Goal: Download file/media

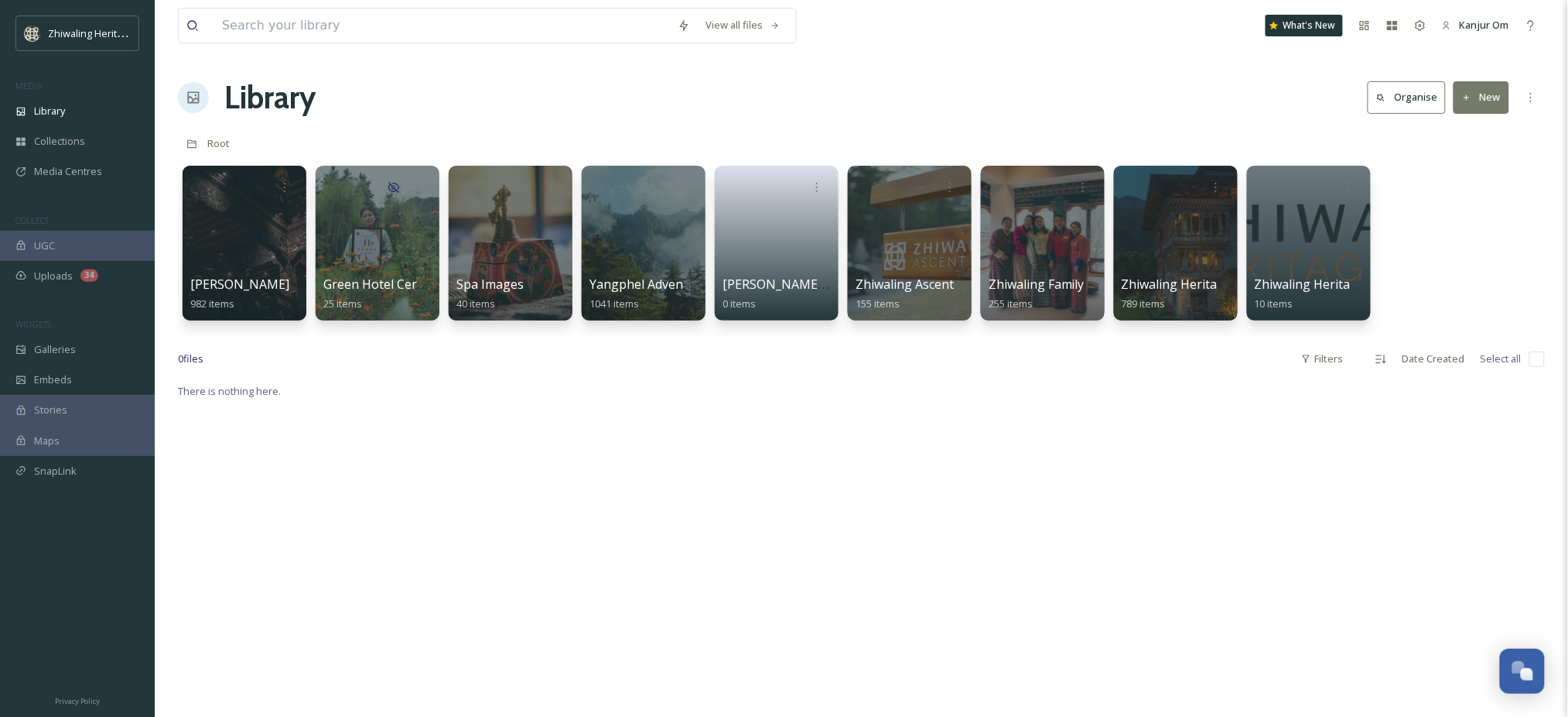
scroll to position [194, 0]
click at [500, 240] on div at bounding box center [509, 243] width 126 height 158
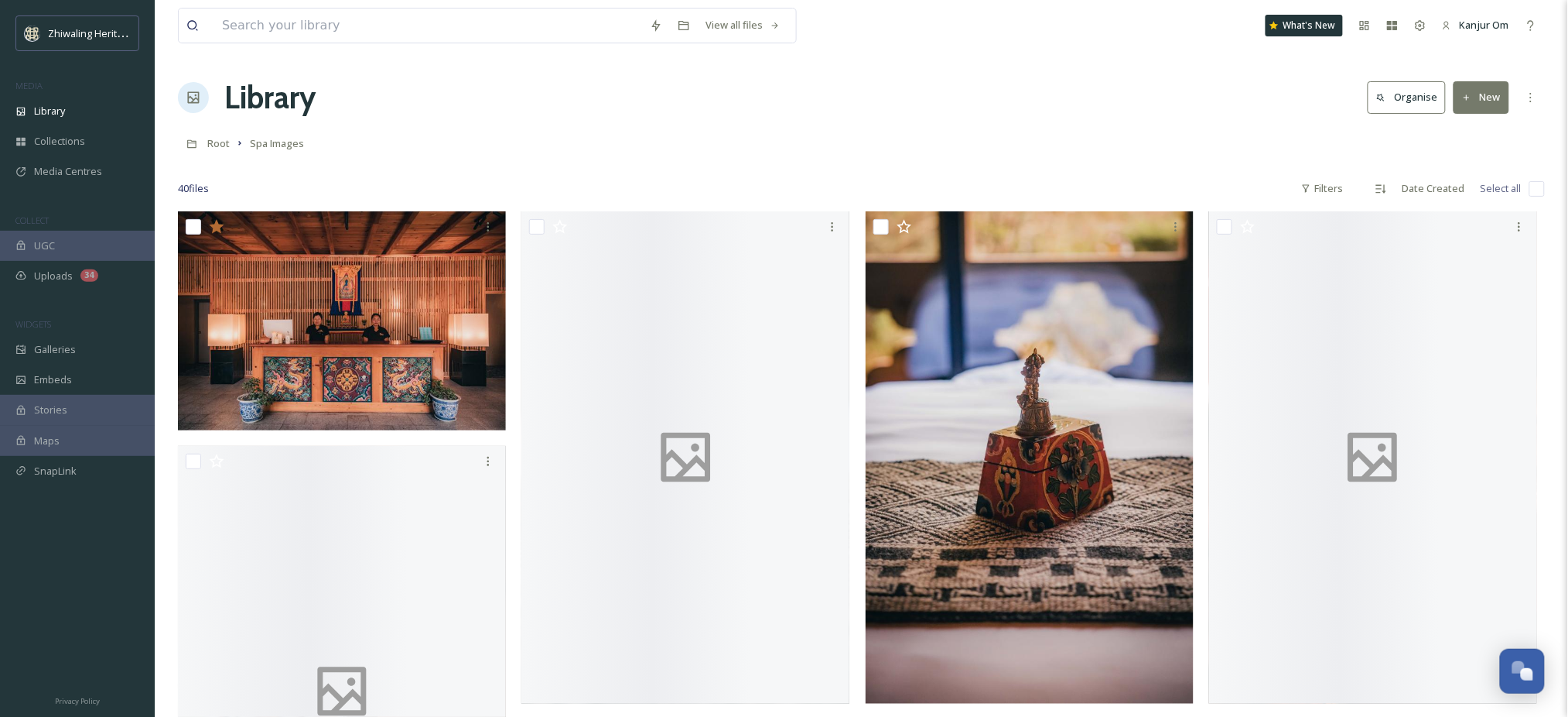
click at [1056, 153] on div "Root Spa Images" at bounding box center [861, 143] width 1367 height 29
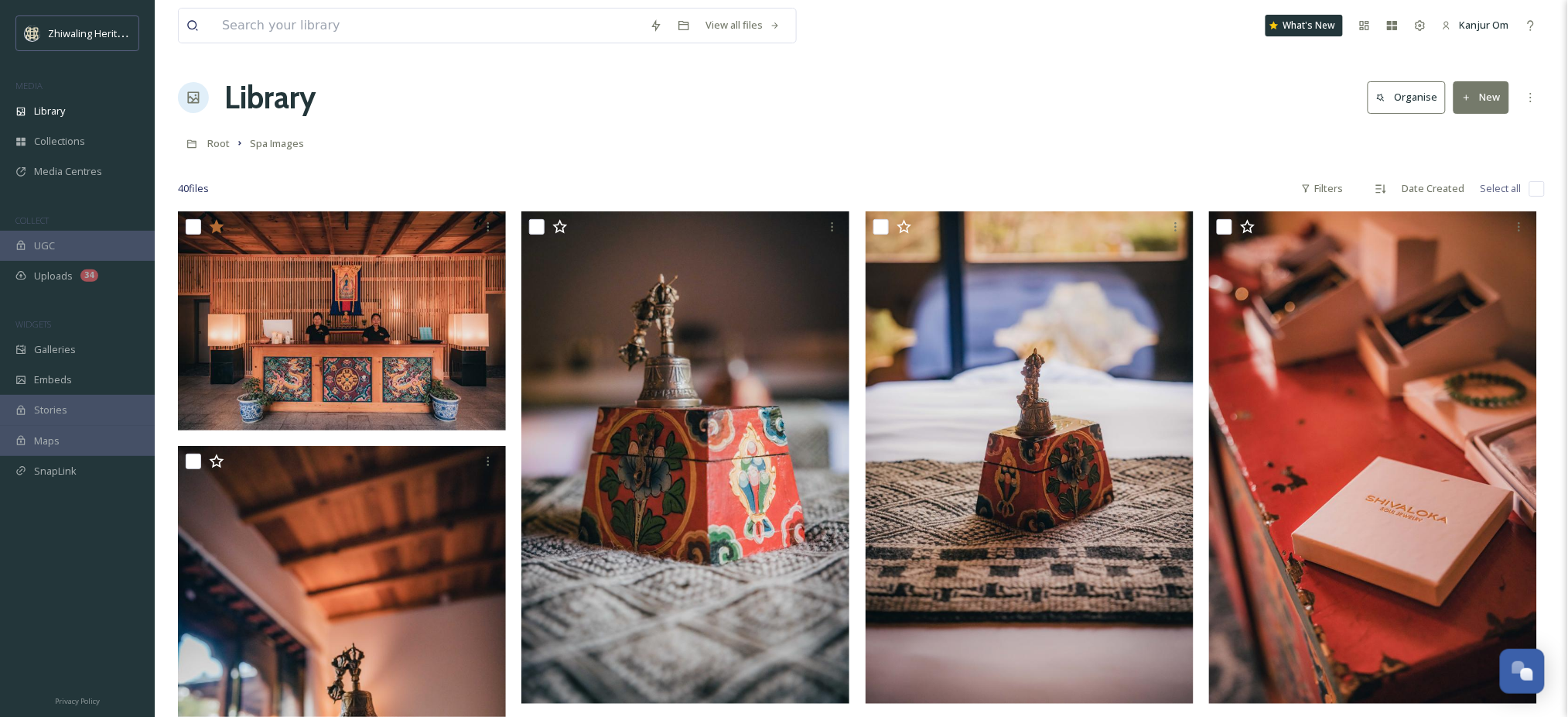
click at [1056, 155] on div "Root Spa Images" at bounding box center [861, 143] width 1367 height 29
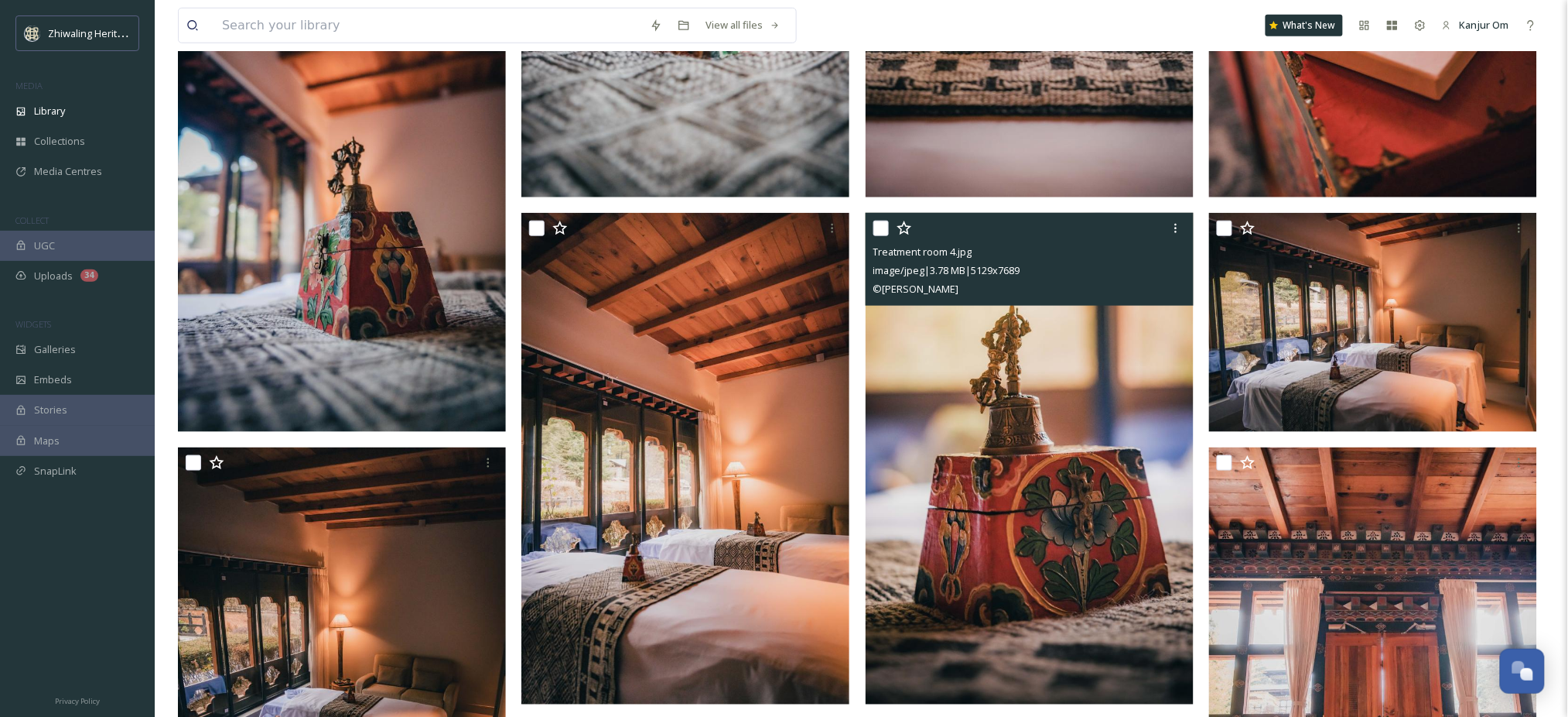
scroll to position [619, 0]
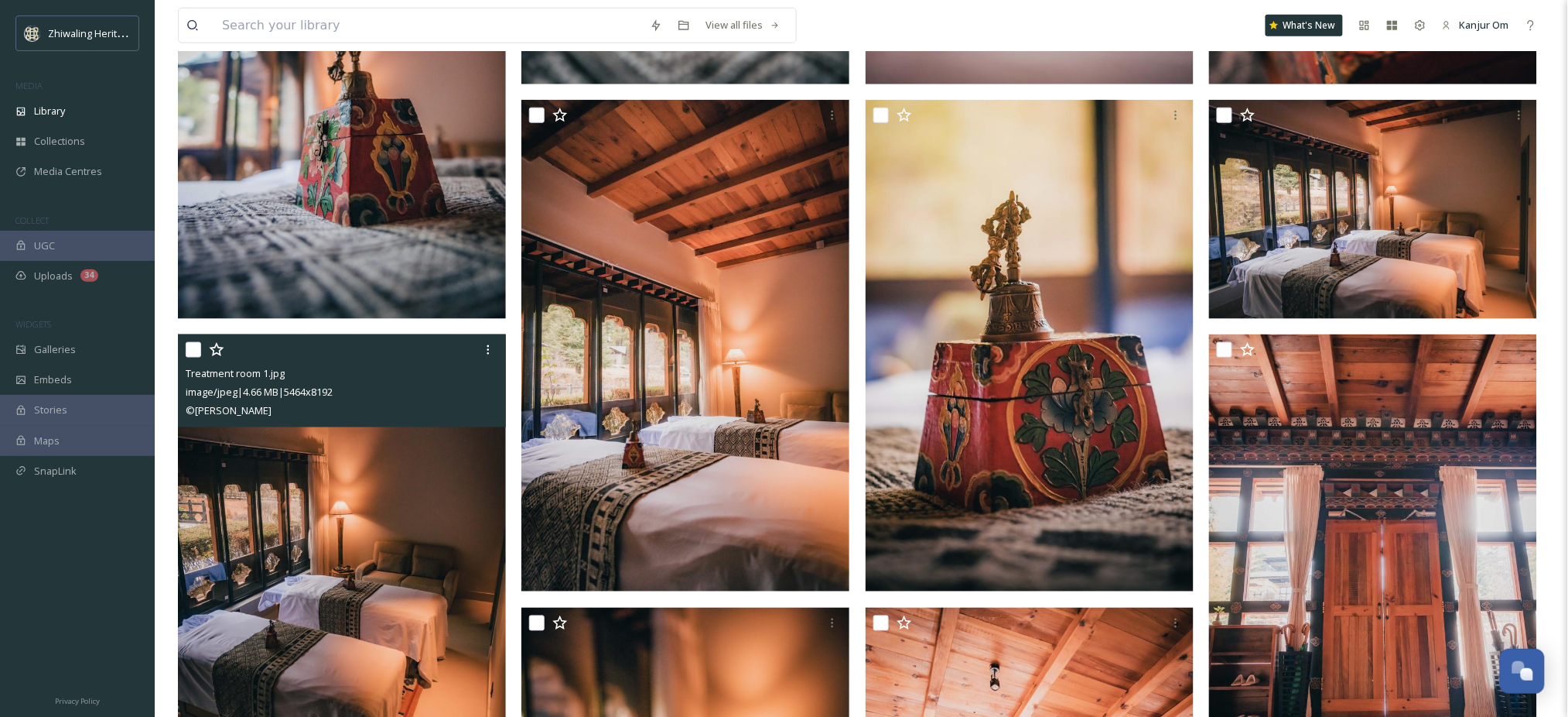
click at [426, 518] on img at bounding box center [342, 579] width 328 height 491
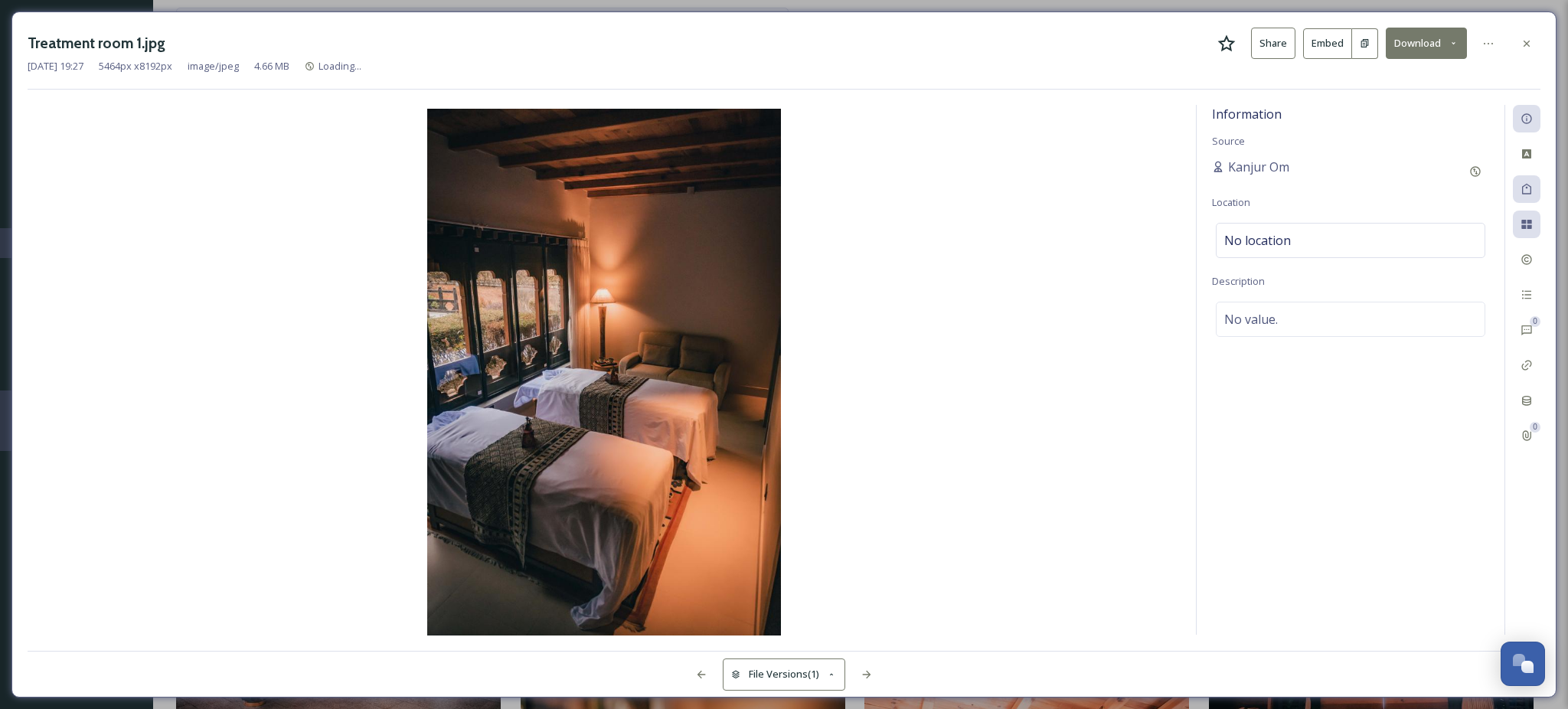
click at [1418, 31] on button "Download" at bounding box center [1426, 44] width 81 height 31
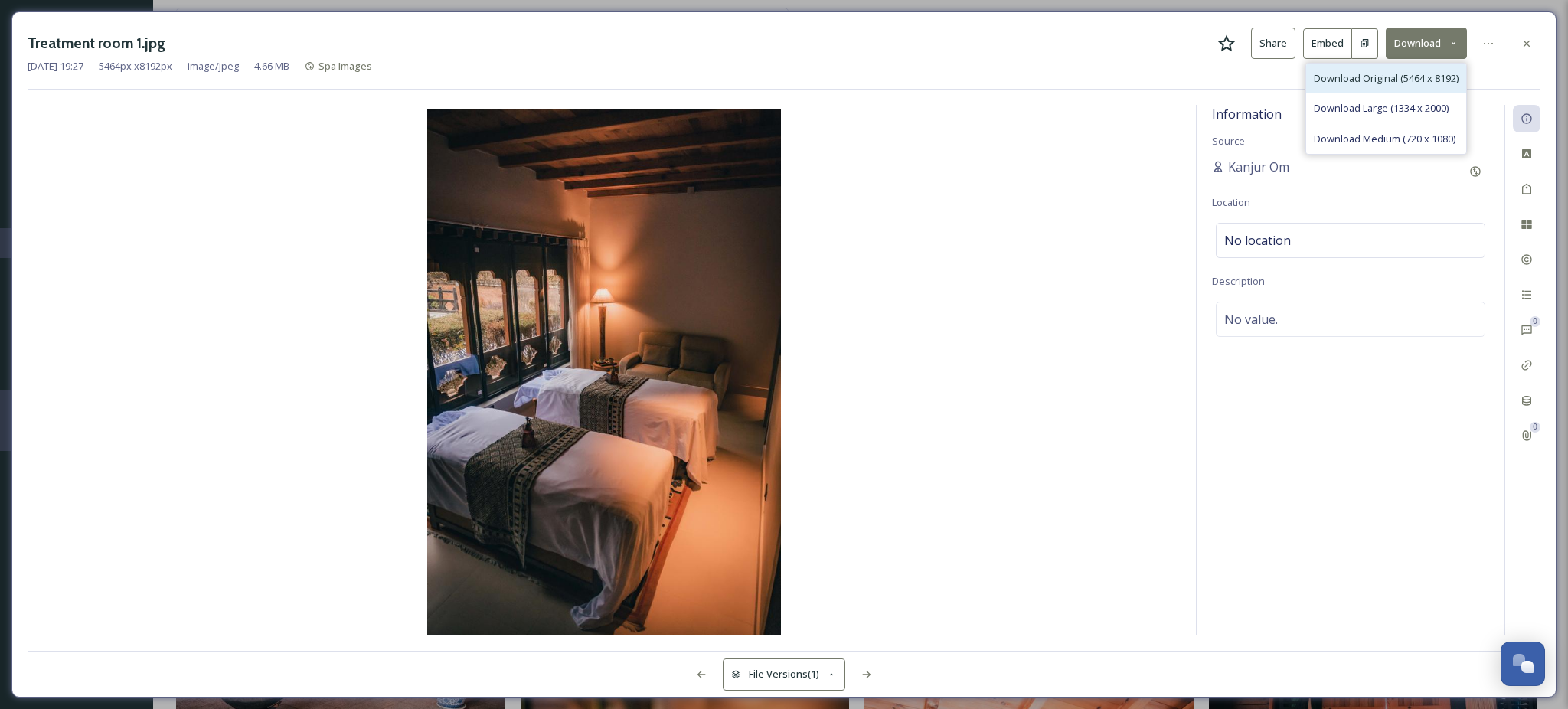
click at [1366, 72] on span "Download Original (5464 x 8192)" at bounding box center [1387, 78] width 145 height 15
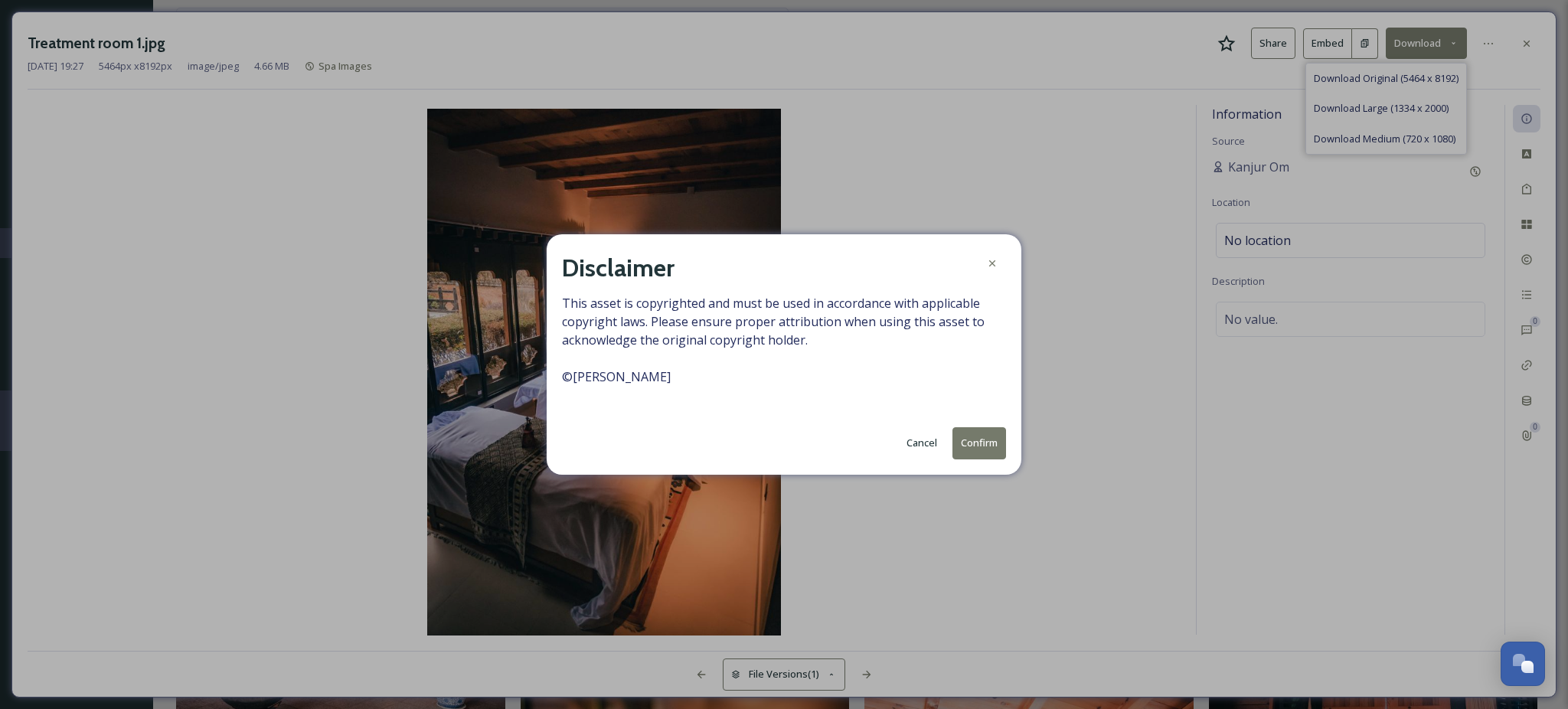
click at [966, 447] on button "Confirm" at bounding box center [979, 443] width 53 height 31
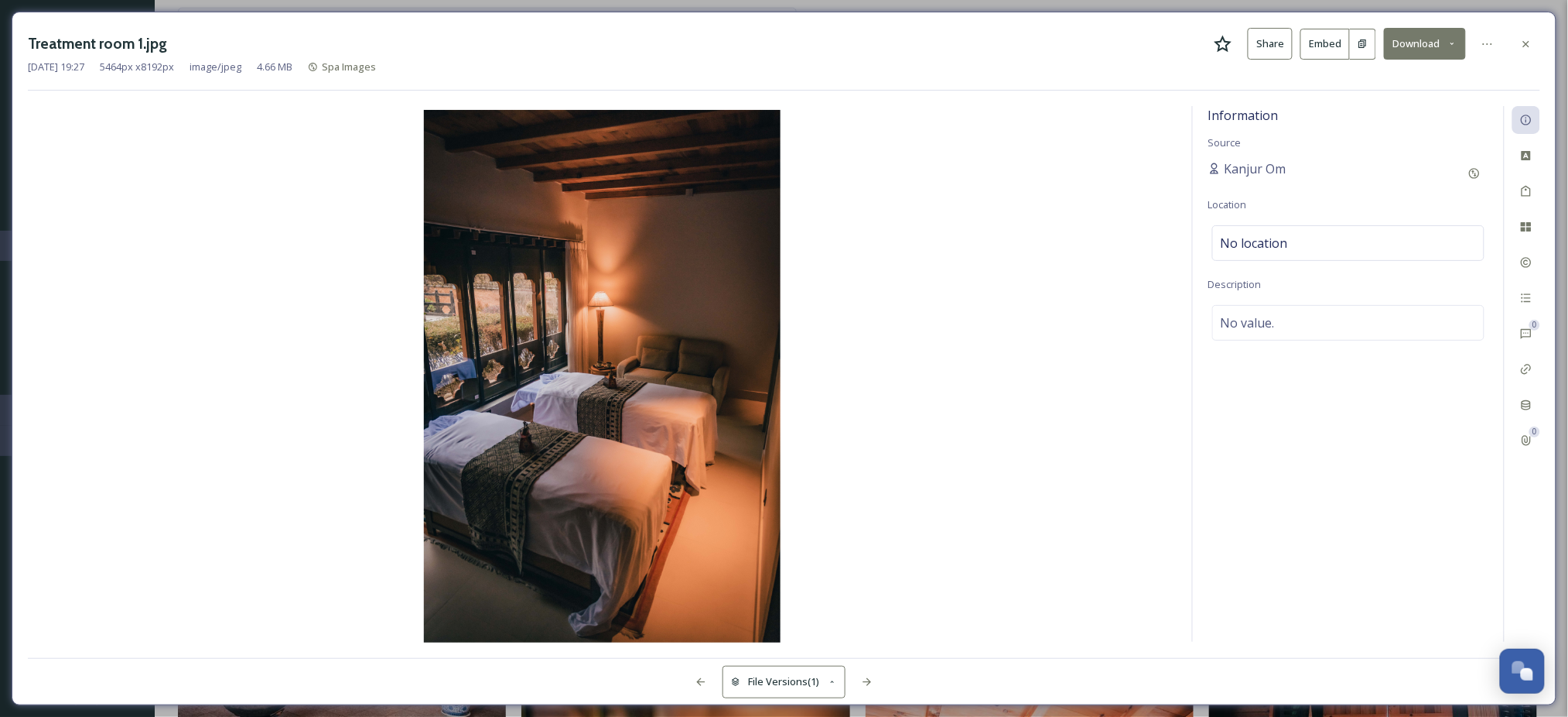
click at [1111, 41] on div "Treatment room 1.jpg Share Embed Download" at bounding box center [784, 44] width 1512 height 32
click at [1118, 0] on div "Treatment room 1.jpg Share Embed Download [DATE] 19:27 5464 px x 8192 px image/…" at bounding box center [784, 358] width 1568 height 717
click at [1520, 42] on icon at bounding box center [1526, 44] width 12 height 12
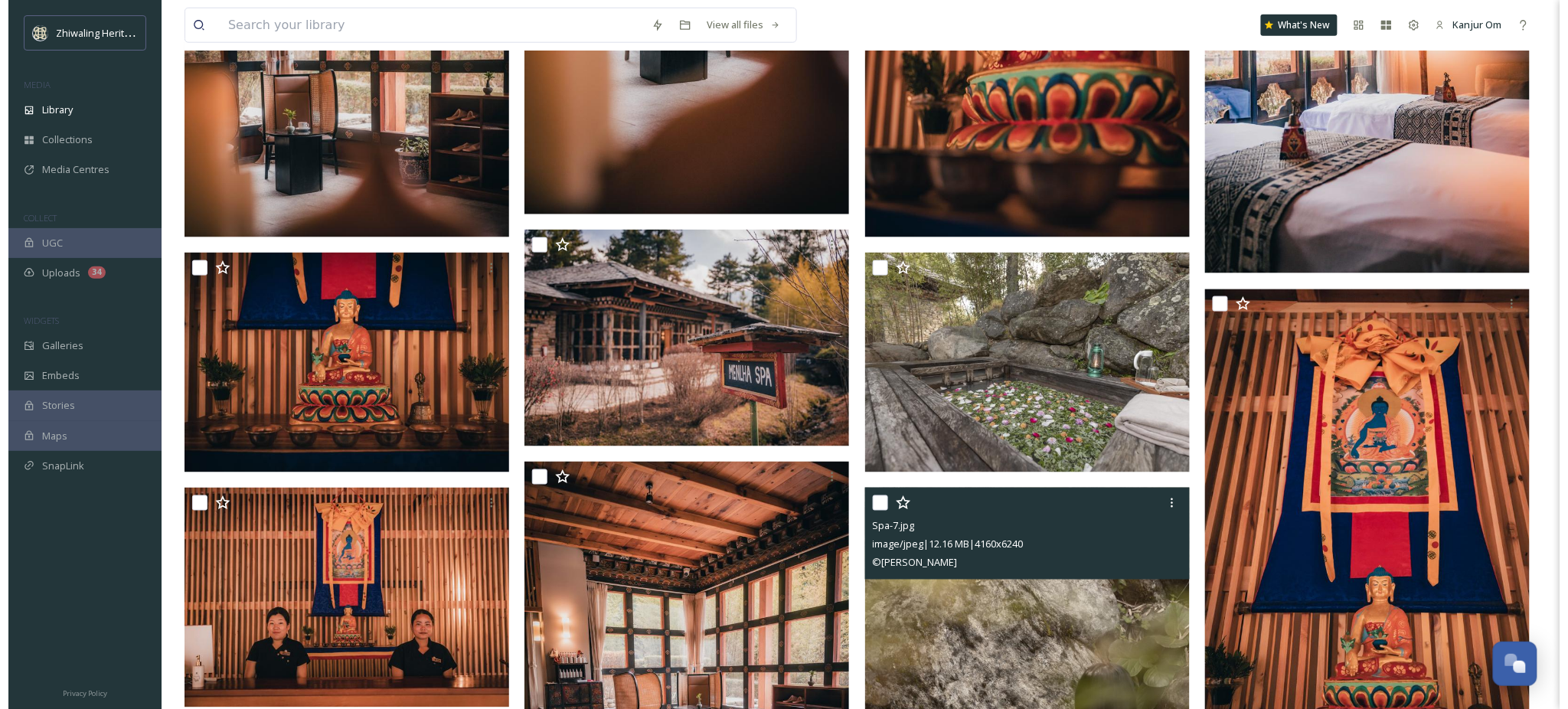
scroll to position [2653, 0]
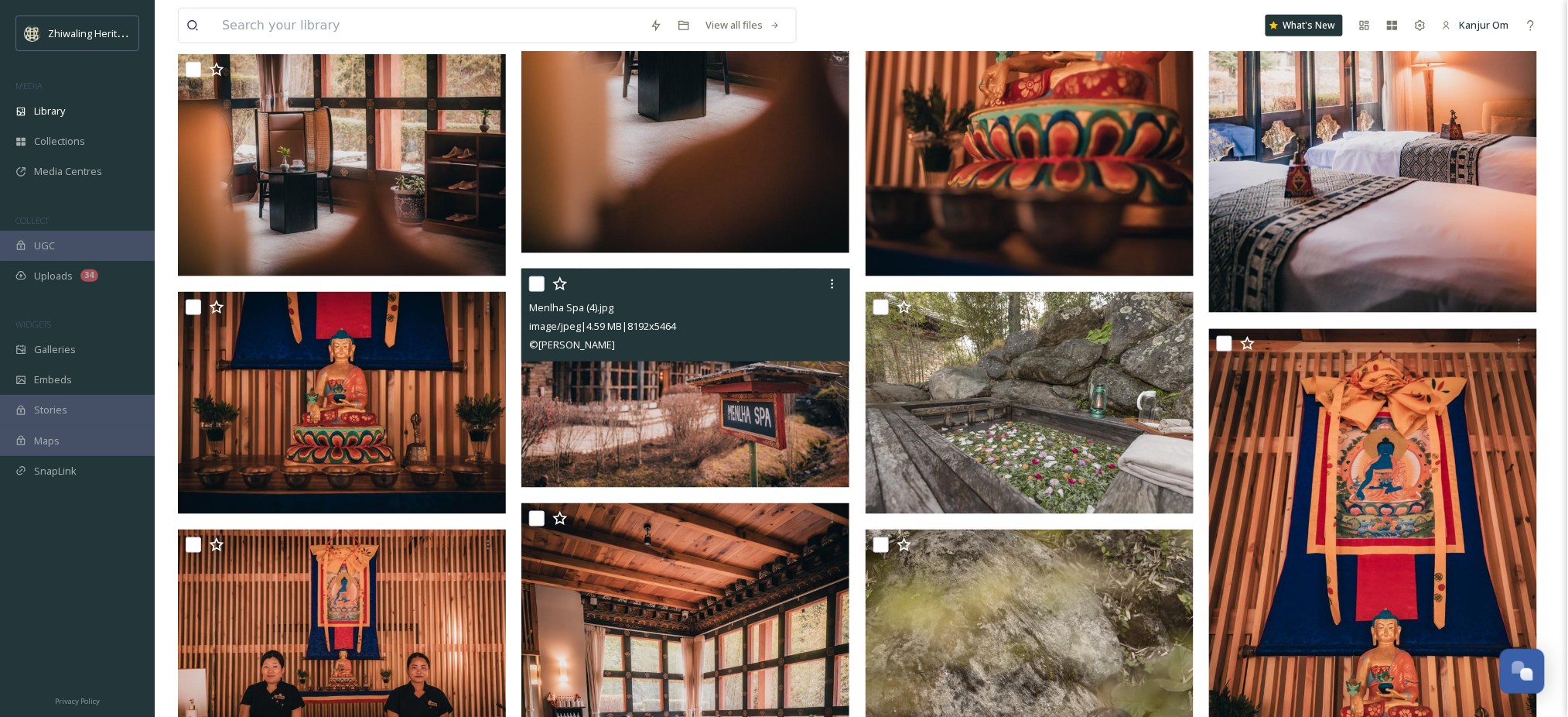
click at [736, 389] on img at bounding box center [685, 378] width 328 height 219
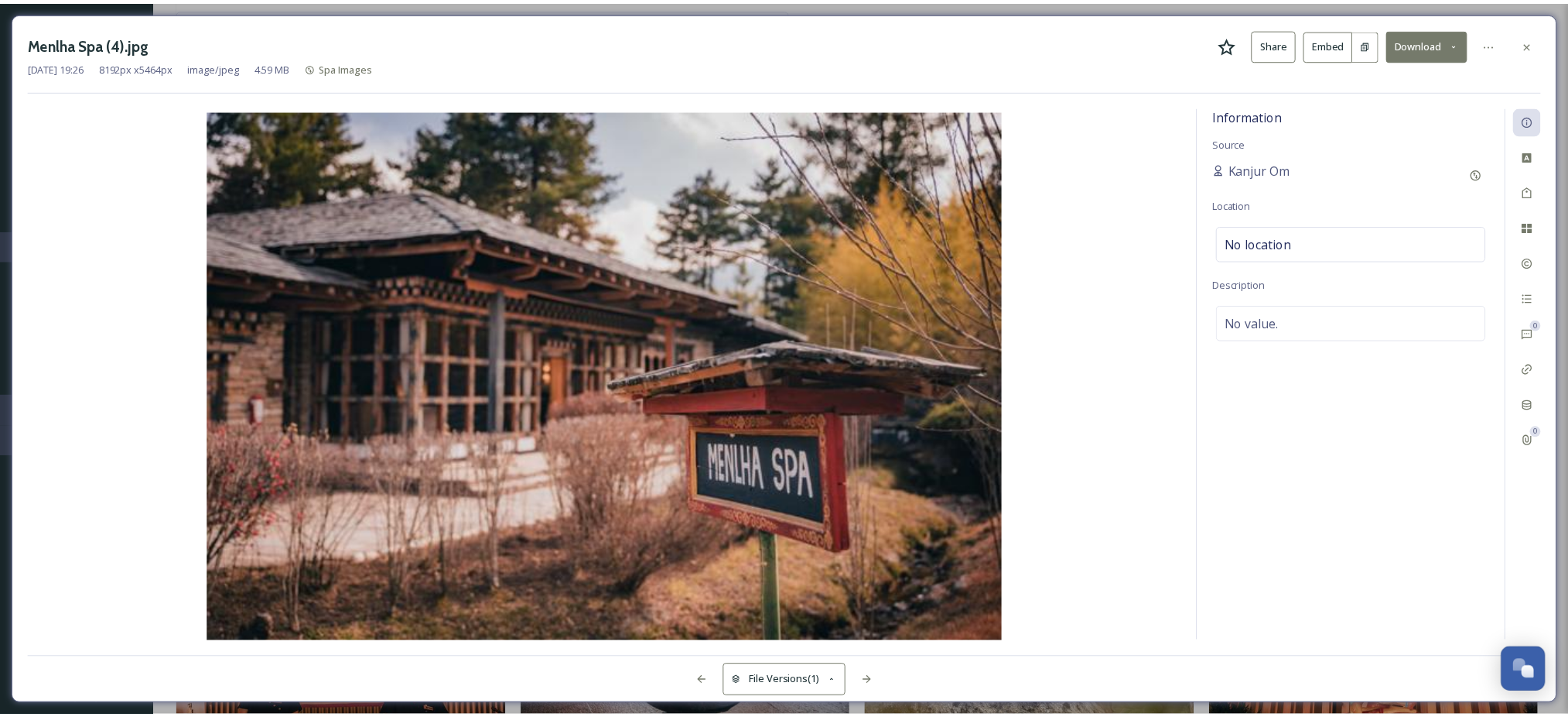
scroll to position [2689, 0]
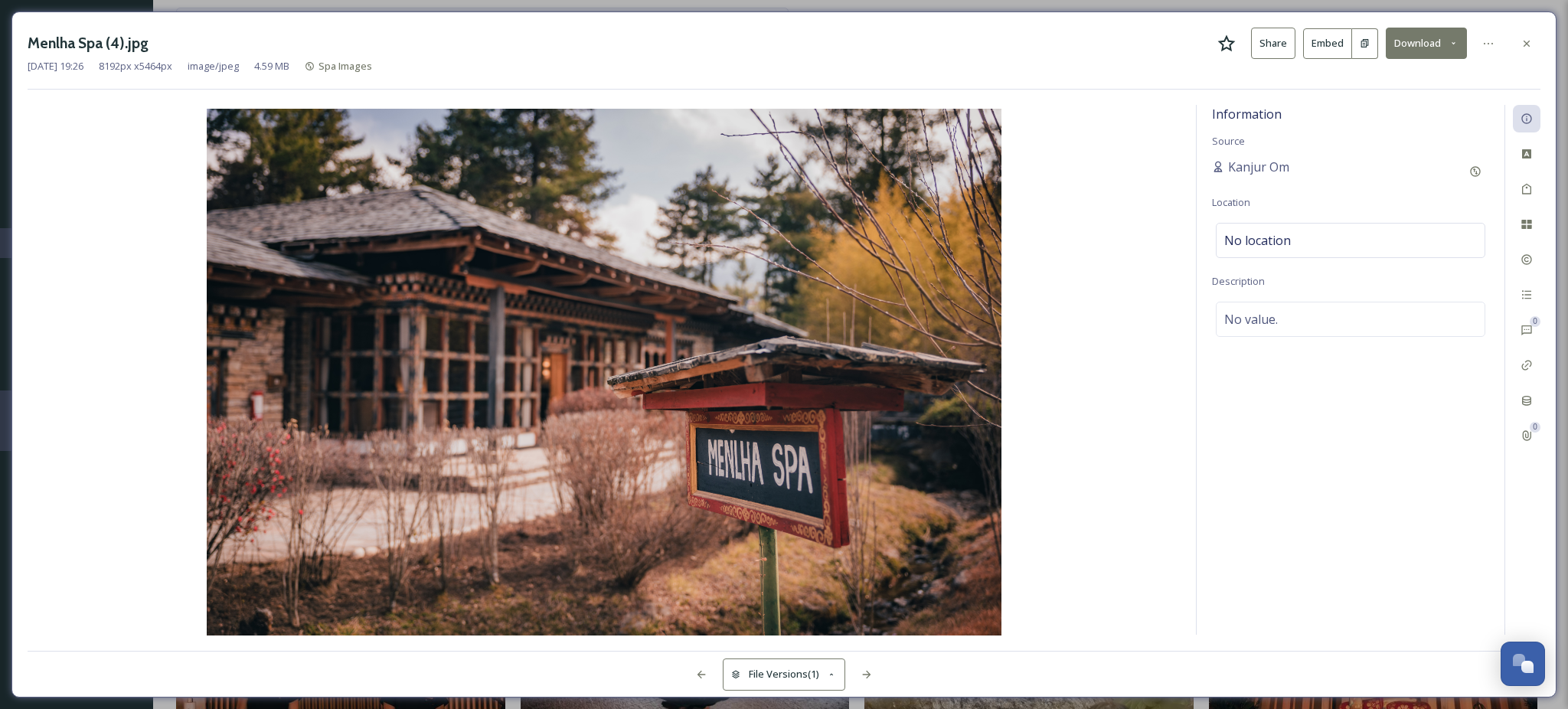
click at [1419, 37] on button "Download" at bounding box center [1426, 44] width 81 height 31
click at [1336, 80] on span "Download Original (8192 x 5464)" at bounding box center [1387, 78] width 145 height 15
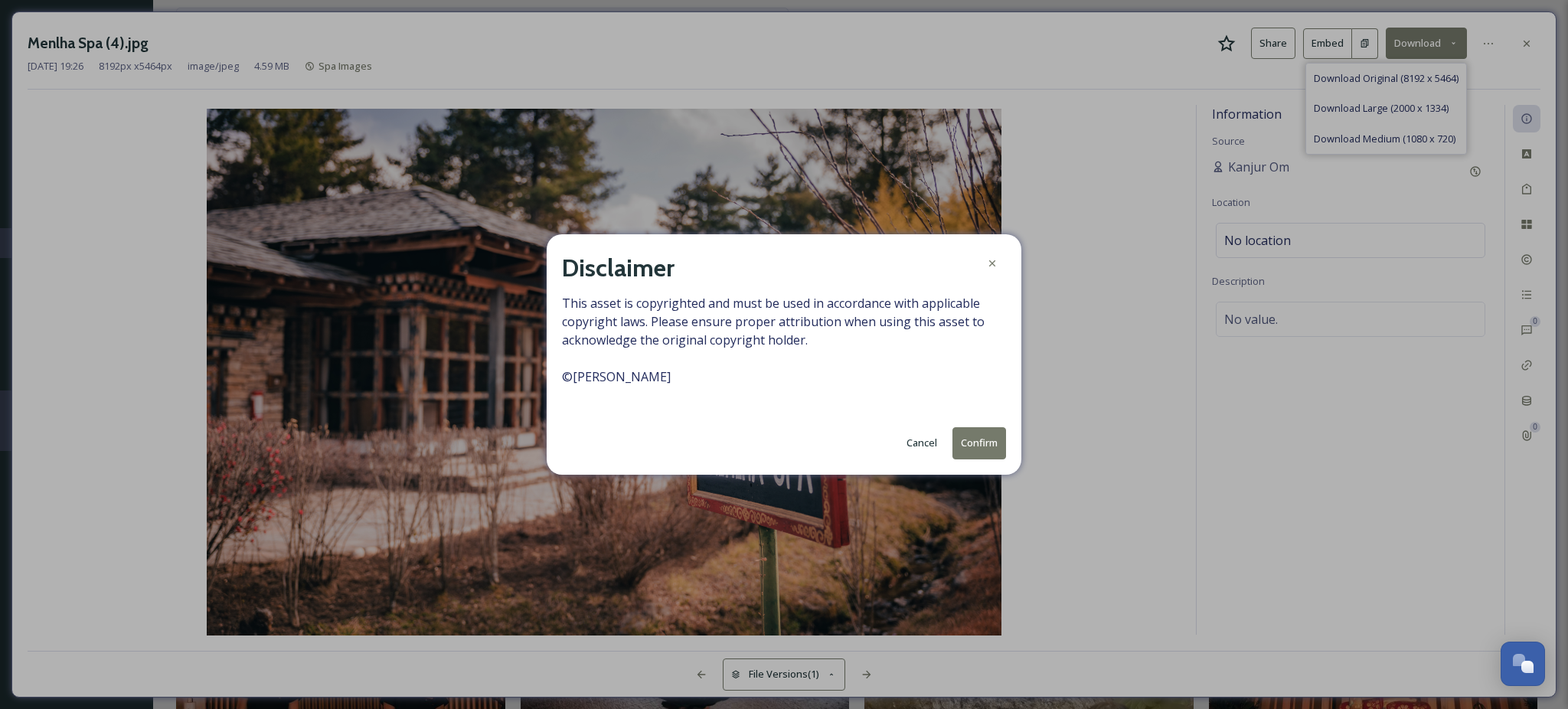
click at [969, 440] on button "Confirm" at bounding box center [979, 443] width 53 height 31
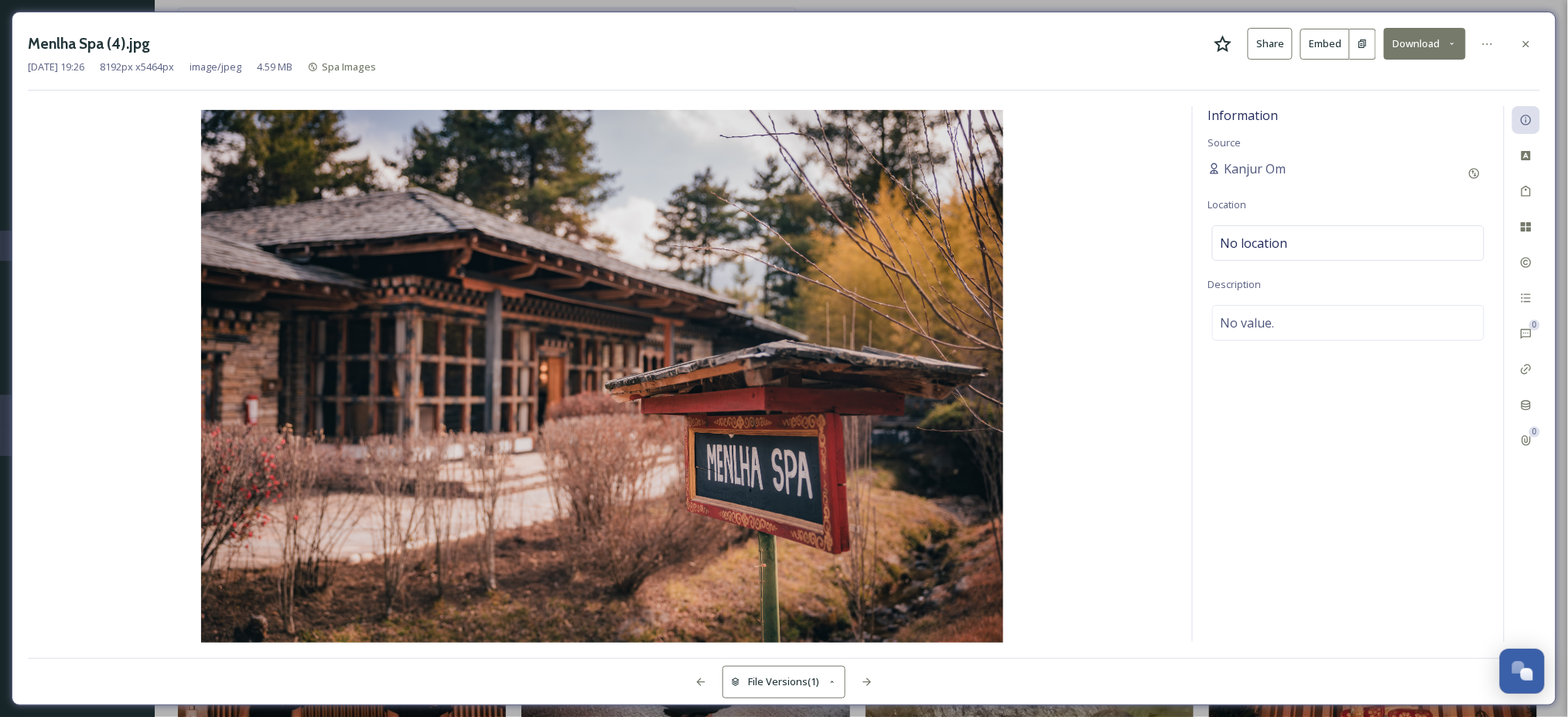
click at [1002, 22] on div "Menlha Spa (4).jpg Share Embed Download [DATE] 19:26 8192 px x 5464 px image/jp…" at bounding box center [784, 358] width 1544 height 693
click at [1527, 41] on icon at bounding box center [1526, 44] width 12 height 12
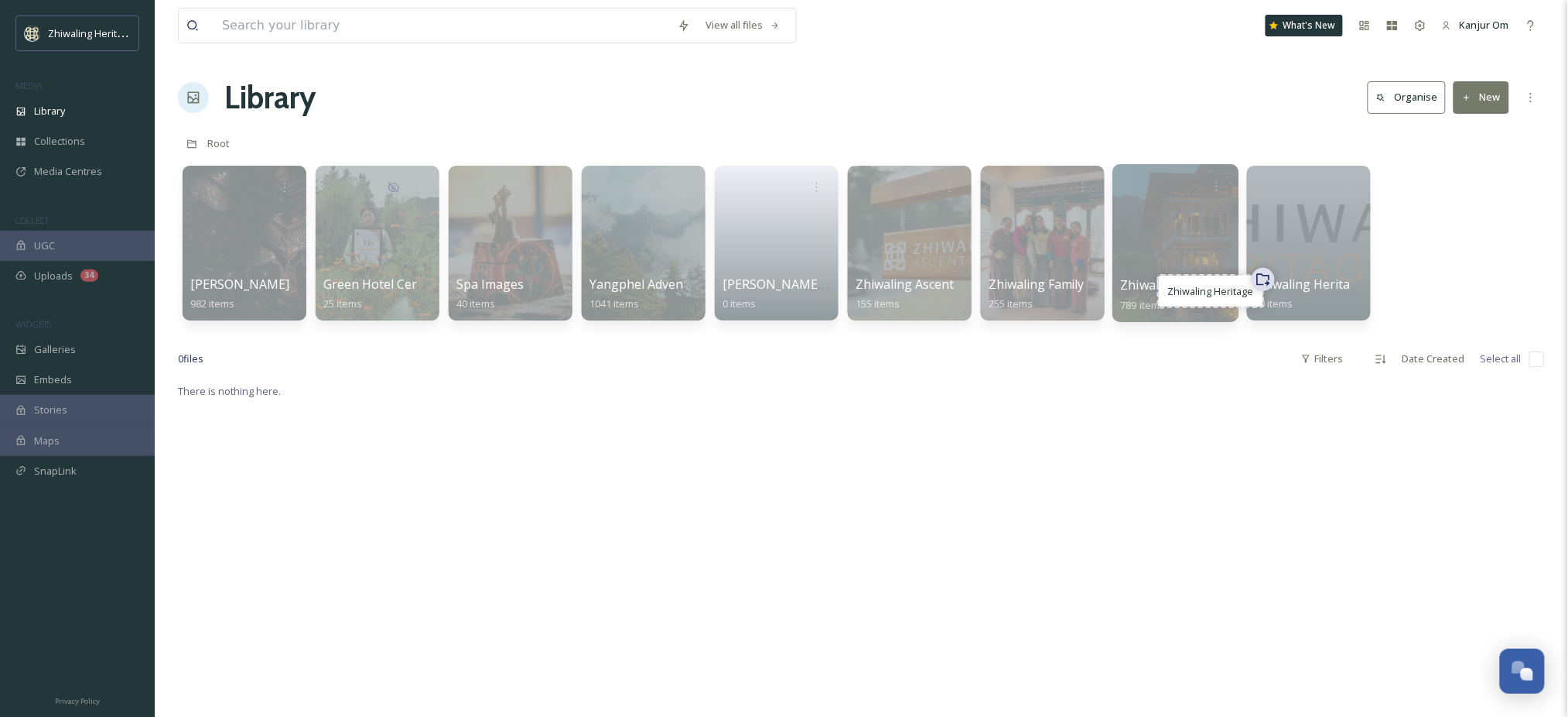
click at [1152, 274] on div at bounding box center [1175, 243] width 126 height 158
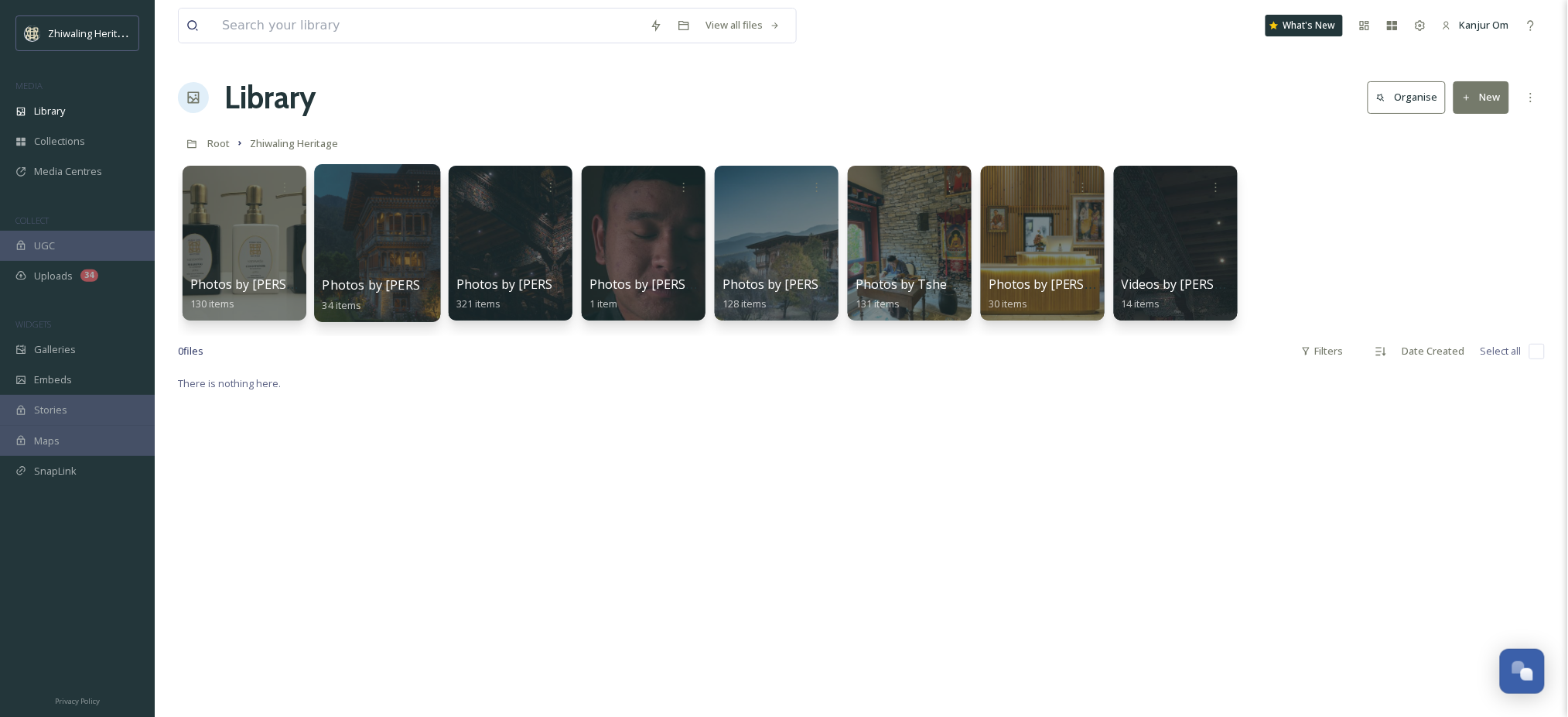
click at [386, 231] on div at bounding box center [376, 243] width 126 height 158
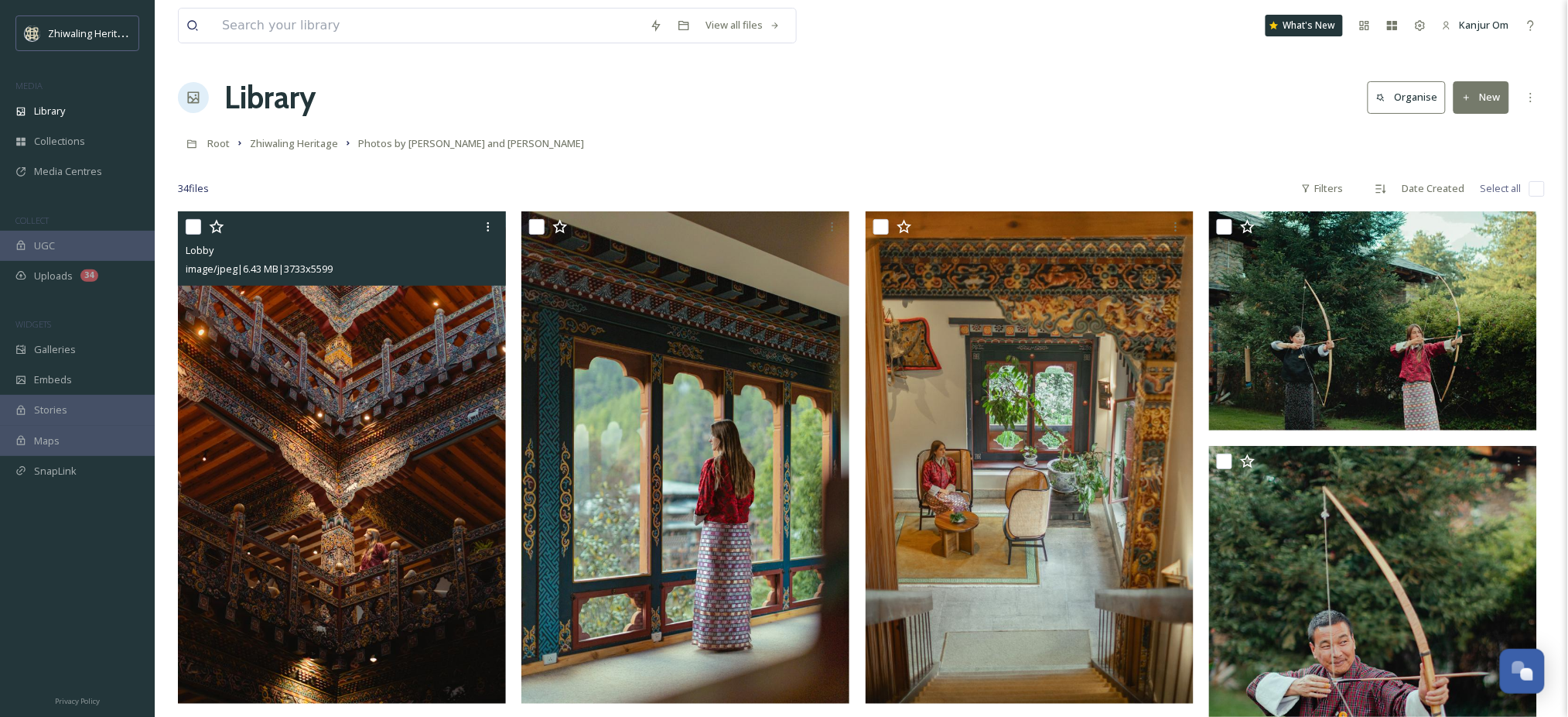
click at [357, 395] on img at bounding box center [342, 458] width 328 height 492
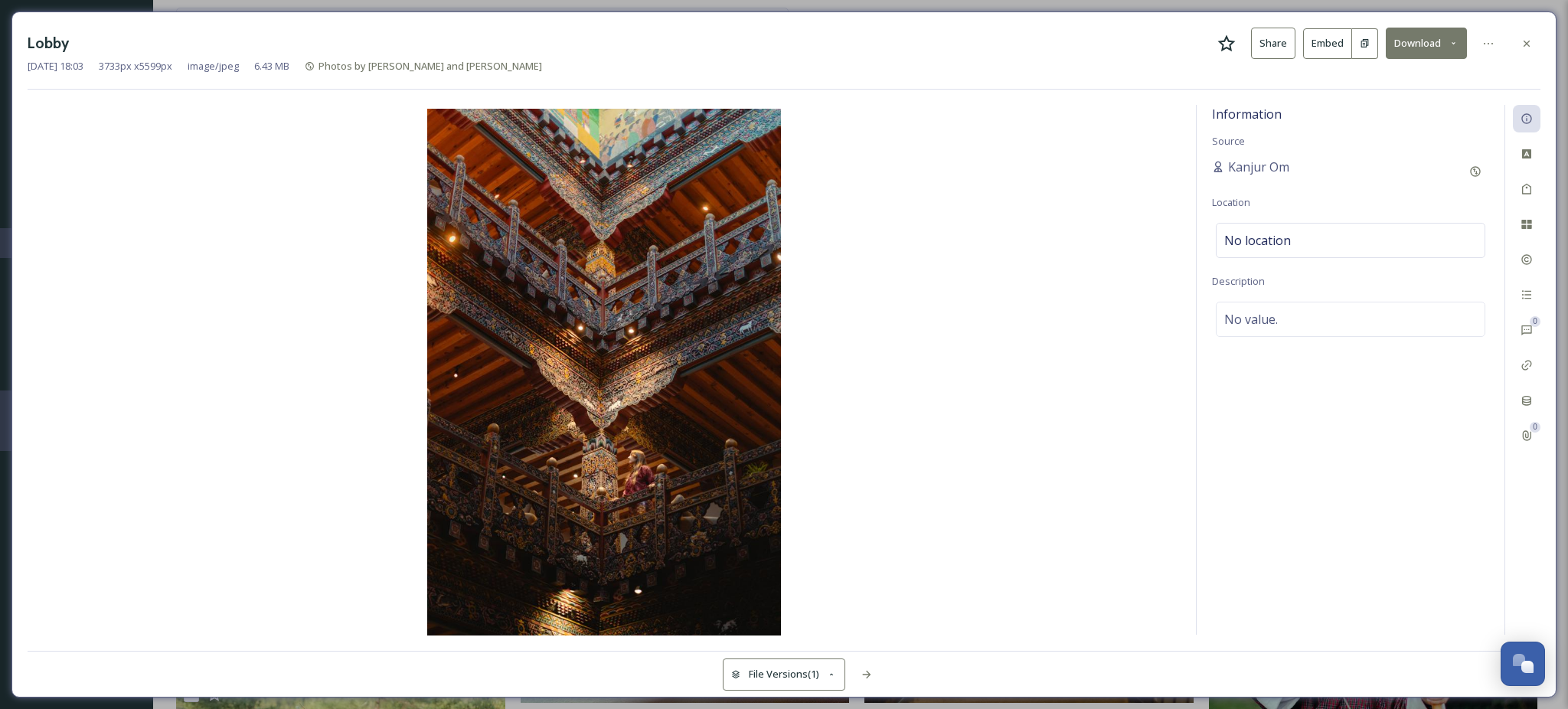
click at [1428, 33] on button "Download" at bounding box center [1426, 44] width 81 height 31
click at [1407, 74] on span "Download Original (3733 x 5599)" at bounding box center [1387, 78] width 145 height 15
click at [1529, 42] on icon at bounding box center [1527, 44] width 12 height 12
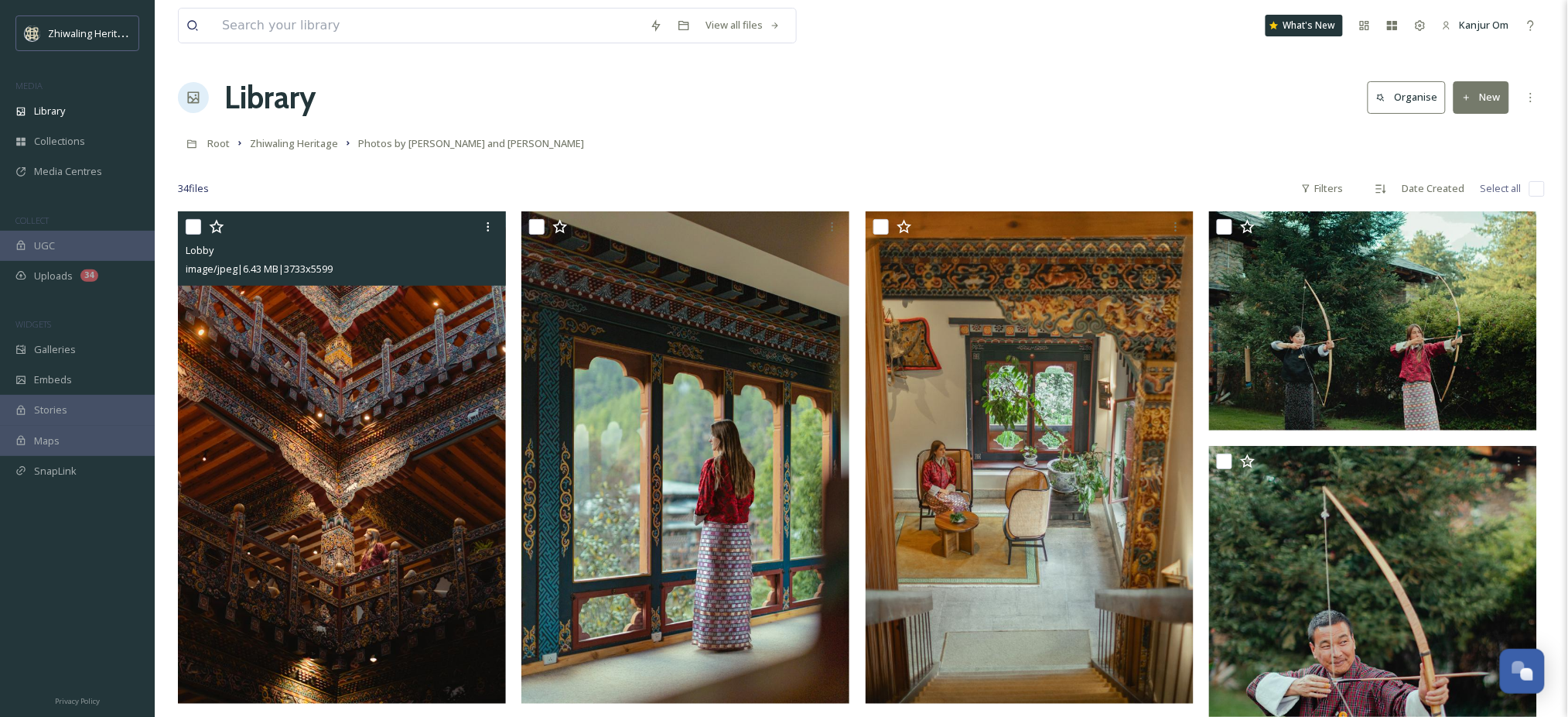
click at [931, 168] on div at bounding box center [861, 166] width 1367 height 16
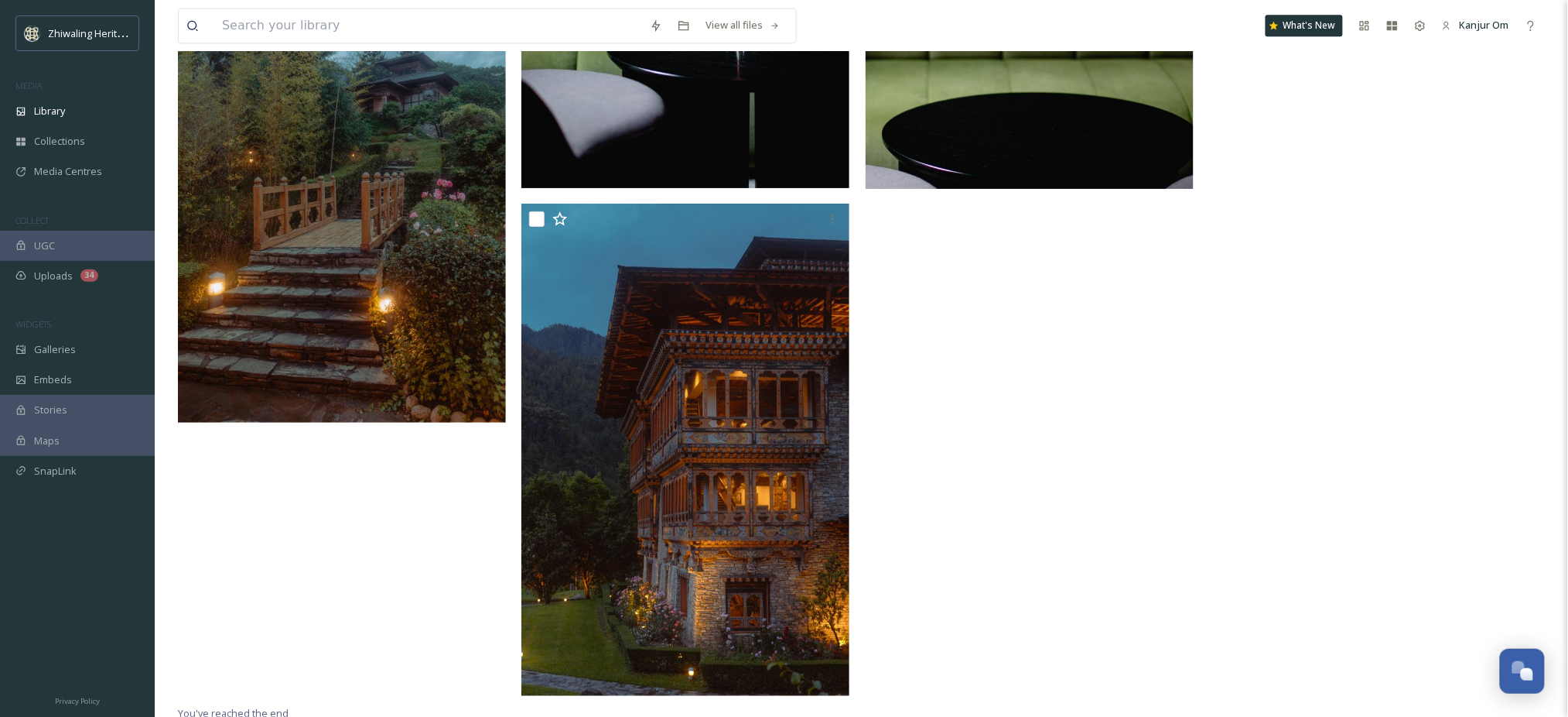
scroll to position [3527, 0]
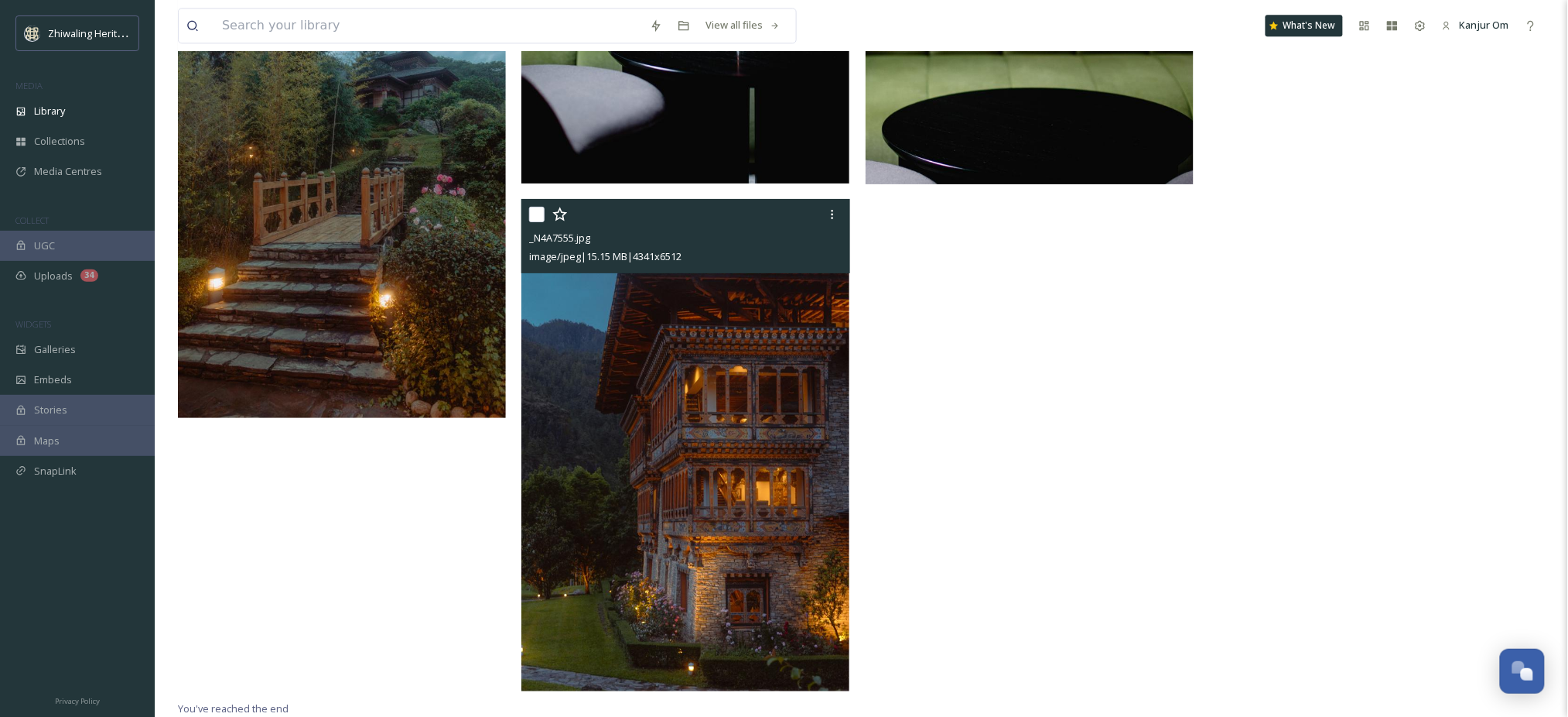
click at [733, 476] on img at bounding box center [685, 445] width 328 height 492
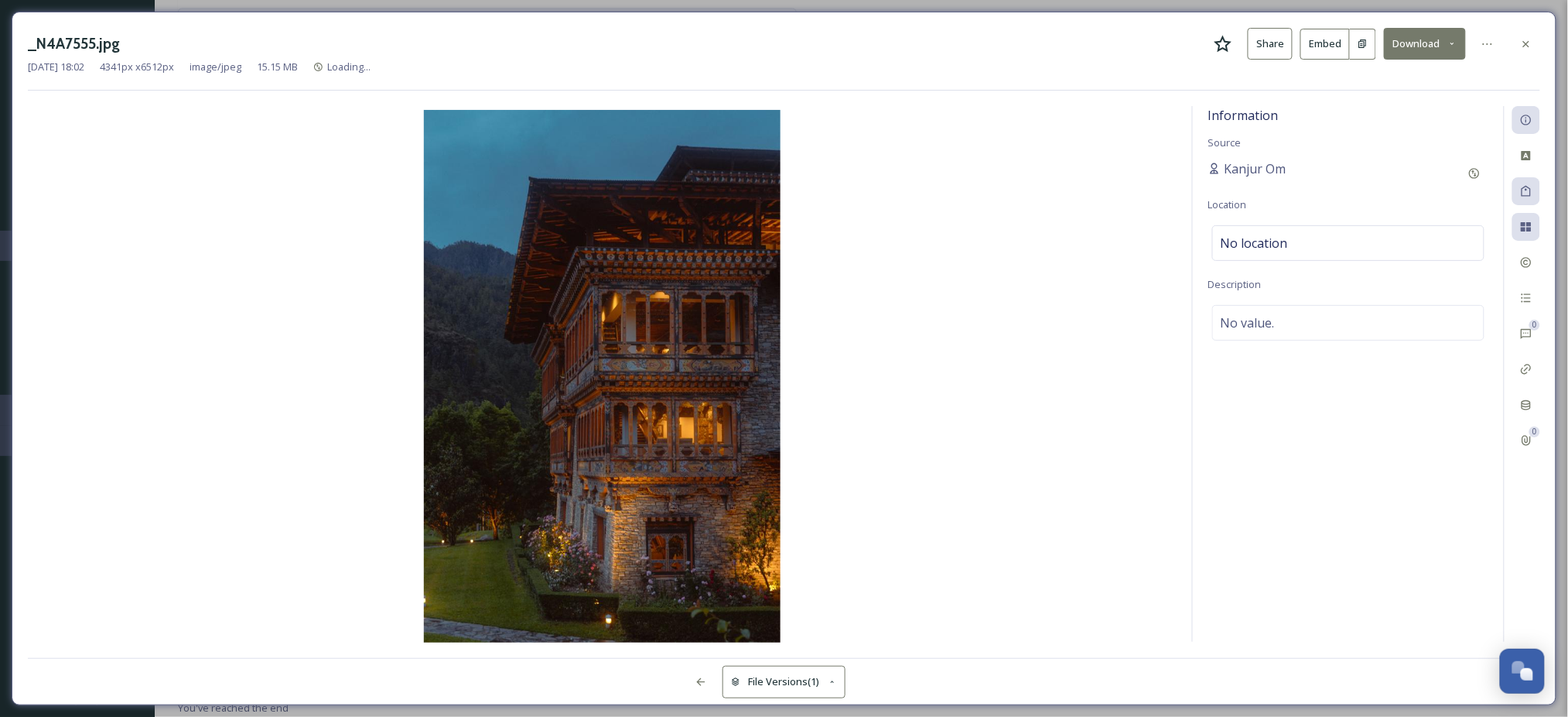
scroll to position [3253, 0]
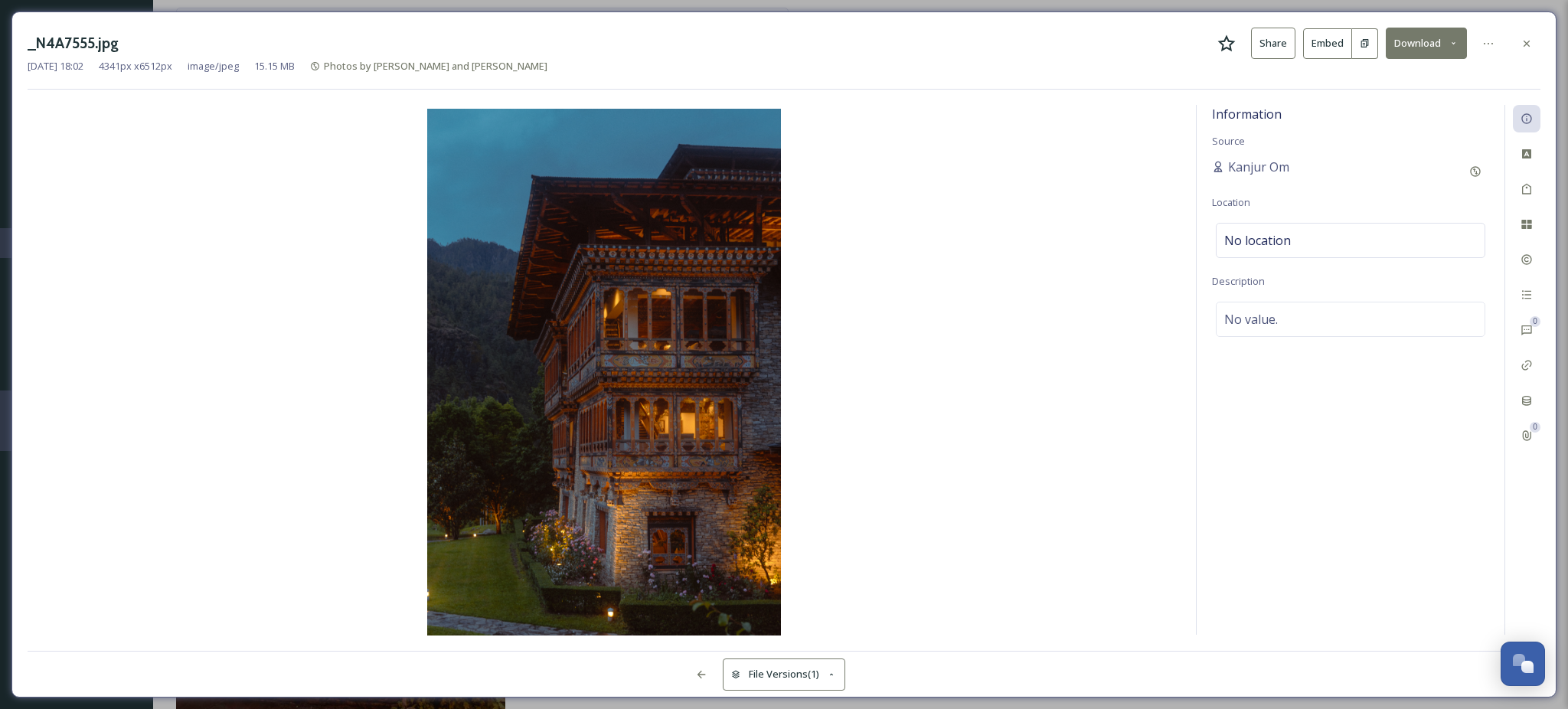
click at [1424, 41] on button "Download" at bounding box center [1426, 44] width 81 height 31
click at [1393, 72] on span "Download Original (4341 x 6512)" at bounding box center [1387, 78] width 145 height 15
click at [1523, 34] on div at bounding box center [1527, 44] width 28 height 28
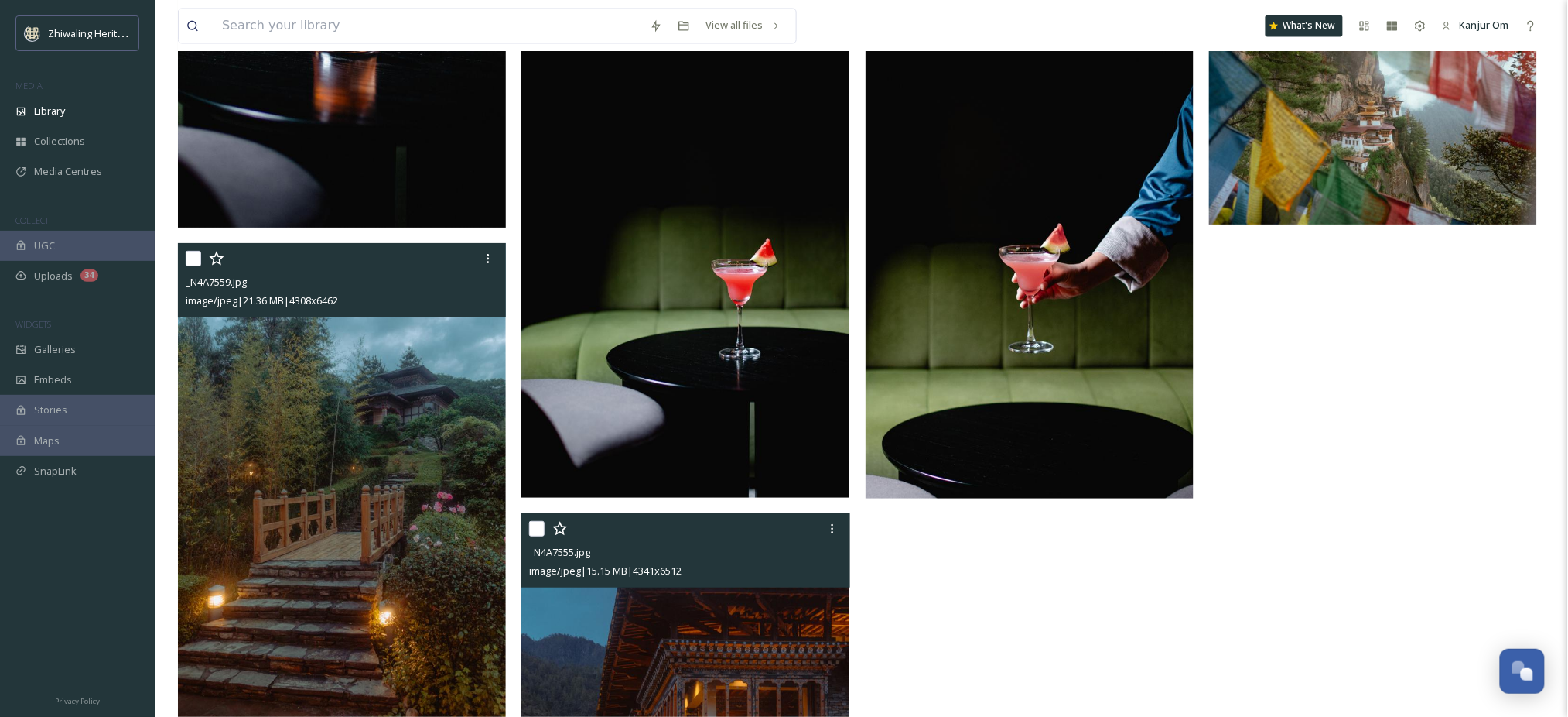
click at [341, 444] on img at bounding box center [342, 489] width 328 height 492
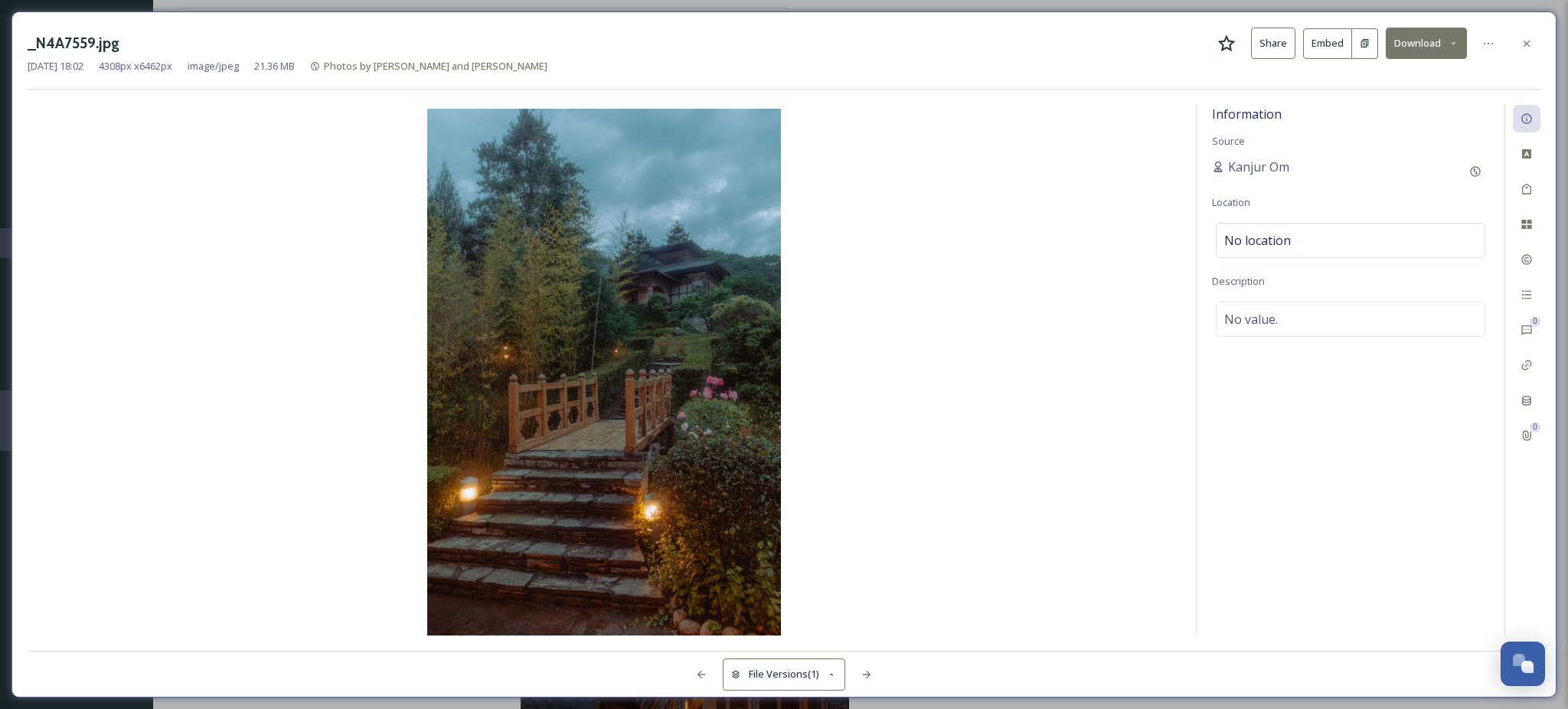
click at [1428, 38] on button "Download" at bounding box center [1426, 44] width 81 height 31
click at [1383, 90] on div "Download Original (4308 x 6462)" at bounding box center [1386, 78] width 160 height 30
click at [1528, 48] on icon at bounding box center [1527, 44] width 12 height 12
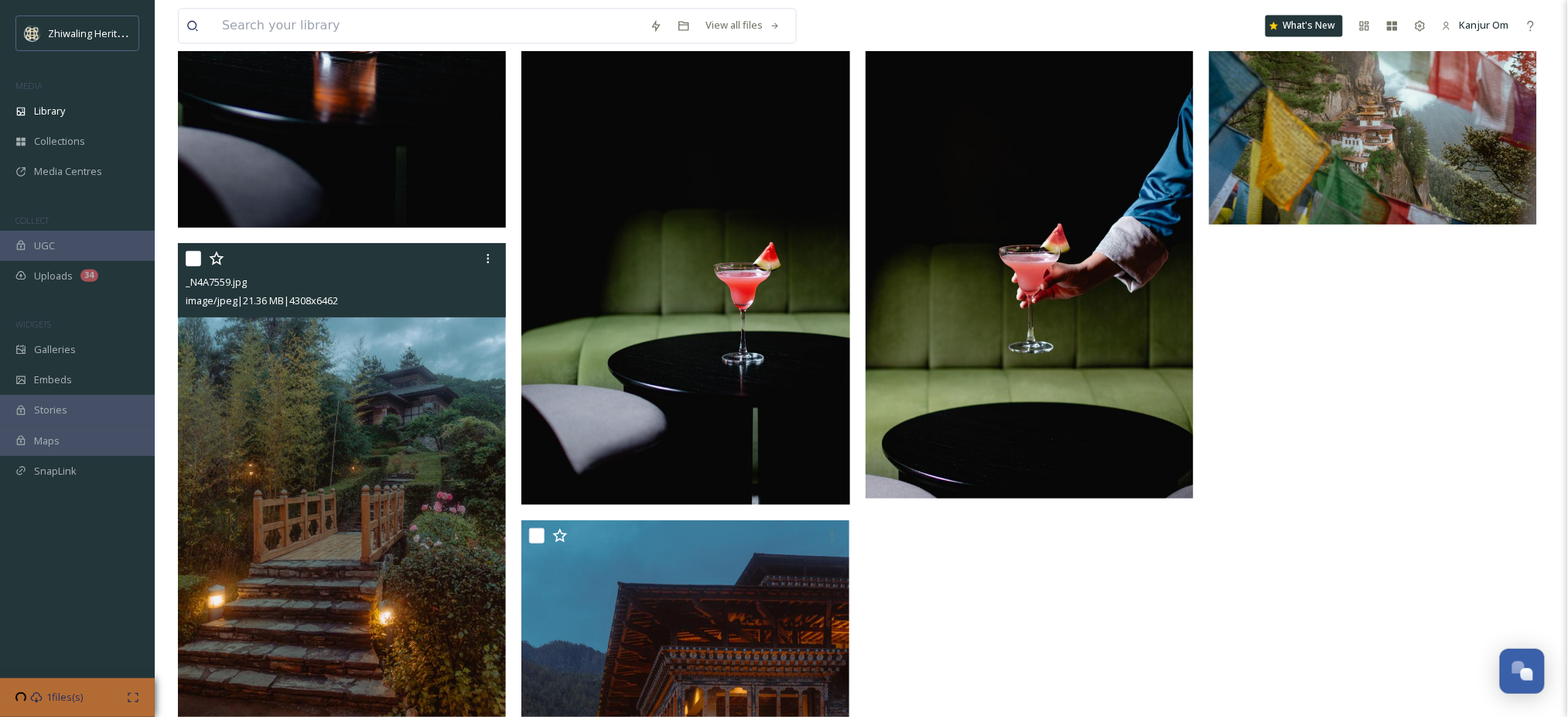
click at [250, 555] on img at bounding box center [342, 489] width 328 height 492
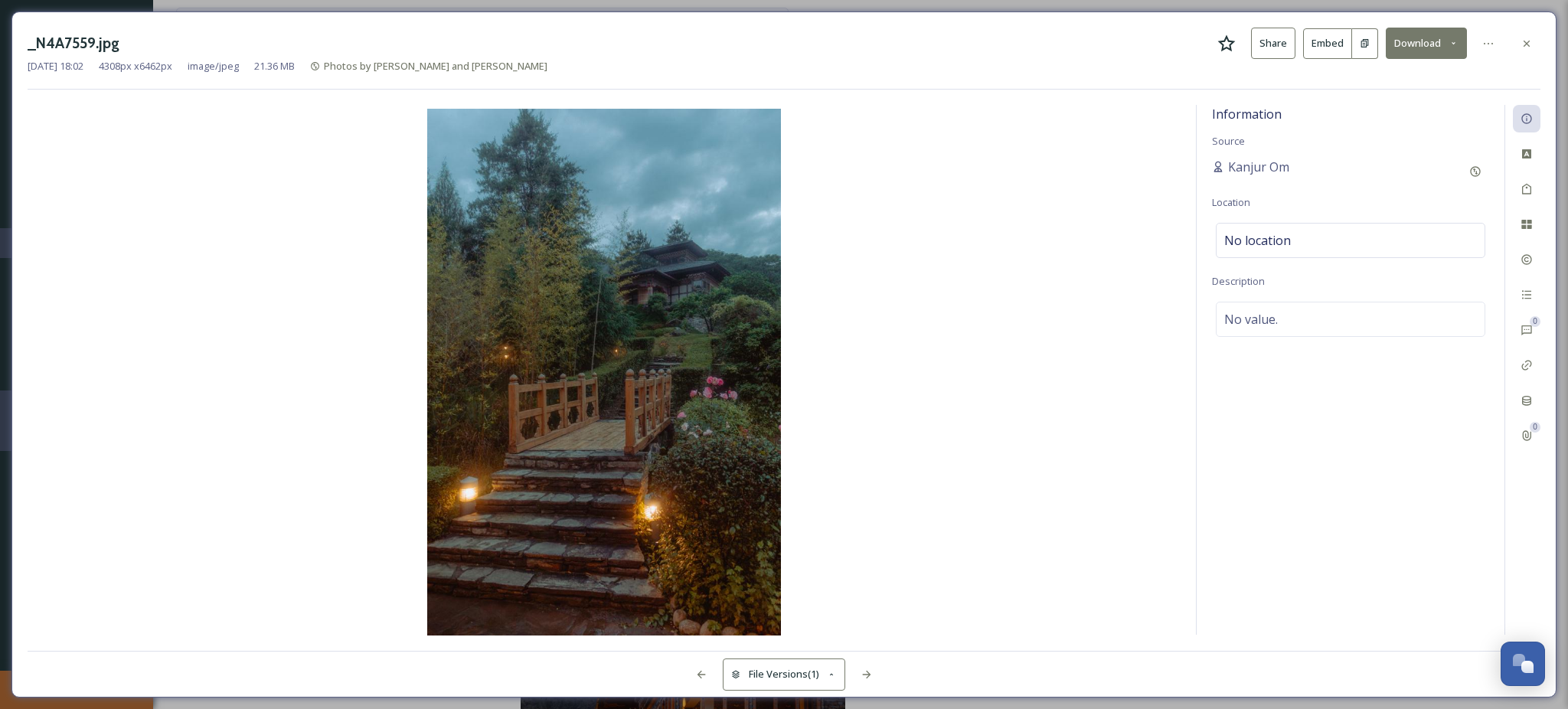
click at [1426, 38] on button "Download" at bounding box center [1426, 44] width 81 height 31
click at [1411, 78] on span "Download Original (4308 x 6462)" at bounding box center [1387, 78] width 145 height 15
click at [1489, 46] on icon at bounding box center [1489, 44] width 12 height 12
click at [1078, 56] on div "_N4A7559.jpg Share Embed Download Rename File Move to Folder Share To Socials M…" at bounding box center [784, 44] width 1513 height 31
click at [1523, 41] on icon at bounding box center [1527, 44] width 12 height 12
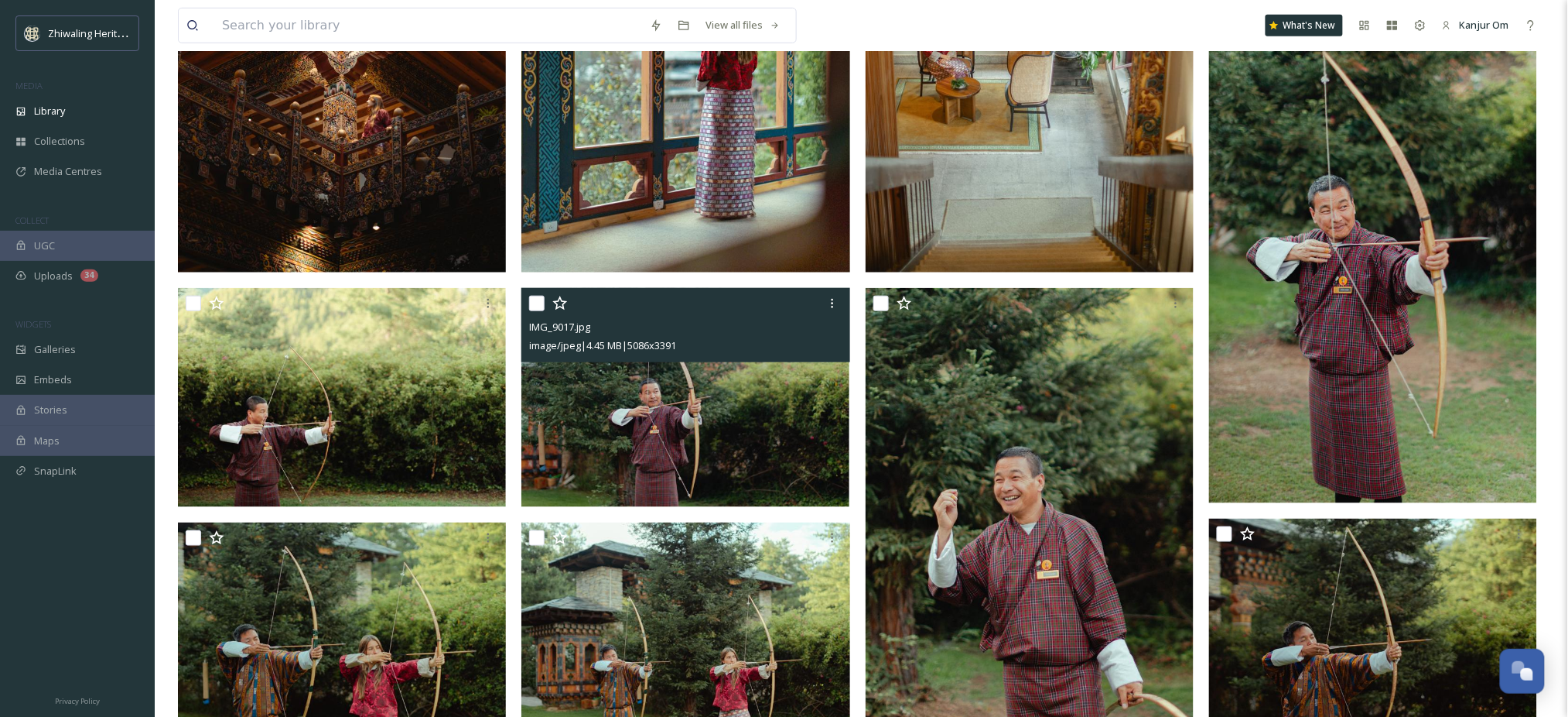
scroll to position [589, 0]
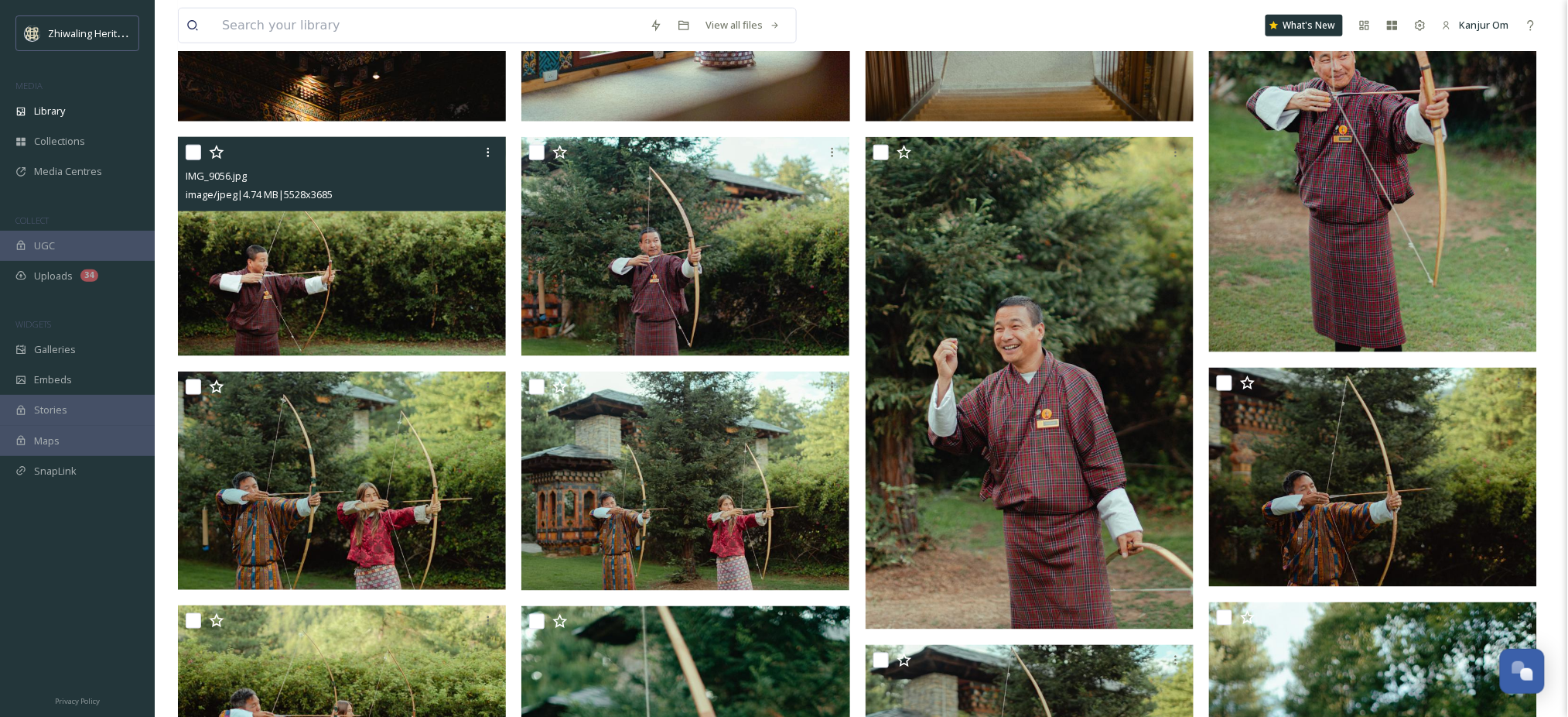
click at [356, 246] on img at bounding box center [342, 246] width 328 height 219
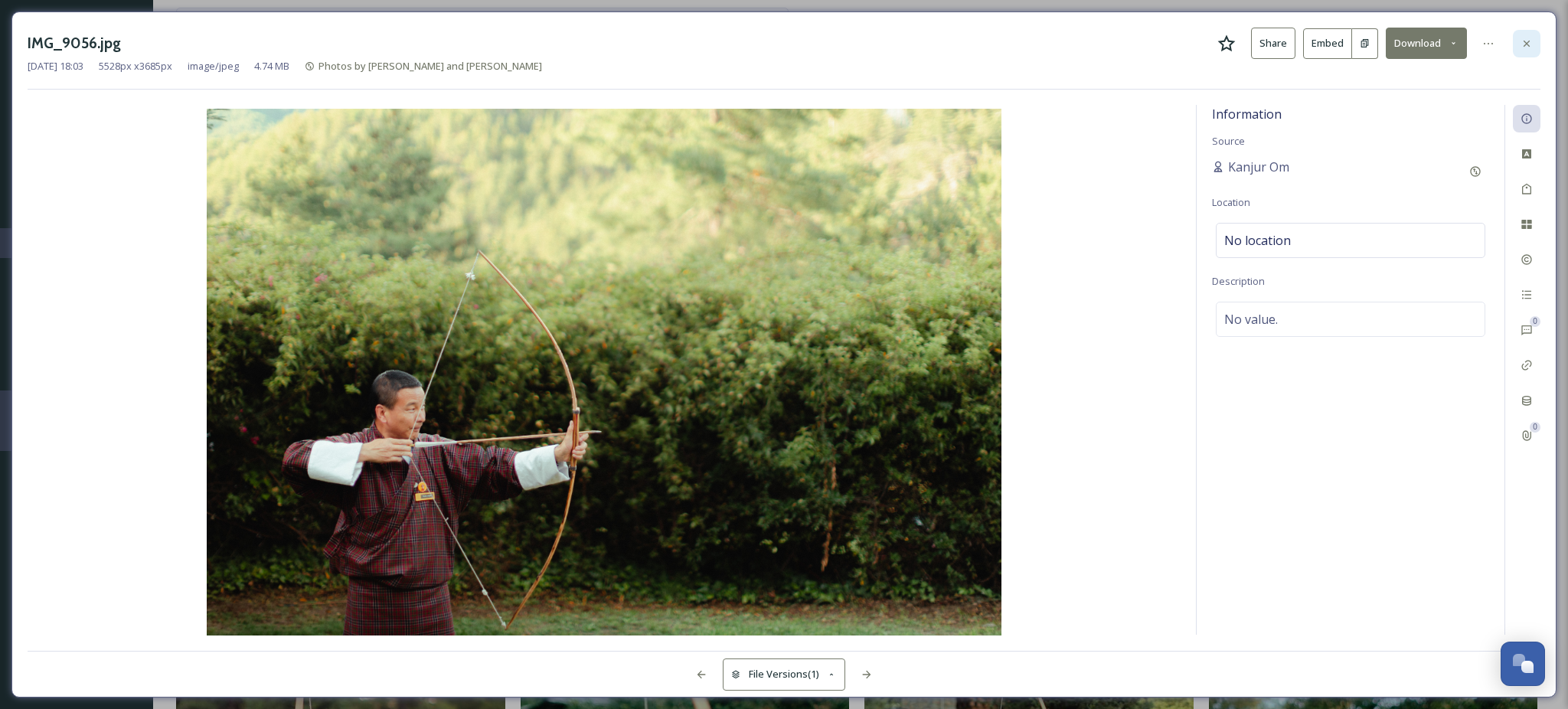
click at [1523, 46] on icon at bounding box center [1527, 44] width 12 height 12
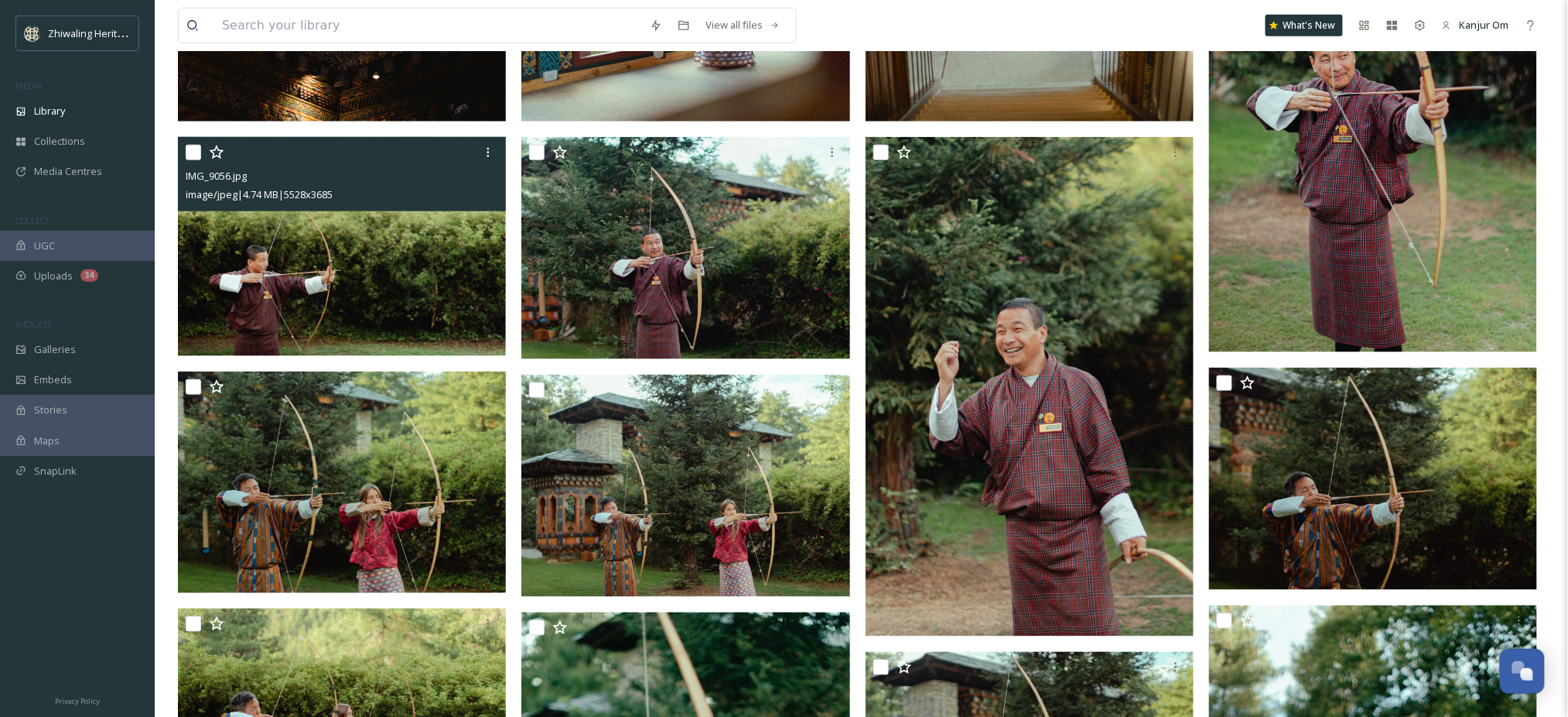
click at [1397, 197] on img at bounding box center [1373, 106] width 328 height 492
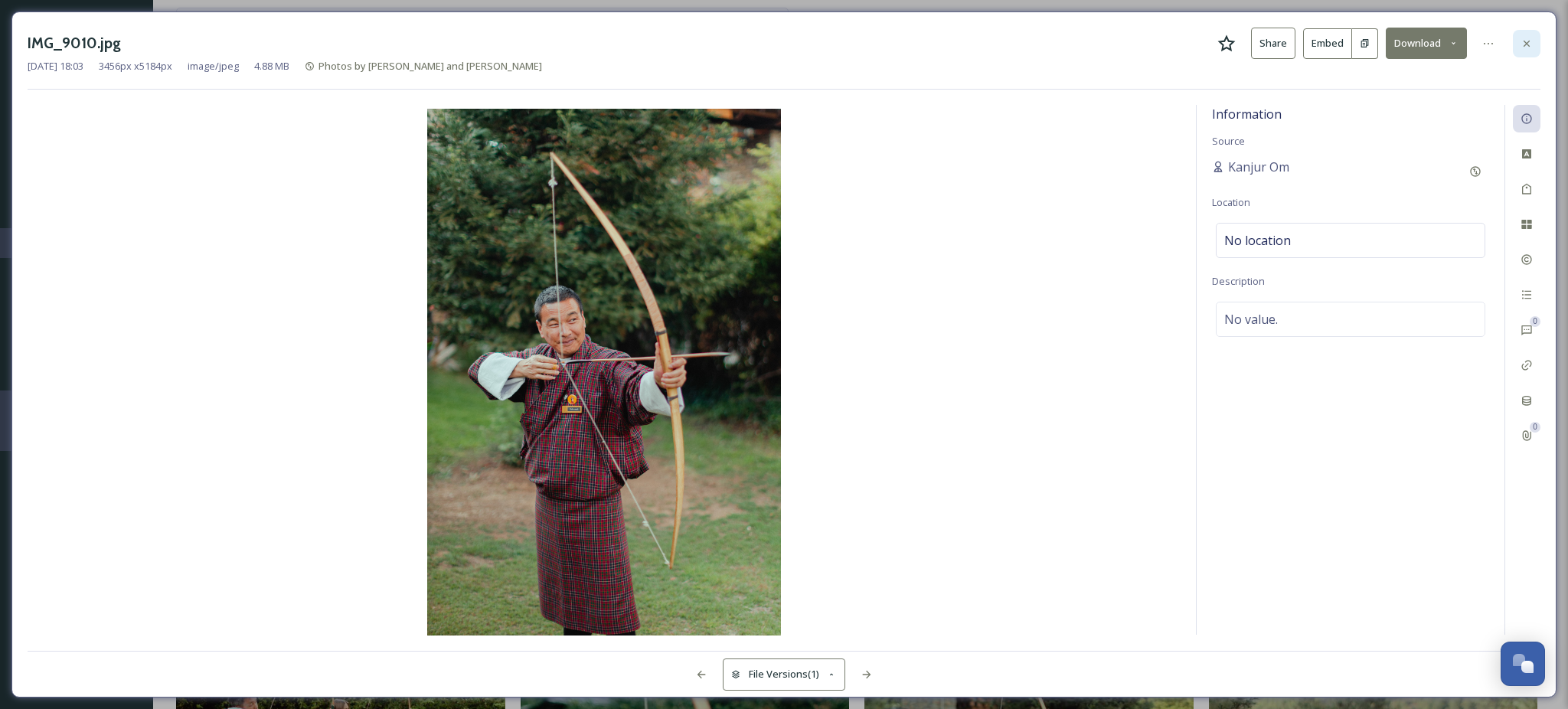
click at [1528, 38] on icon at bounding box center [1527, 44] width 12 height 12
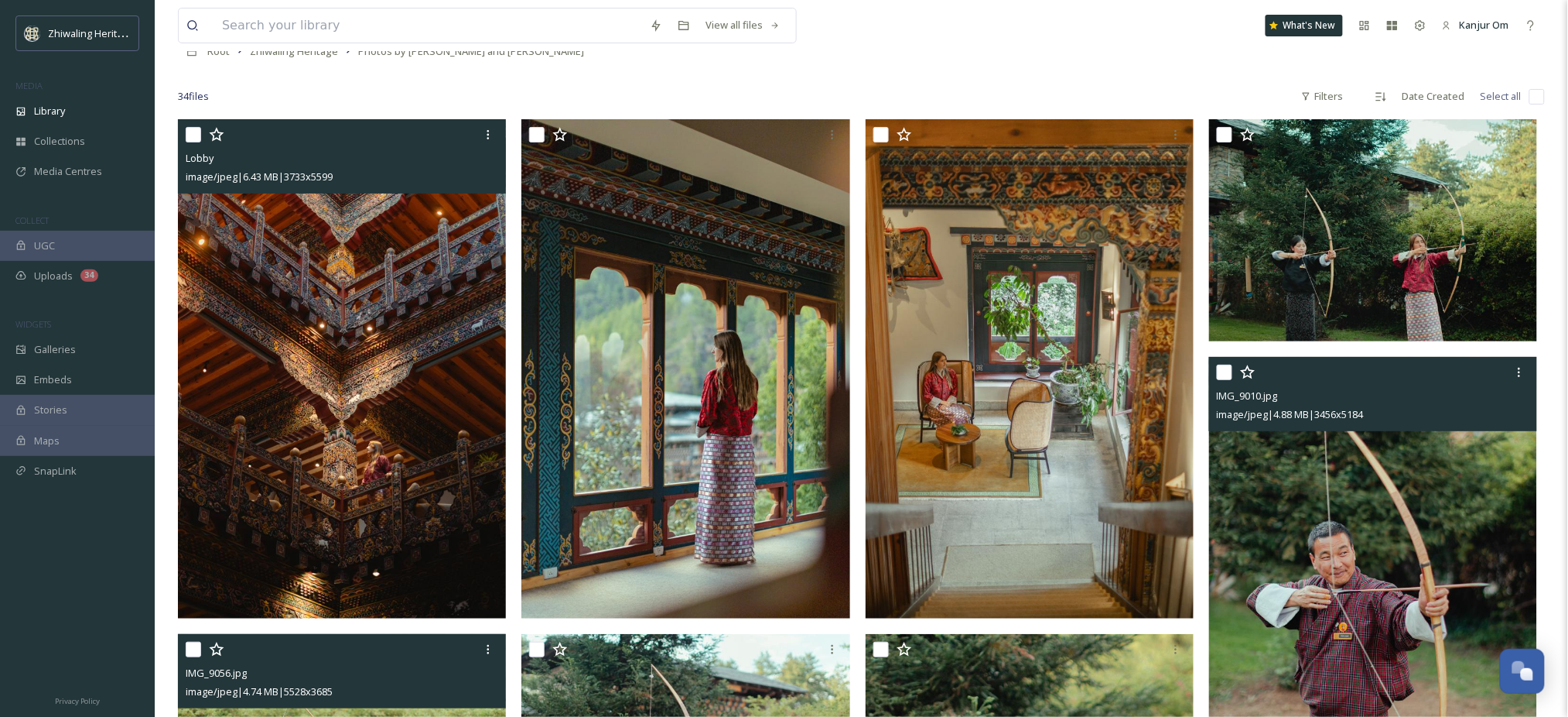
scroll to position [72, 0]
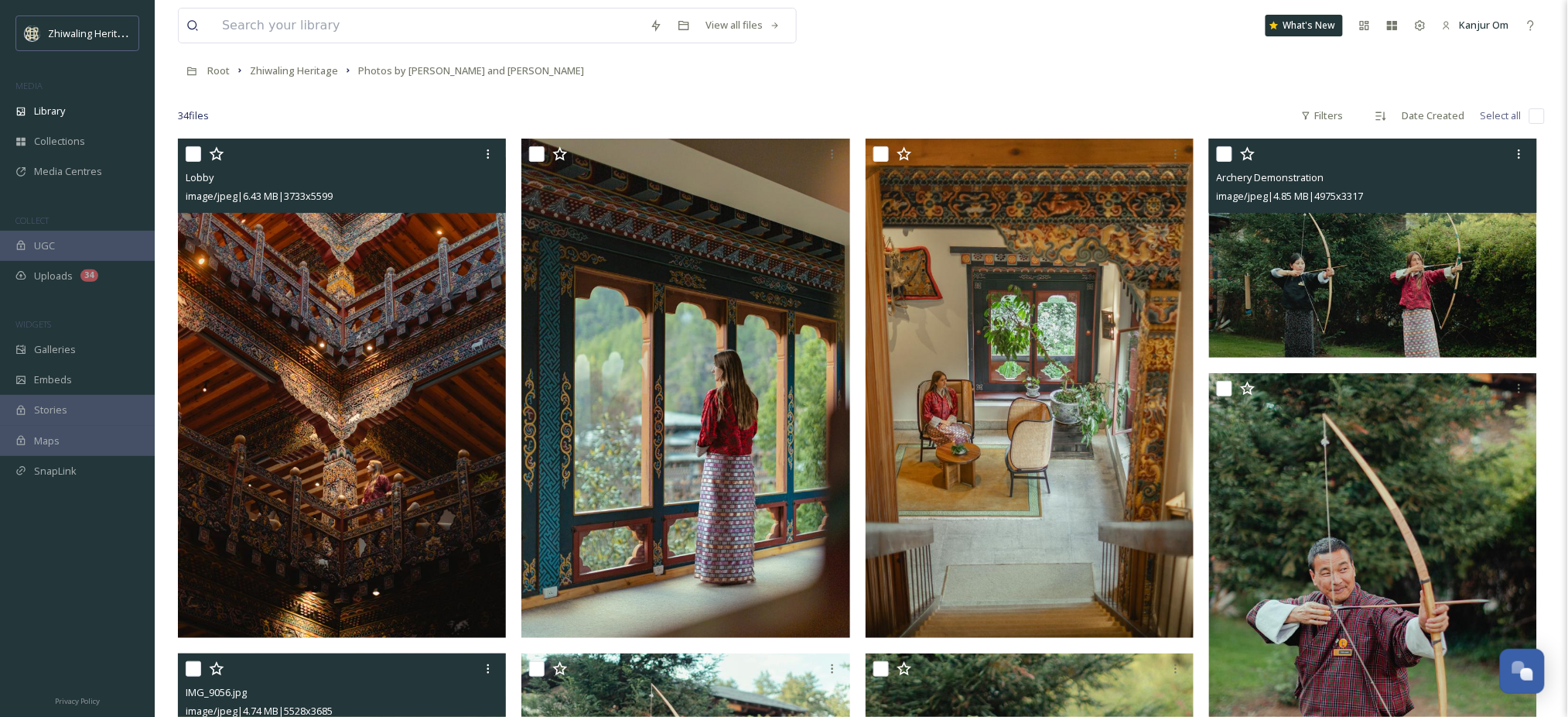
click at [1275, 299] on img at bounding box center [1373, 248] width 328 height 219
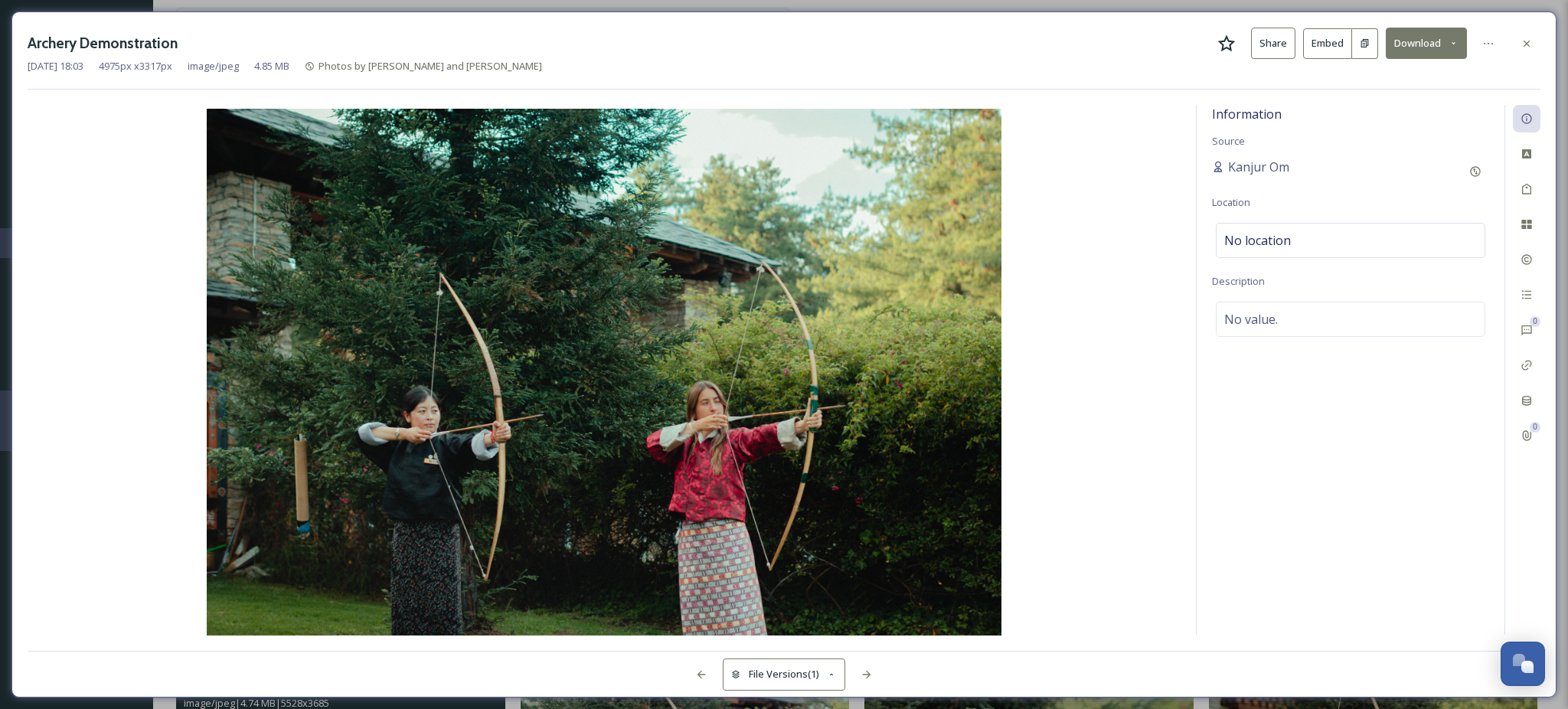
click at [1425, 37] on button "Download" at bounding box center [1426, 44] width 81 height 31
click at [1373, 78] on span "Download Original (4975 x 3317)" at bounding box center [1387, 78] width 145 height 15
click at [1533, 41] on div at bounding box center [1527, 44] width 28 height 28
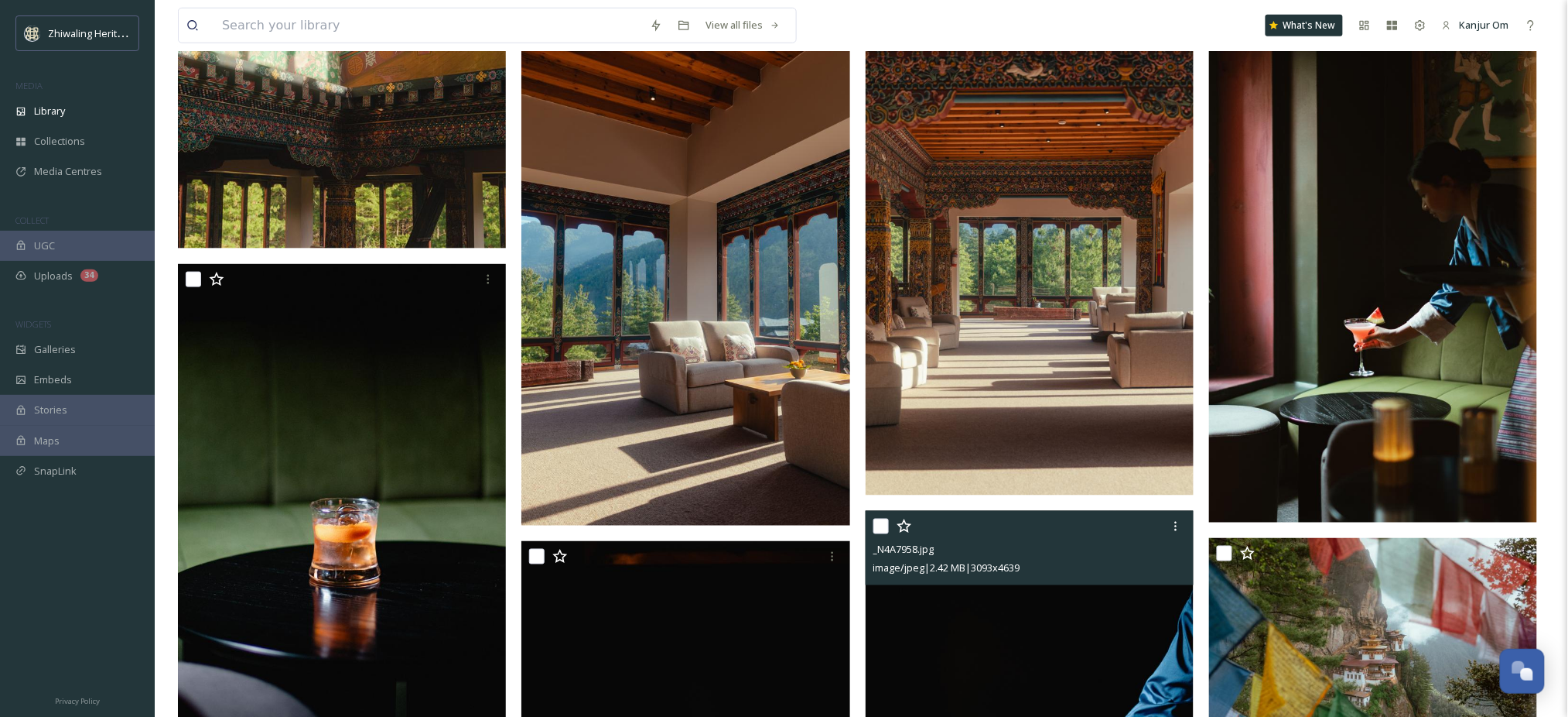
scroll to position [2683, 0]
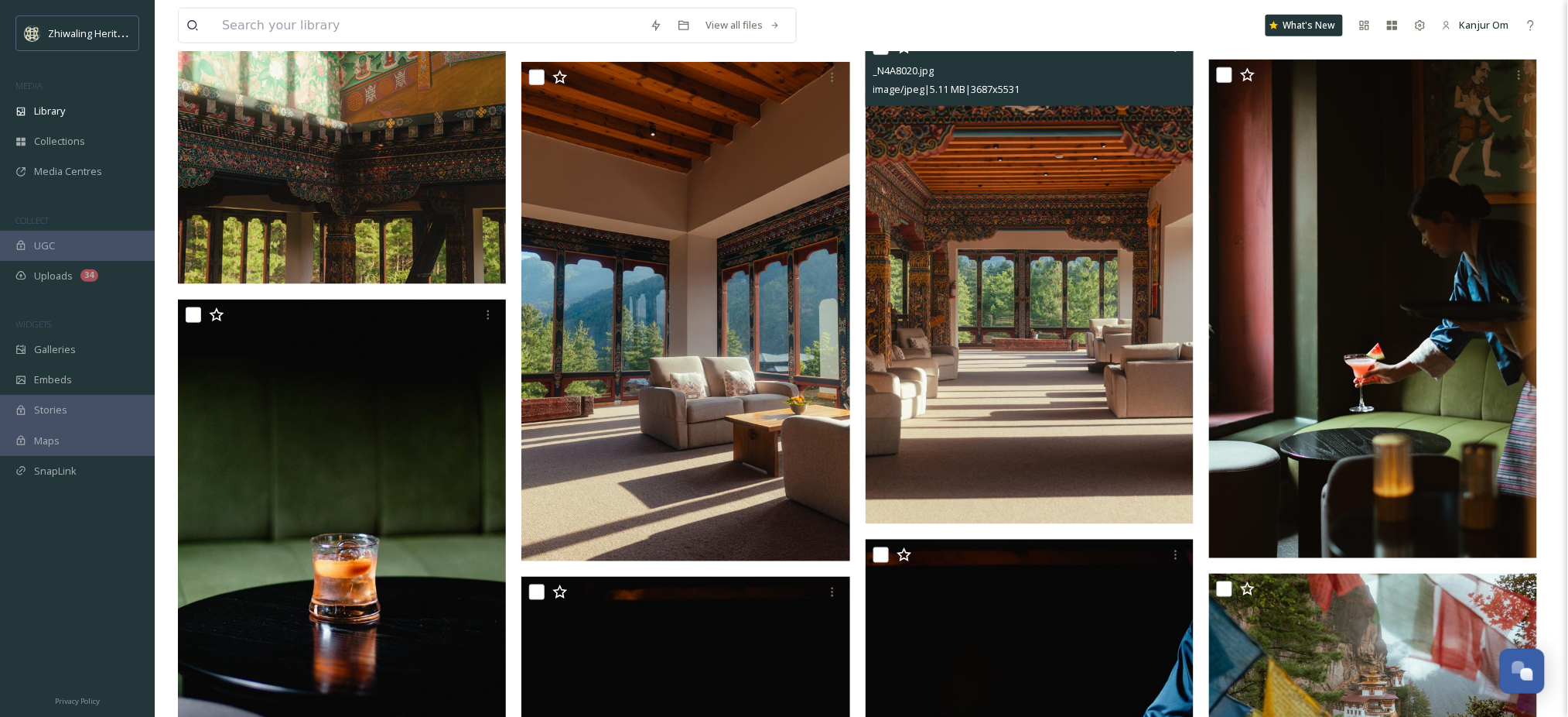
click at [1049, 351] on img at bounding box center [1029, 278] width 328 height 492
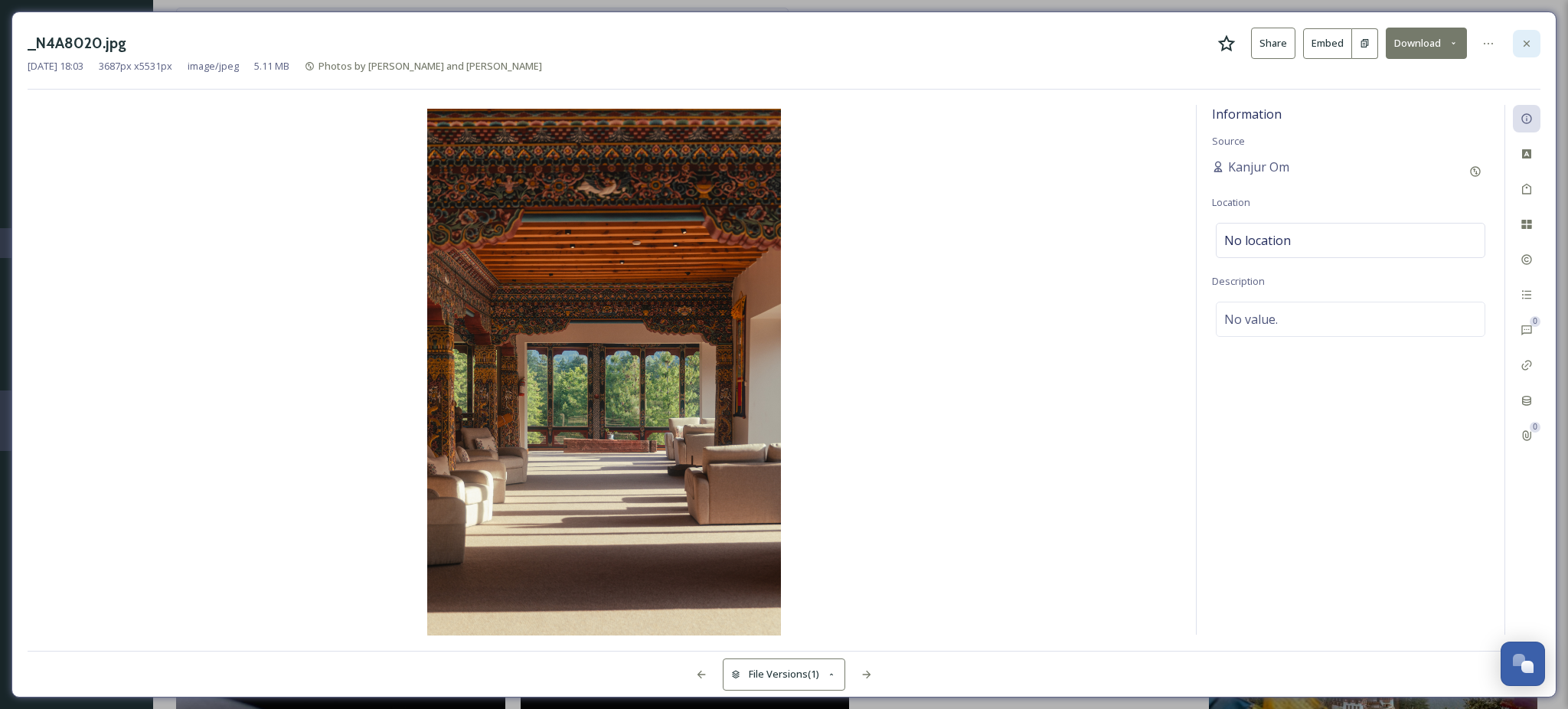
click at [1526, 44] on icon at bounding box center [1526, 43] width 6 height 6
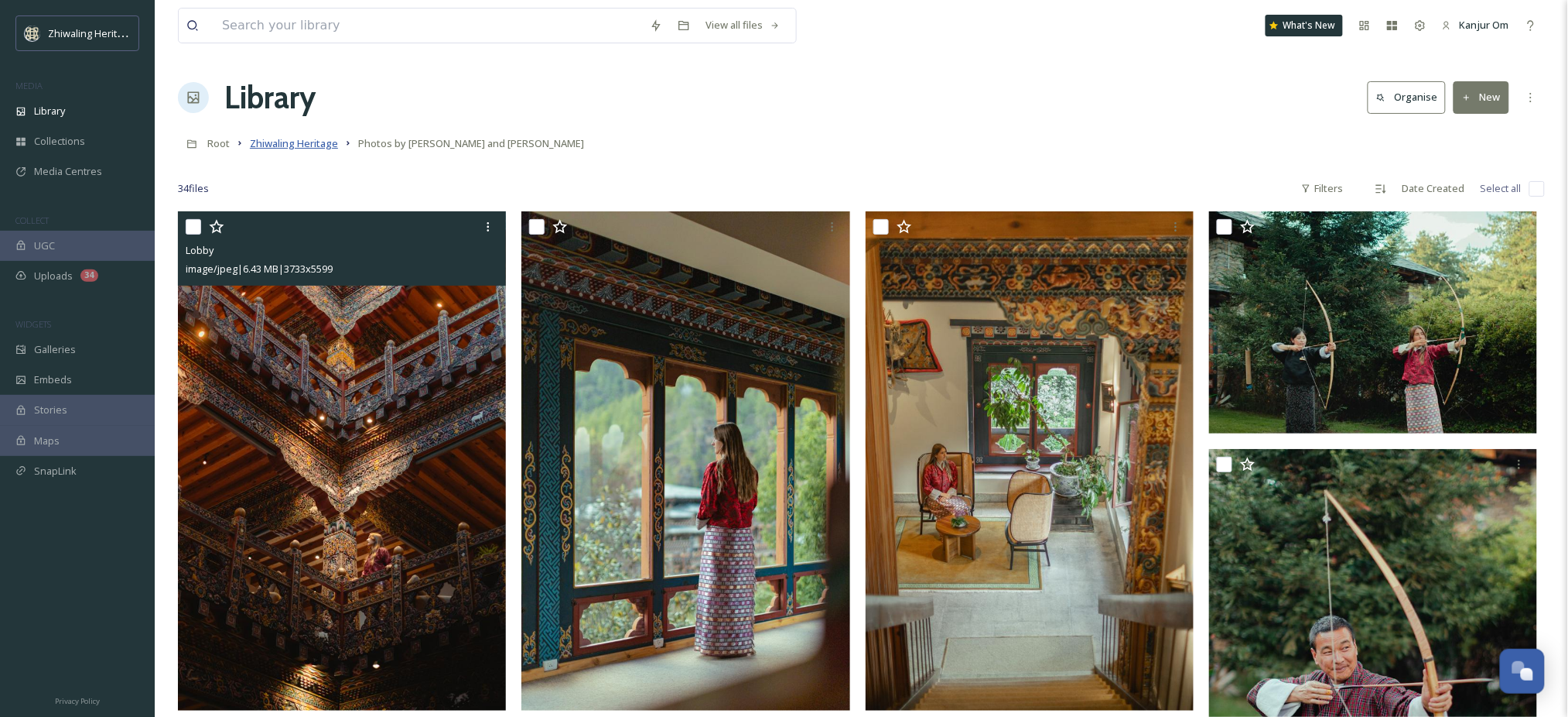
click at [281, 139] on span "Zhiwaling Heritage" at bounding box center [294, 143] width 88 height 14
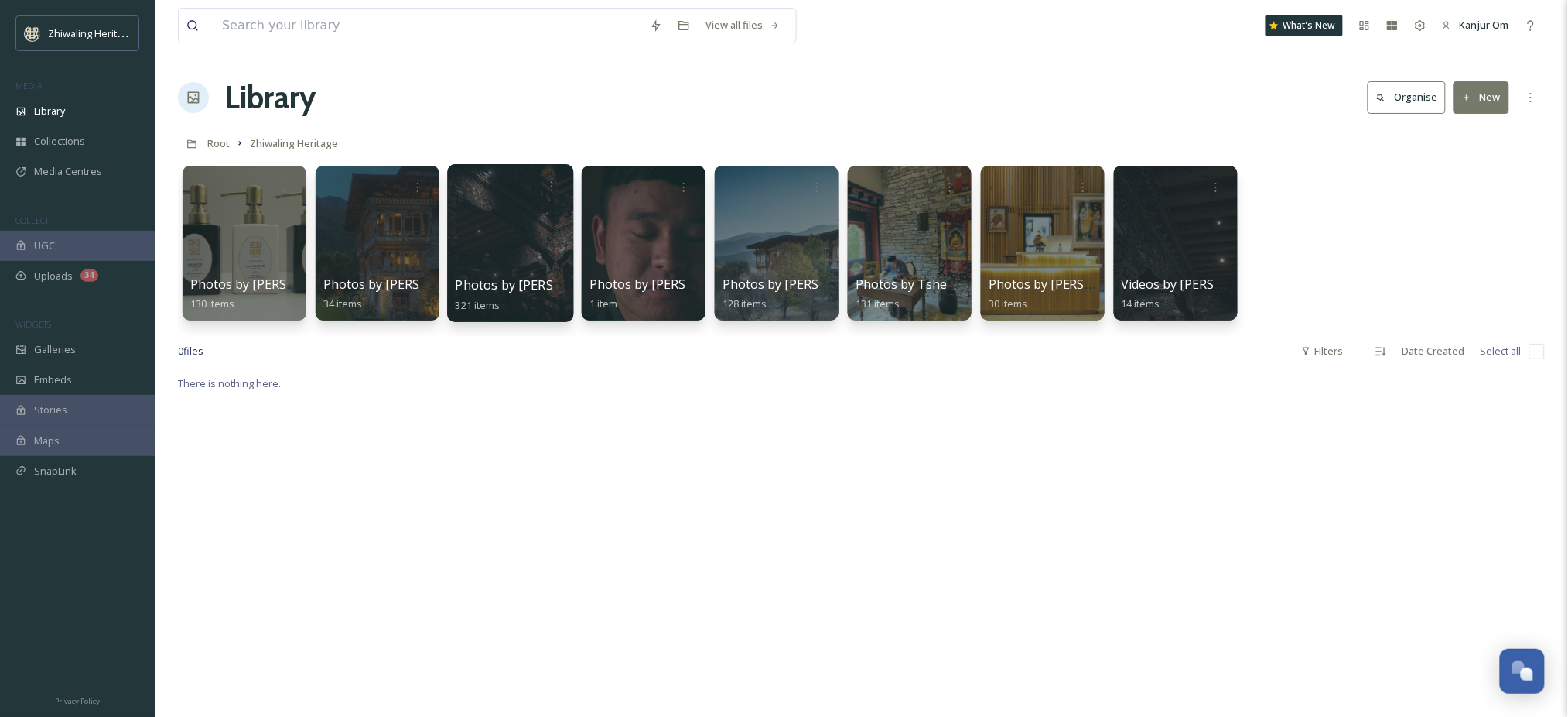
click at [524, 277] on span "Photos by [PERSON_NAME]" at bounding box center [538, 284] width 164 height 17
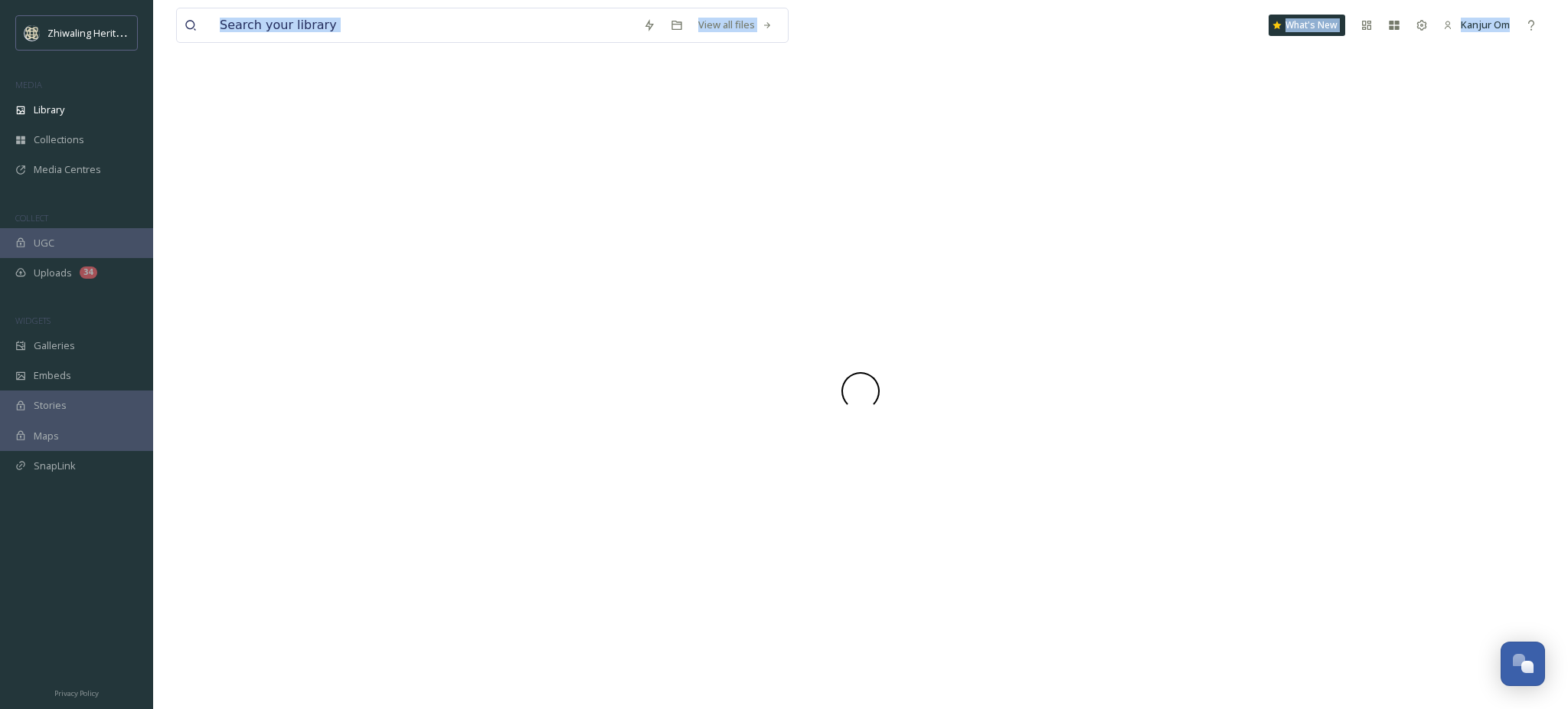
click at [518, 274] on div at bounding box center [860, 391] width 1369 height 635
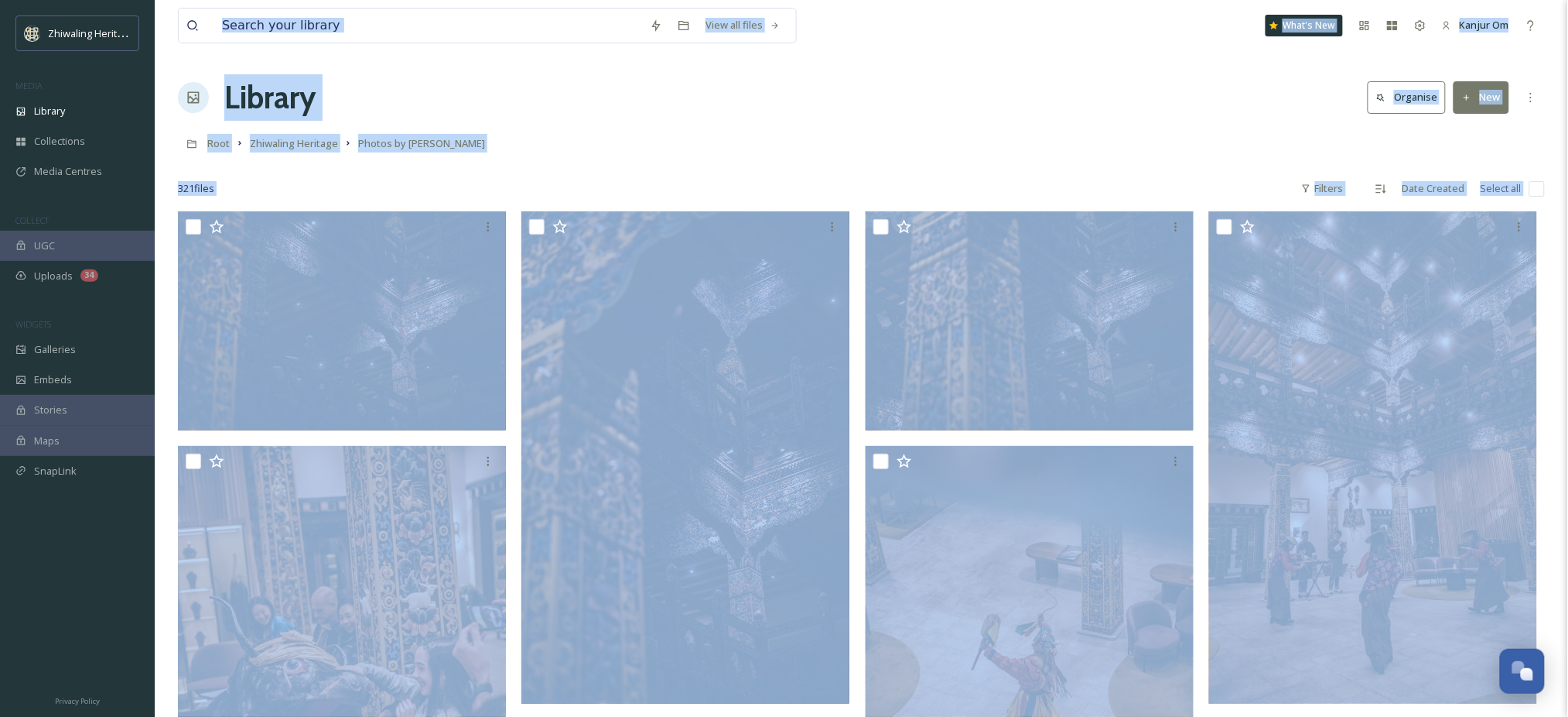
click at [837, 159] on div at bounding box center [861, 166] width 1367 height 16
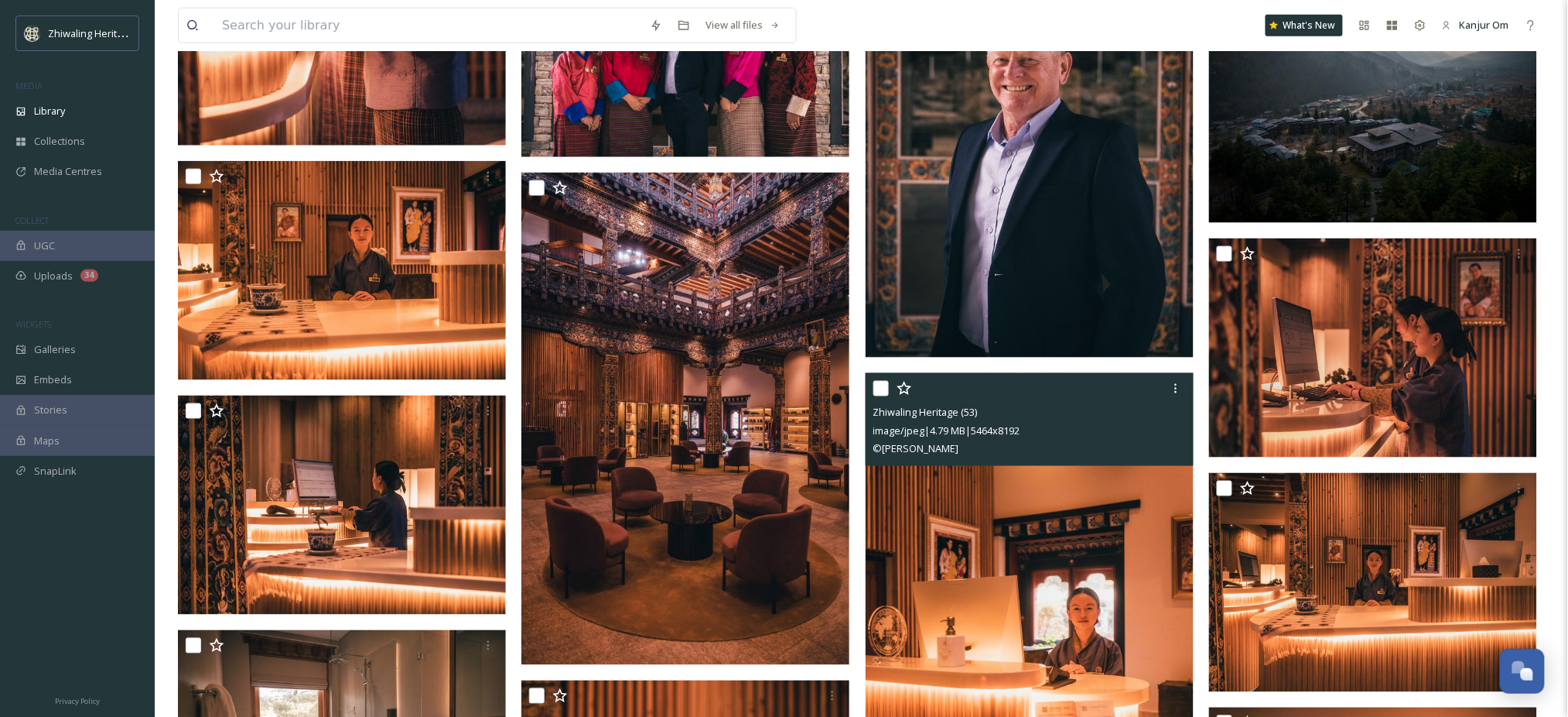
scroll to position [2683, 0]
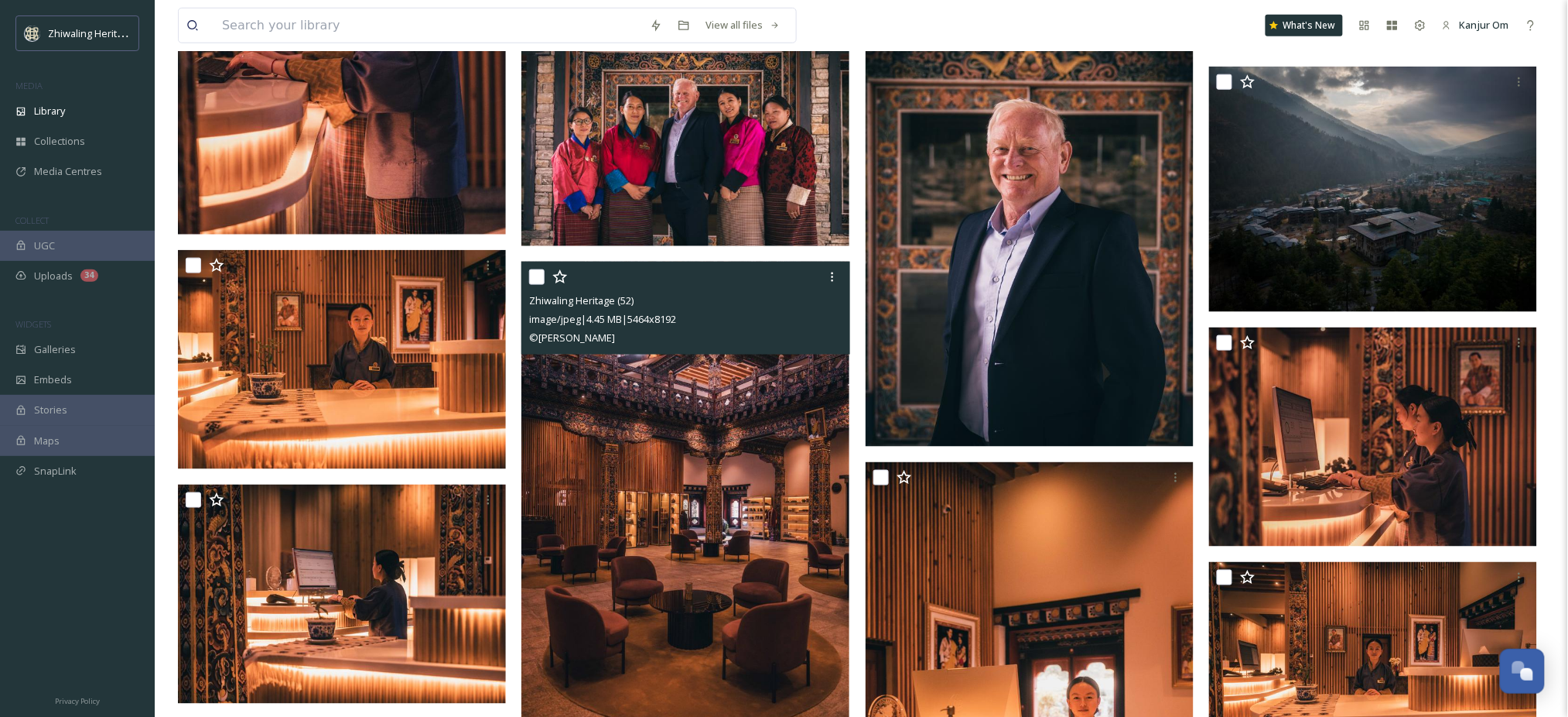
click at [674, 452] on img at bounding box center [685, 507] width 328 height 491
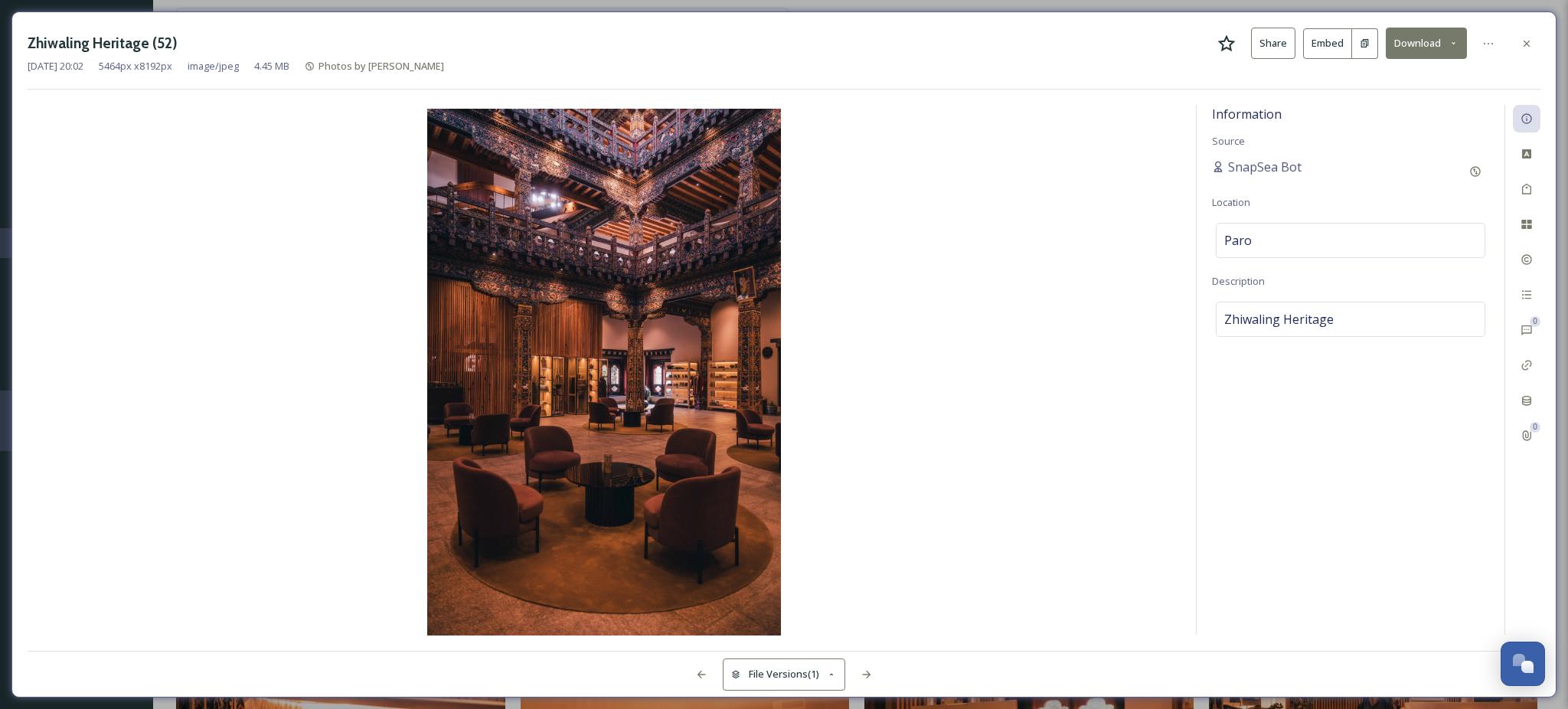
click at [1432, 42] on button "Download" at bounding box center [1426, 44] width 81 height 31
click at [1387, 87] on div "Download Original (5464 x 8192)" at bounding box center [1386, 78] width 160 height 30
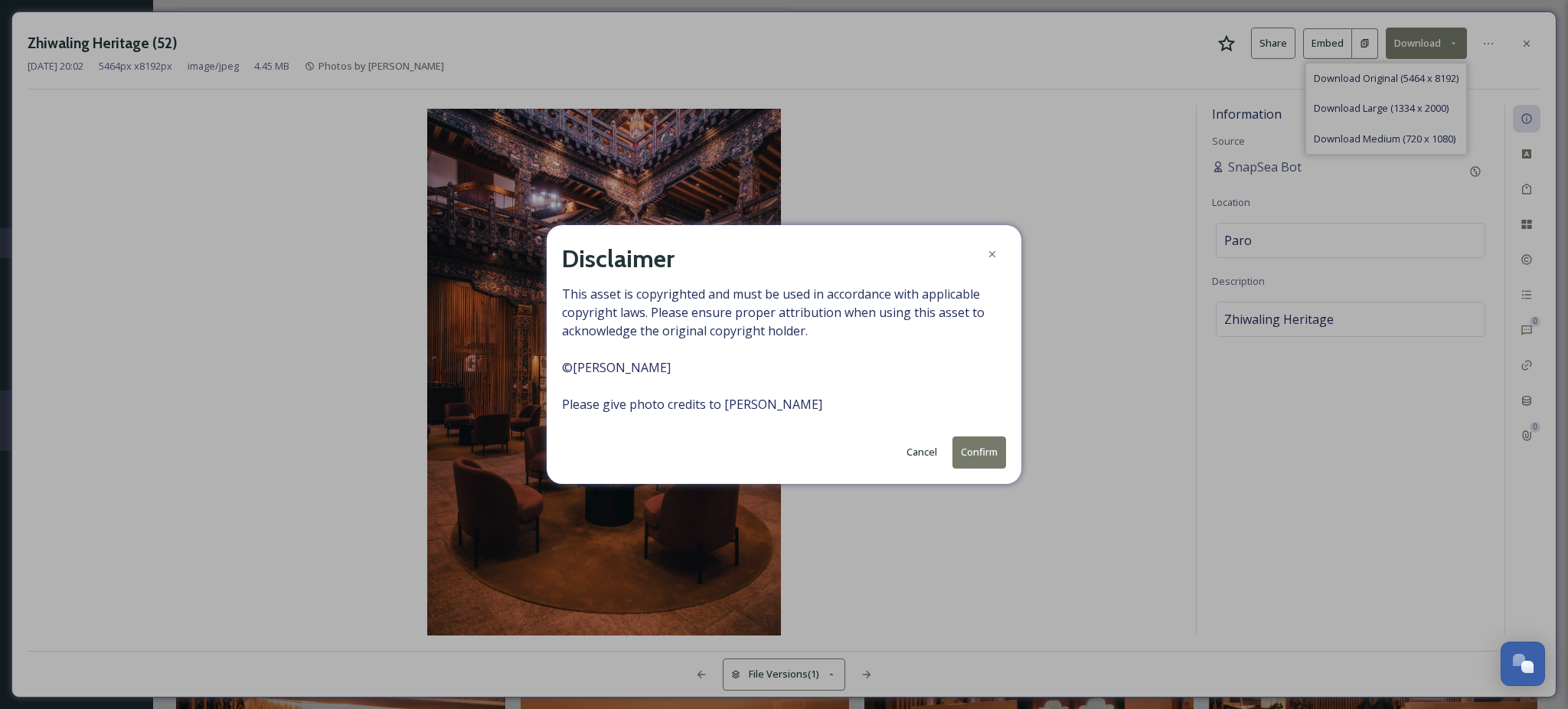
click at [976, 453] on button "Confirm" at bounding box center [979, 452] width 53 height 31
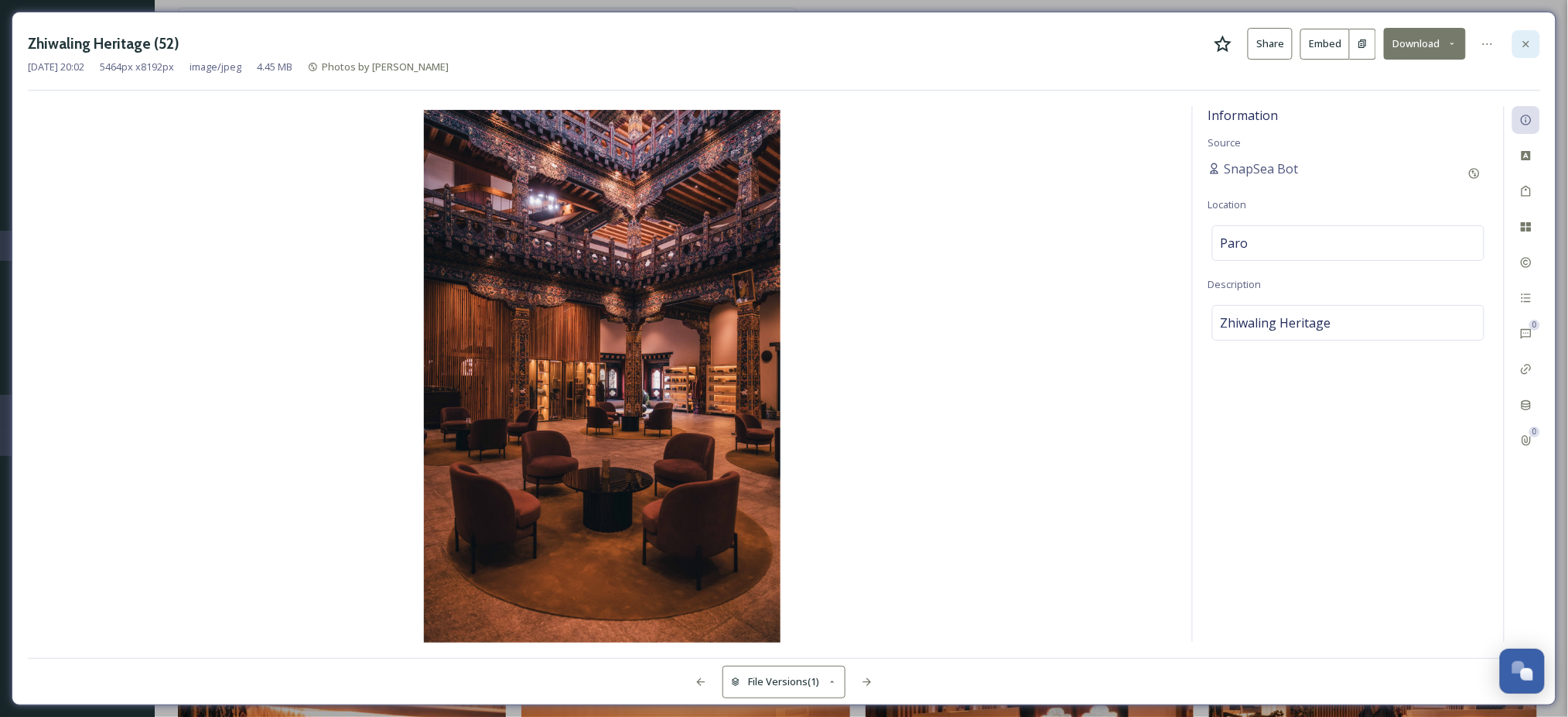
click at [1522, 45] on icon at bounding box center [1526, 44] width 12 height 12
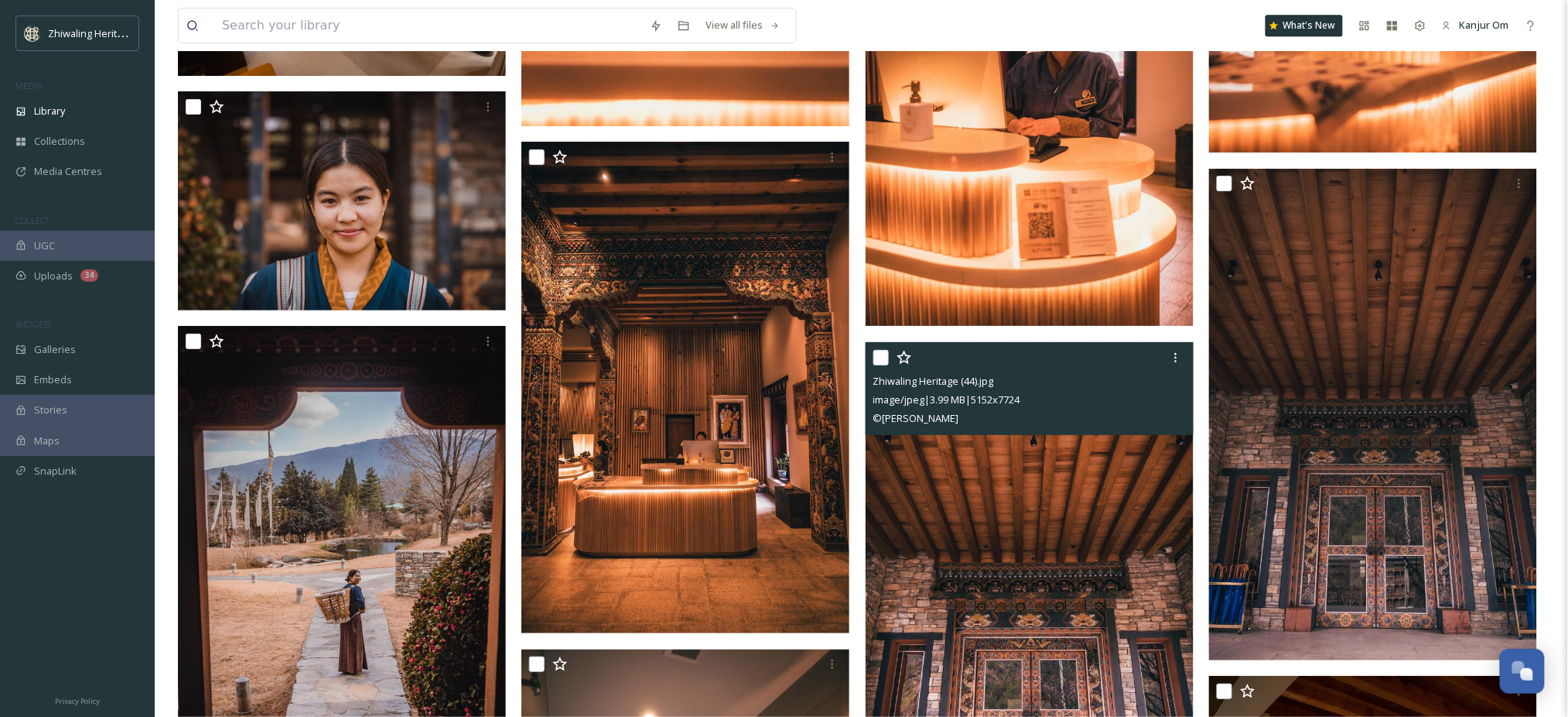
scroll to position [4231, 0]
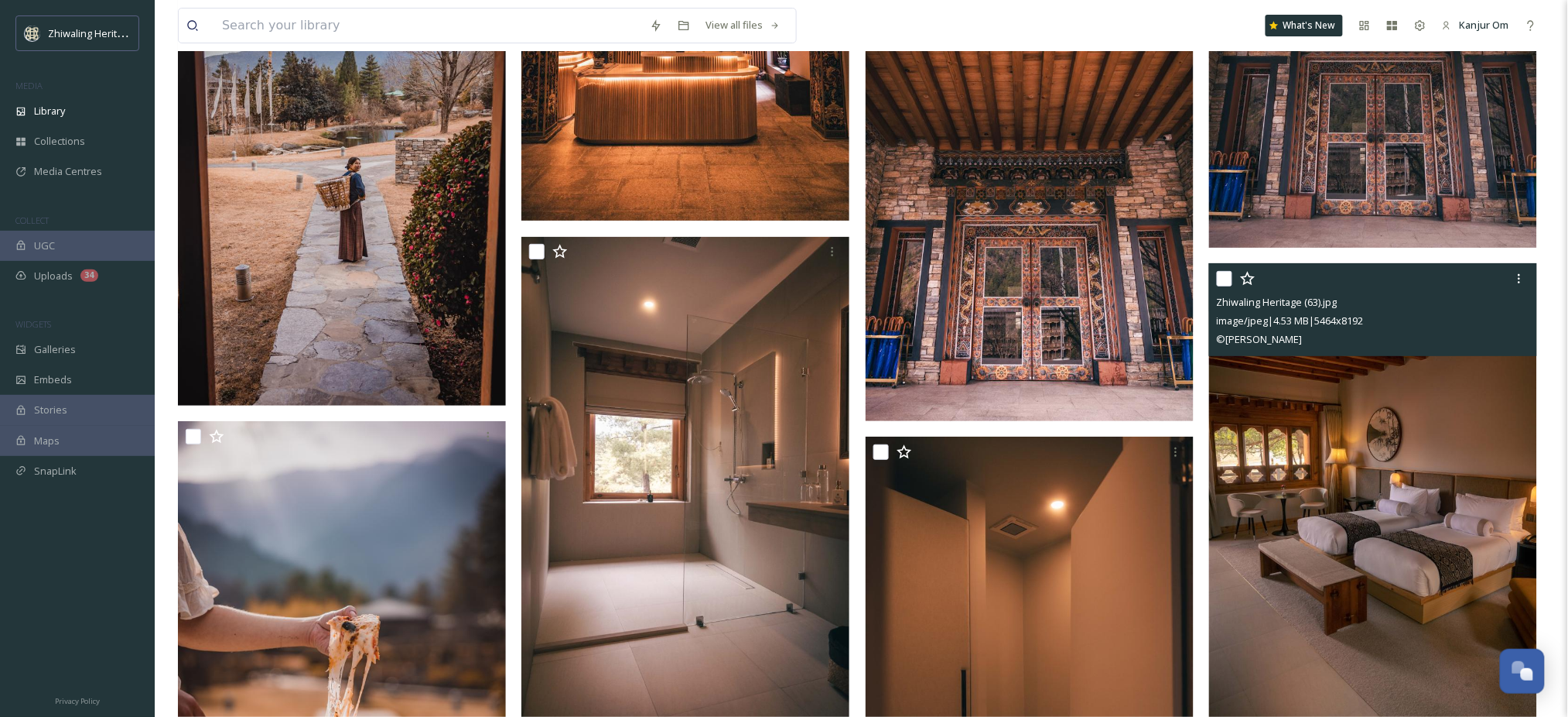
click at [1312, 517] on img at bounding box center [1373, 508] width 328 height 491
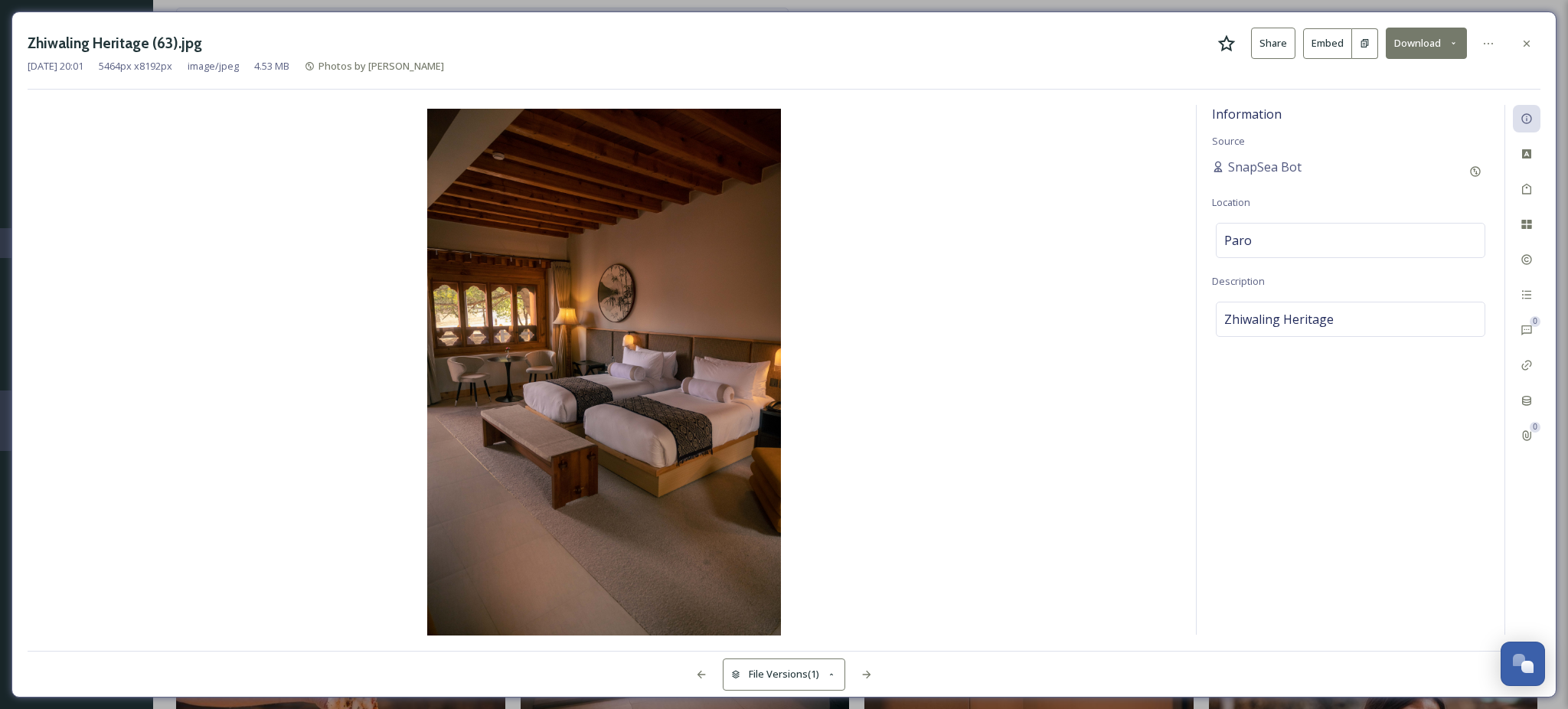
click at [1404, 36] on button "Download" at bounding box center [1426, 44] width 81 height 31
click at [1352, 75] on span "Download Original (5464 x 8192)" at bounding box center [1387, 78] width 145 height 15
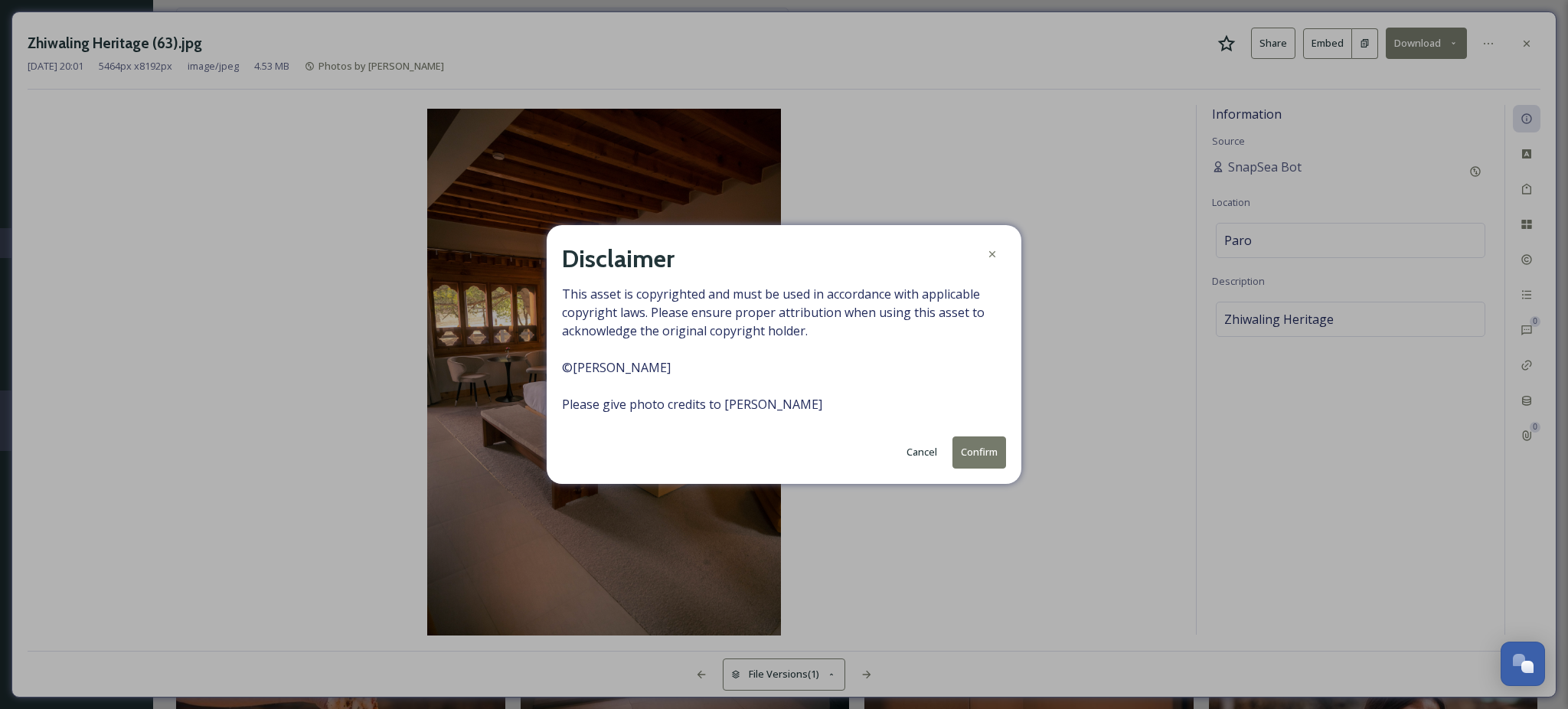
click at [983, 457] on button "Confirm" at bounding box center [979, 452] width 53 height 31
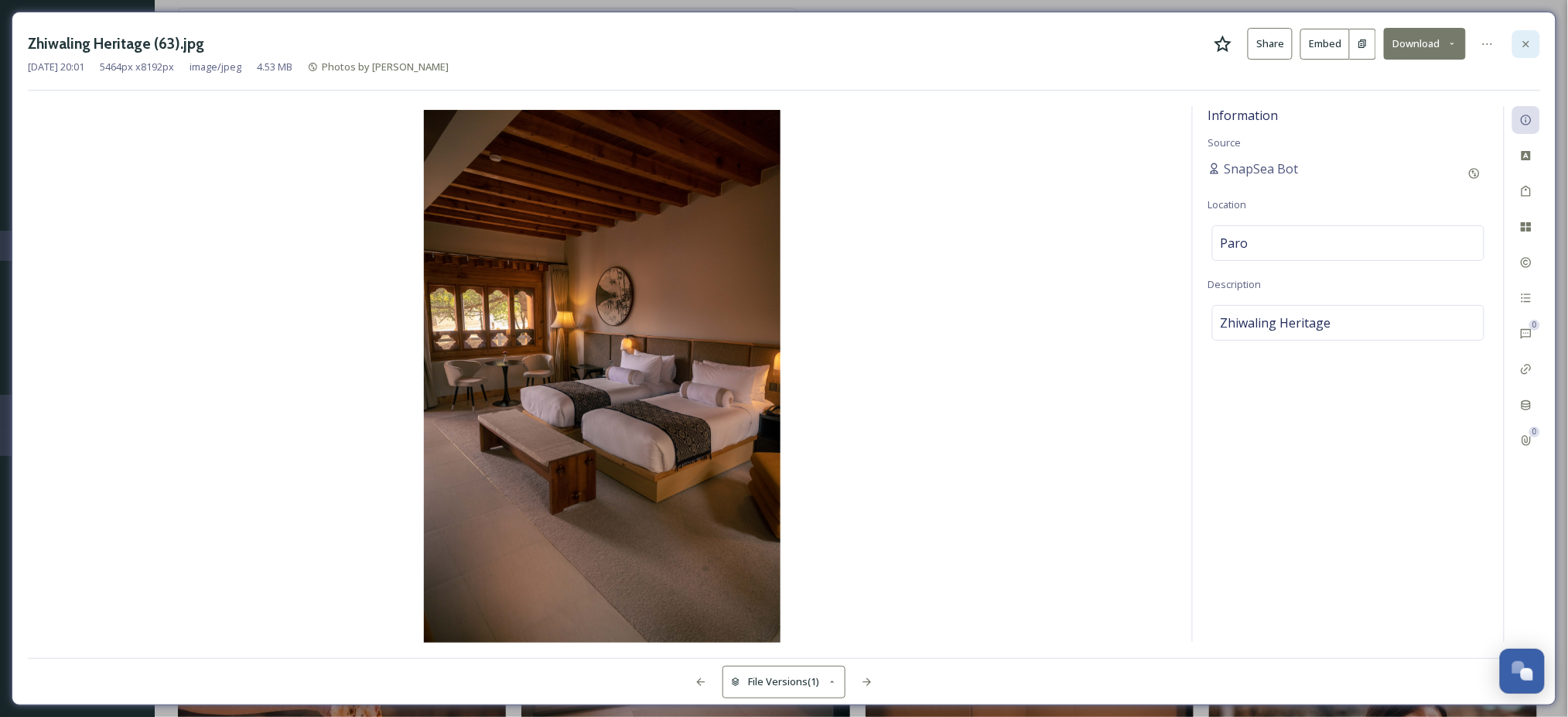
click at [1529, 45] on icon at bounding box center [1526, 44] width 12 height 12
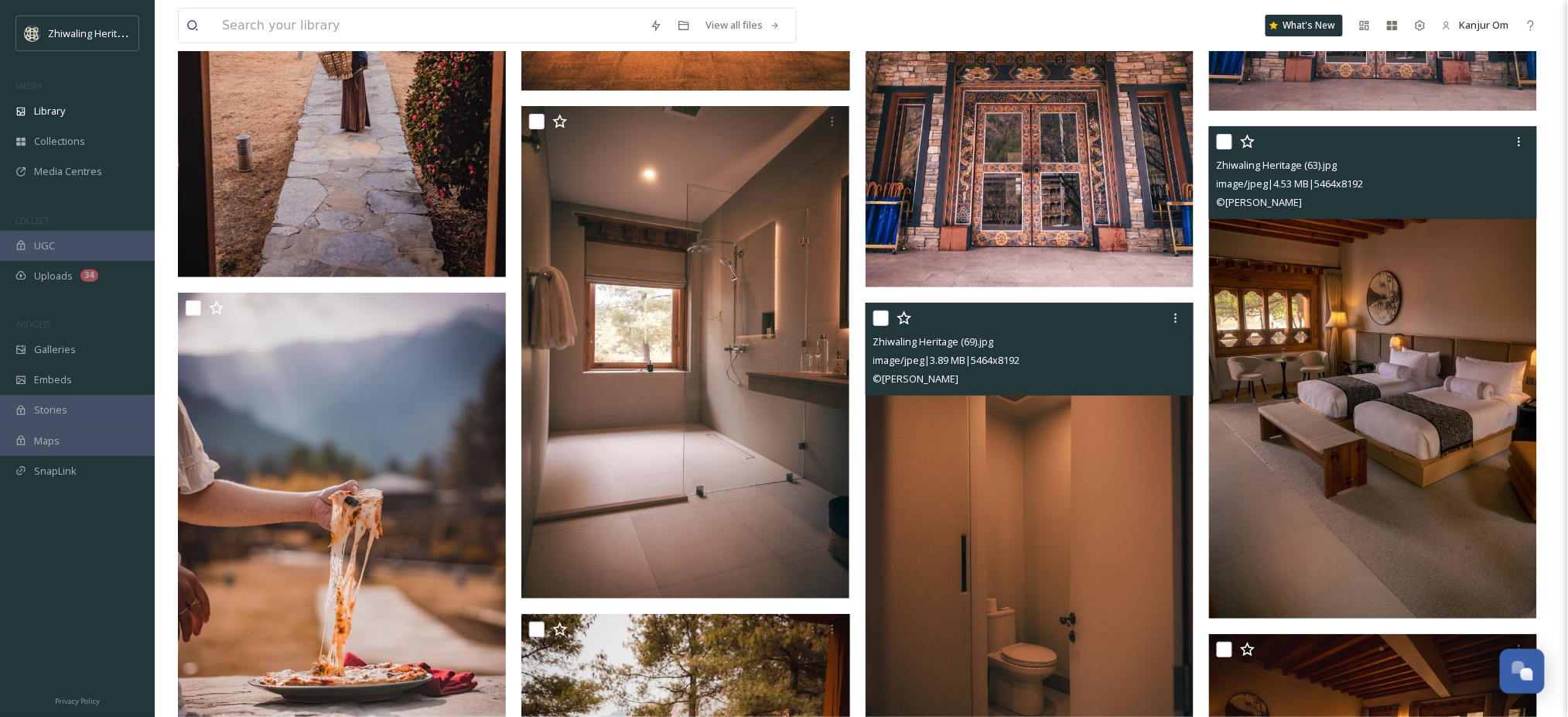
scroll to position [4540, 0]
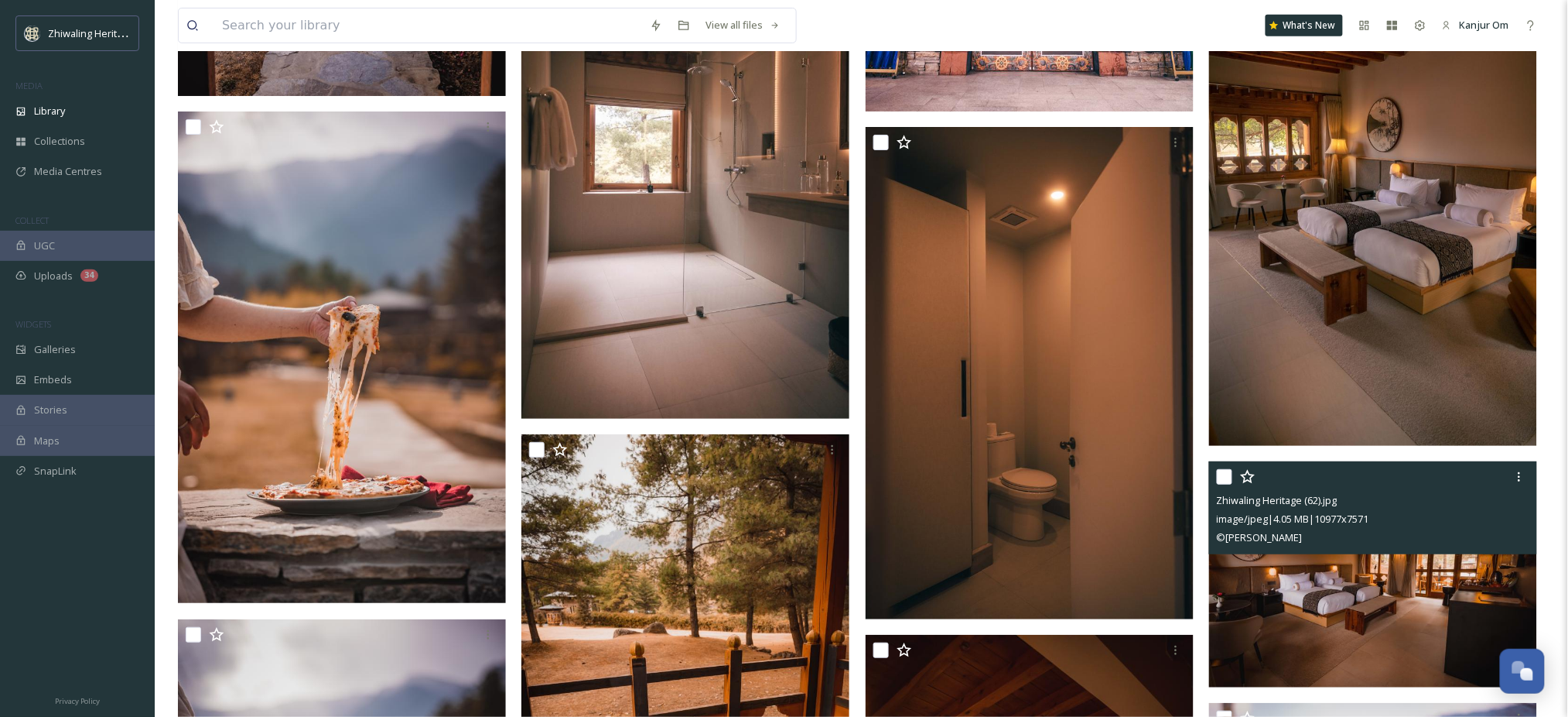
click at [1416, 629] on img at bounding box center [1373, 574] width 328 height 227
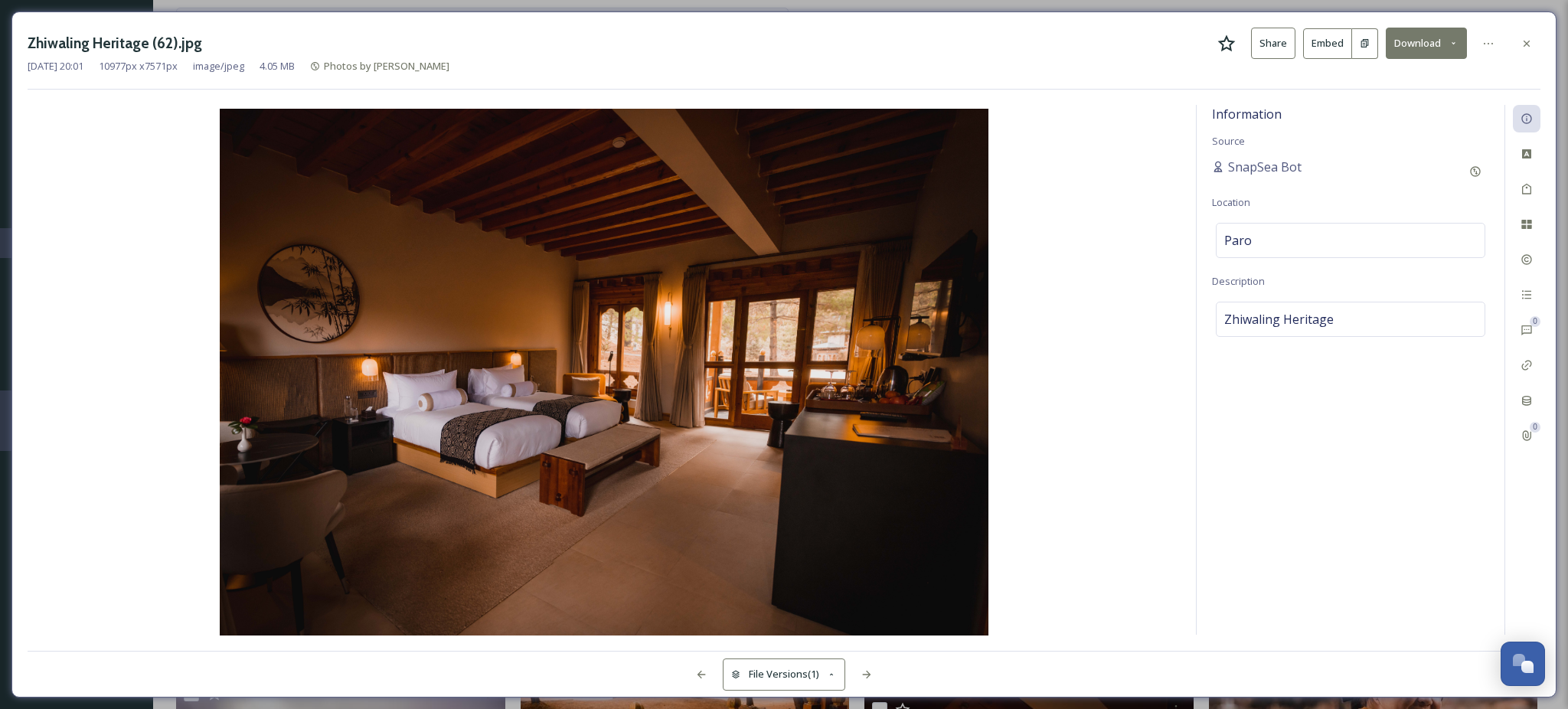
click at [1425, 34] on button "Download" at bounding box center [1426, 44] width 81 height 31
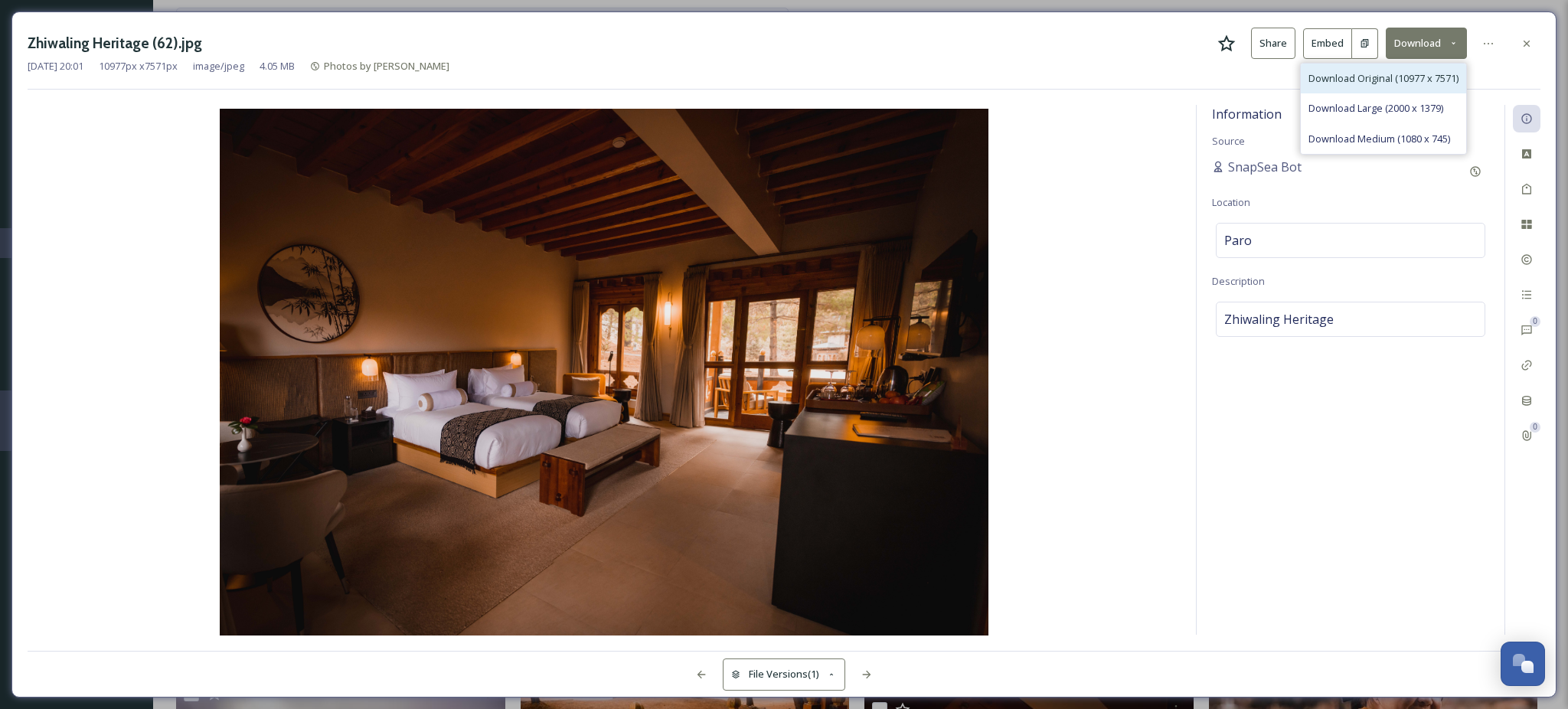
click at [1374, 78] on span "Download Original (10977 x 7571)" at bounding box center [1384, 78] width 150 height 15
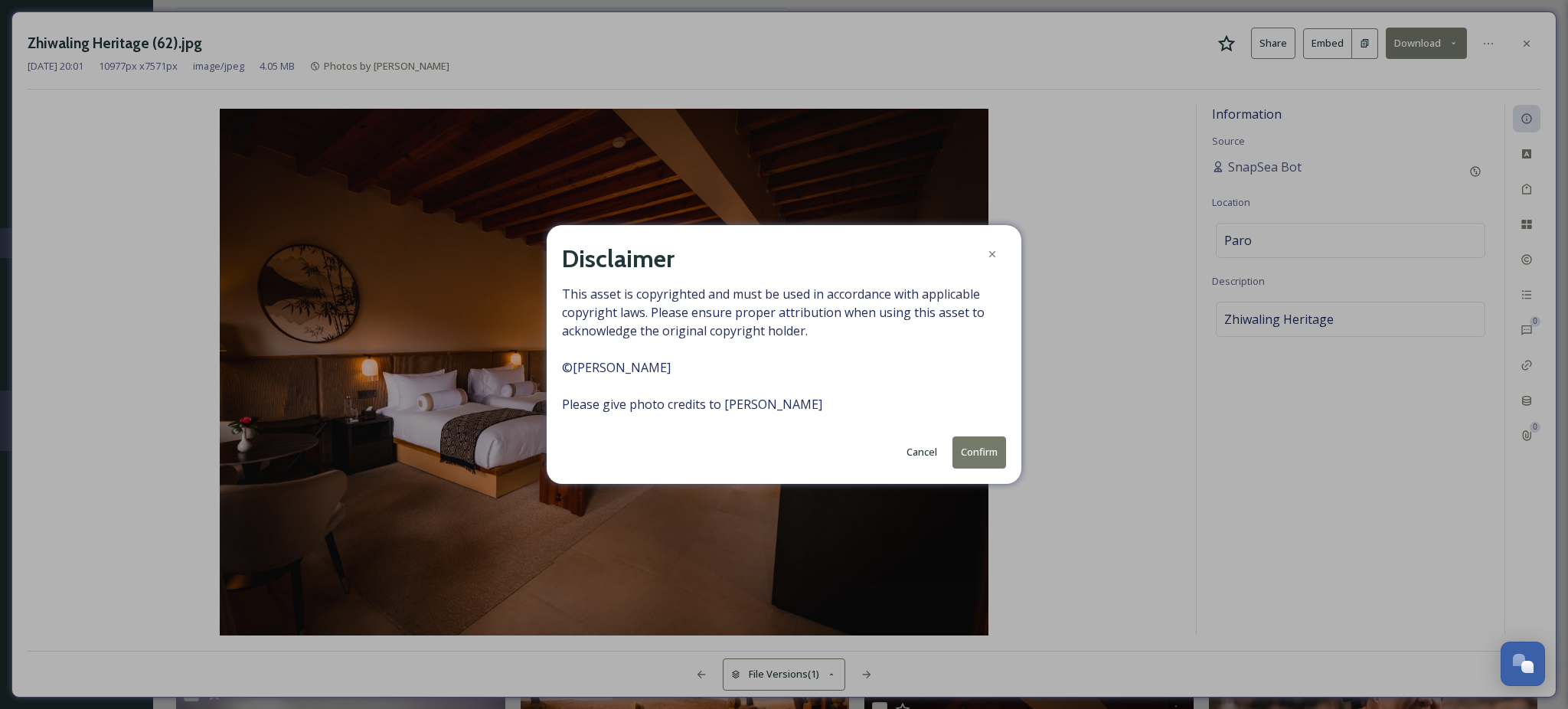
click at [981, 449] on button "Confirm" at bounding box center [979, 452] width 53 height 31
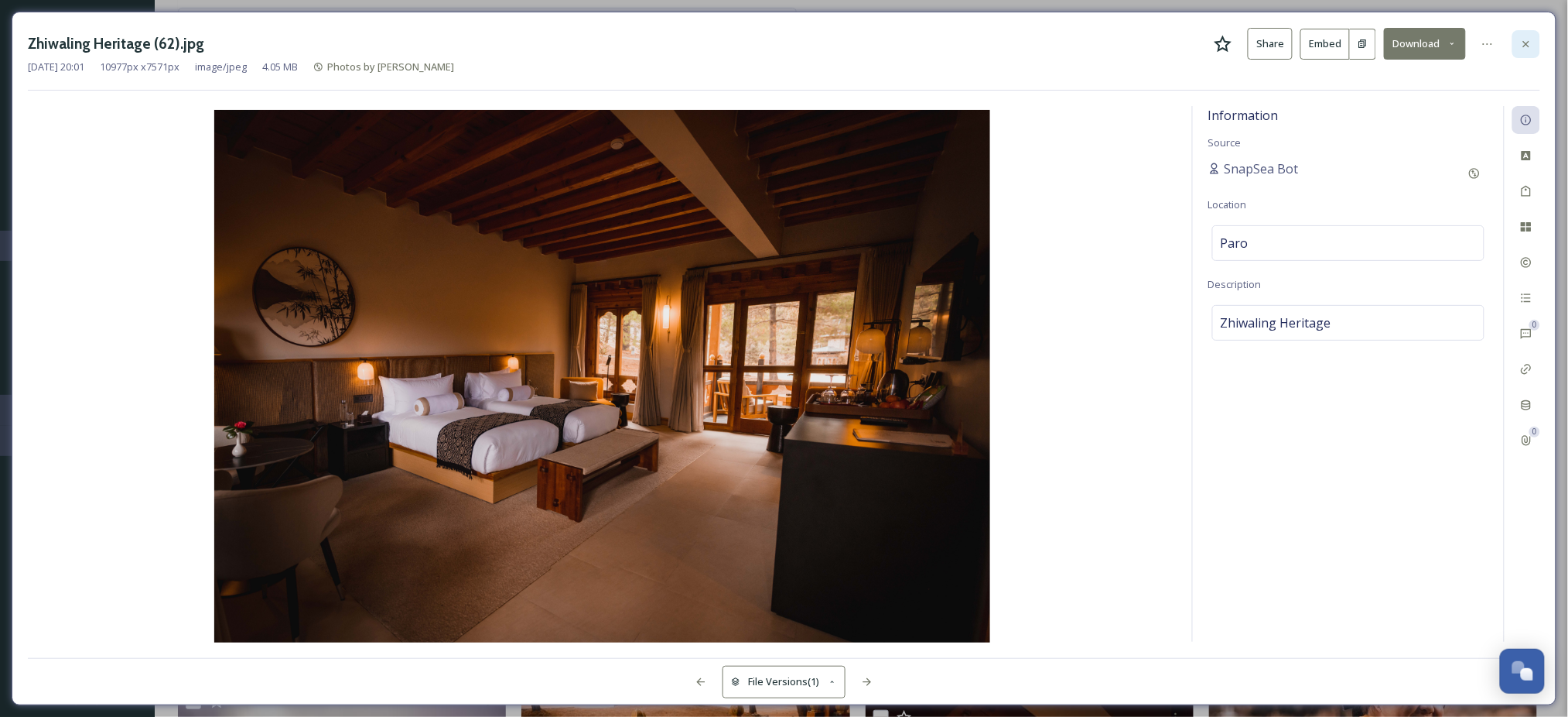
click at [1527, 42] on icon at bounding box center [1526, 43] width 6 height 6
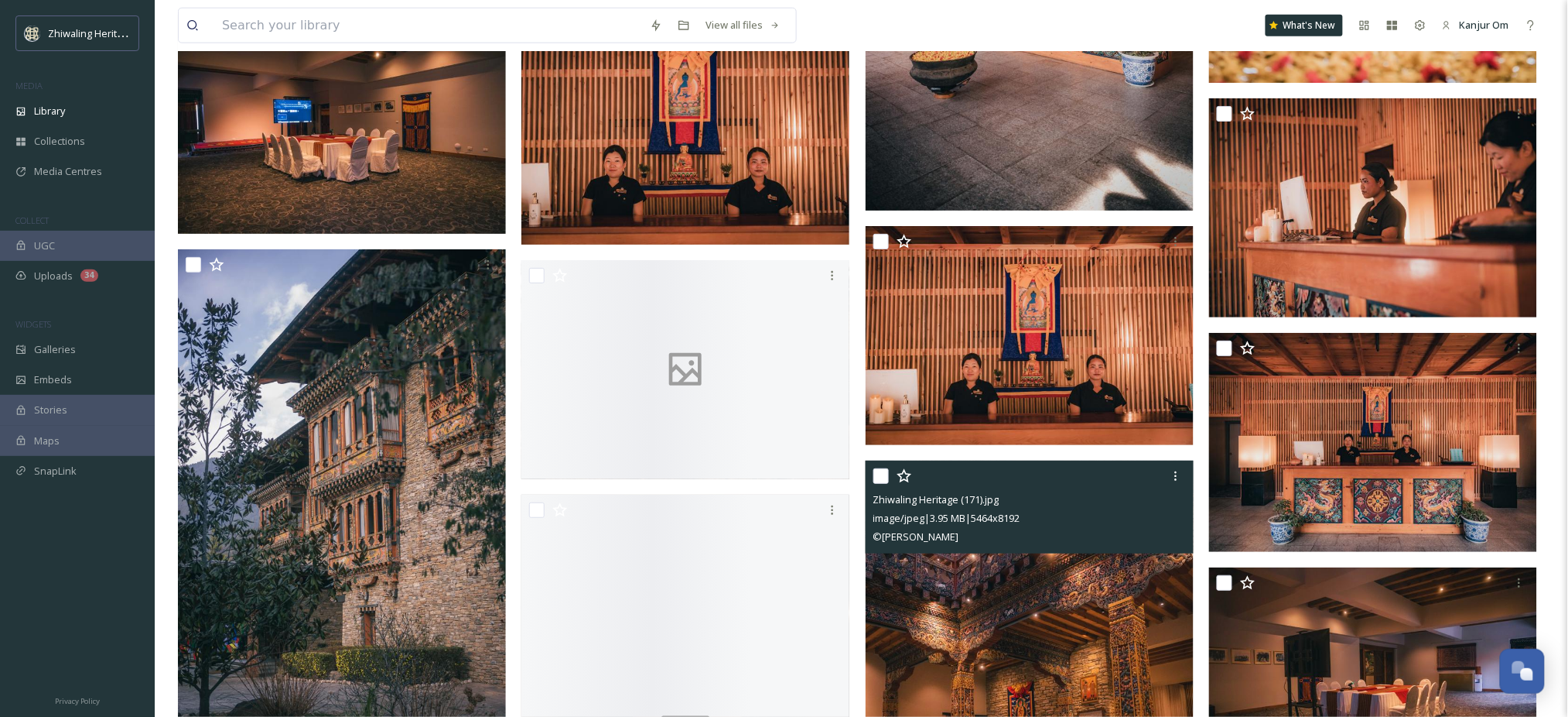
scroll to position [16098, 0]
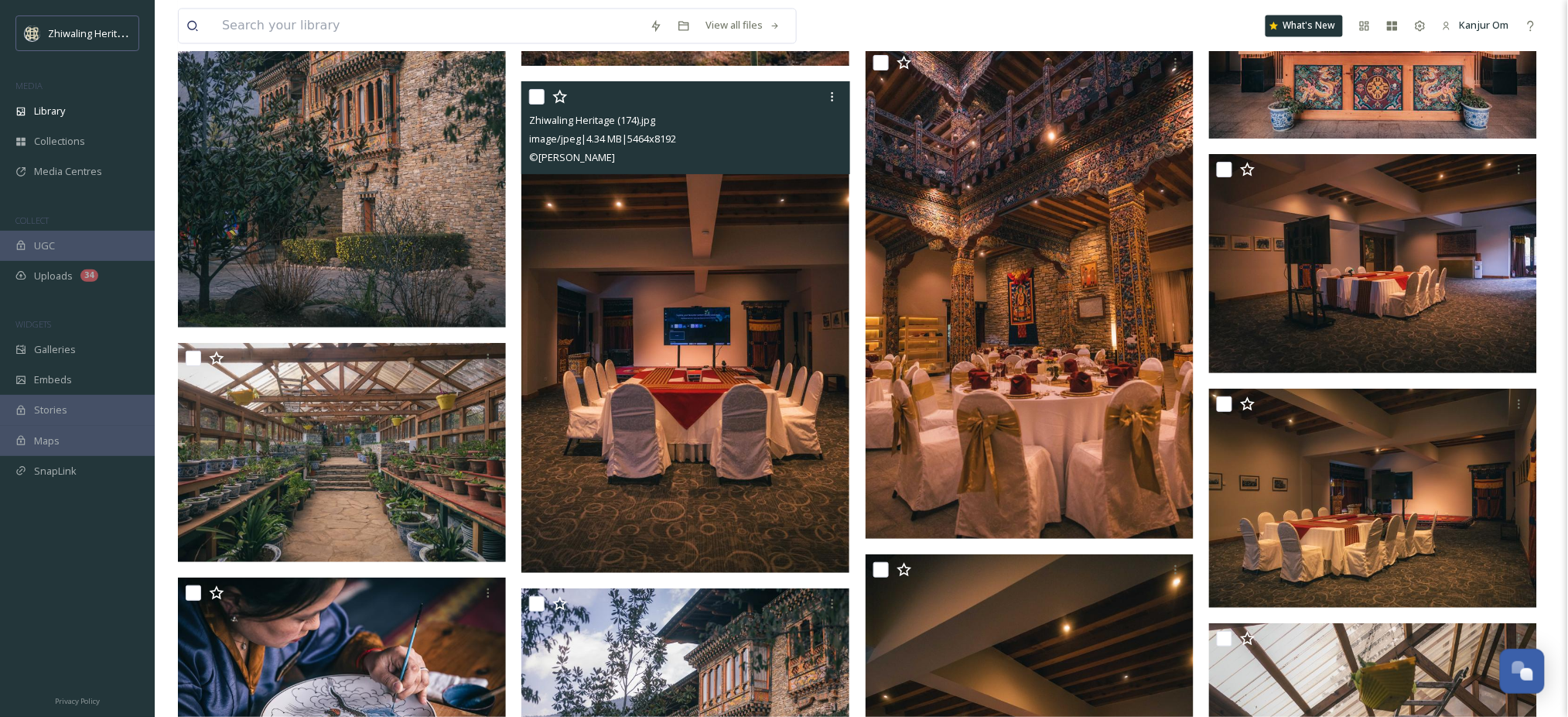
click at [666, 427] on img at bounding box center [685, 326] width 328 height 491
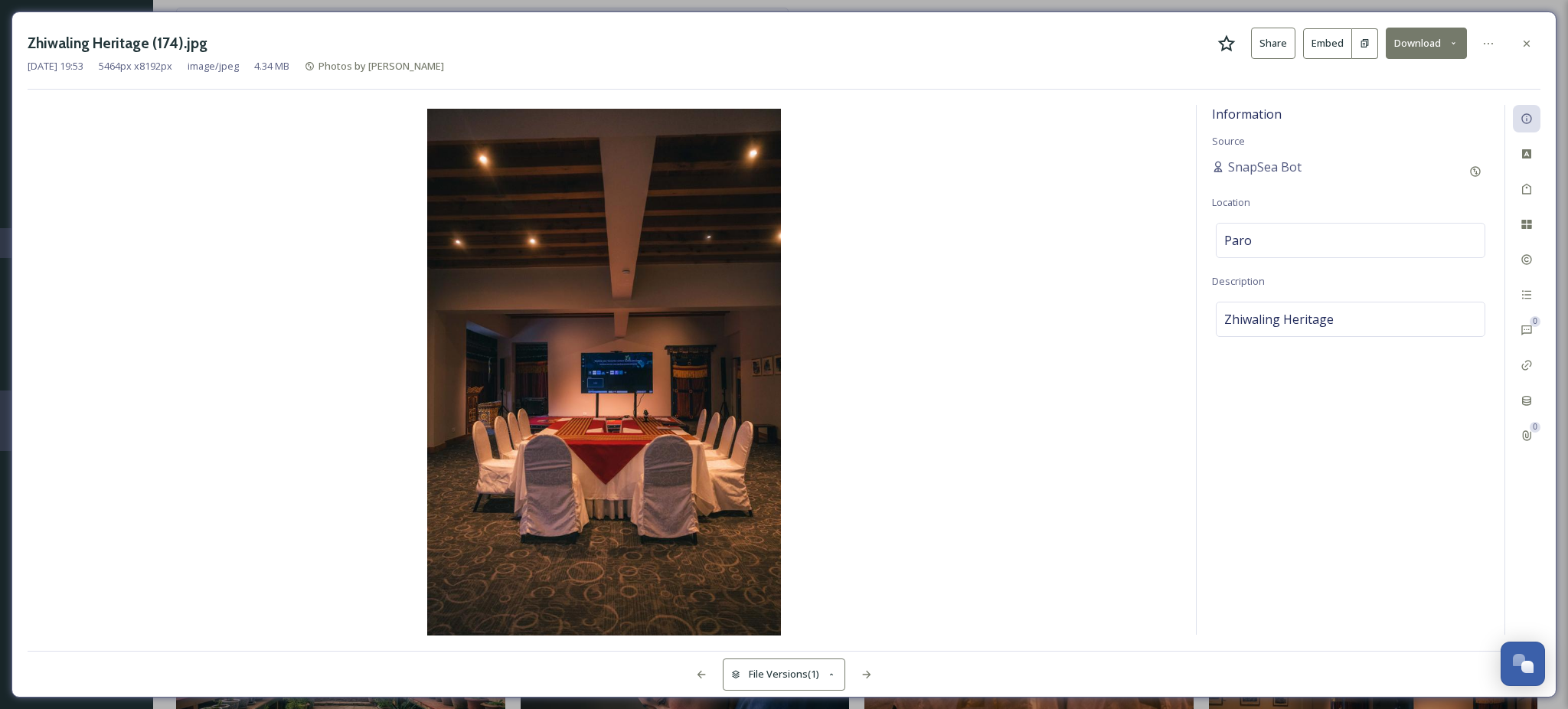
click at [1426, 38] on button "Download" at bounding box center [1426, 44] width 81 height 31
click at [1382, 86] on div "Download Original (5464 x 8192)" at bounding box center [1386, 78] width 160 height 30
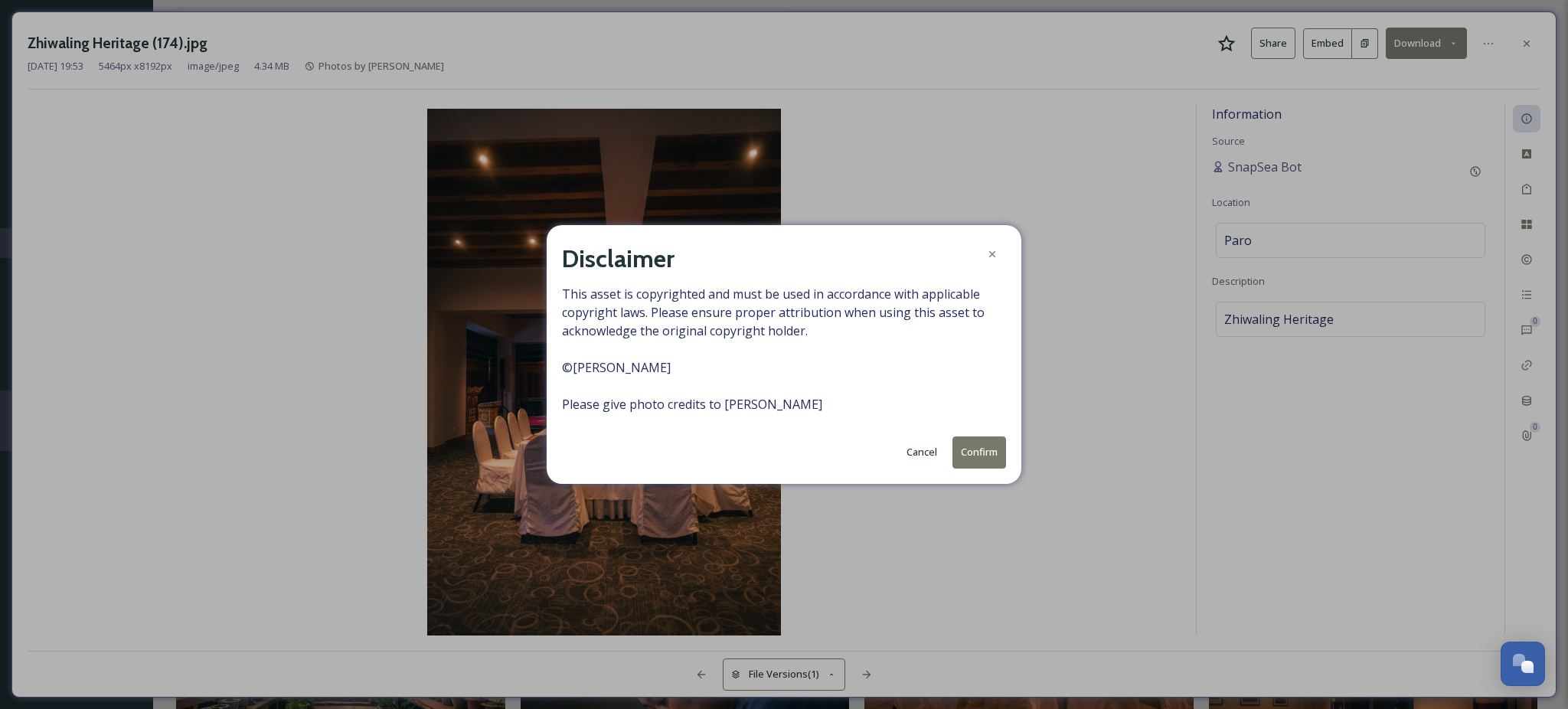
click at [965, 460] on button "Confirm" at bounding box center [979, 452] width 53 height 31
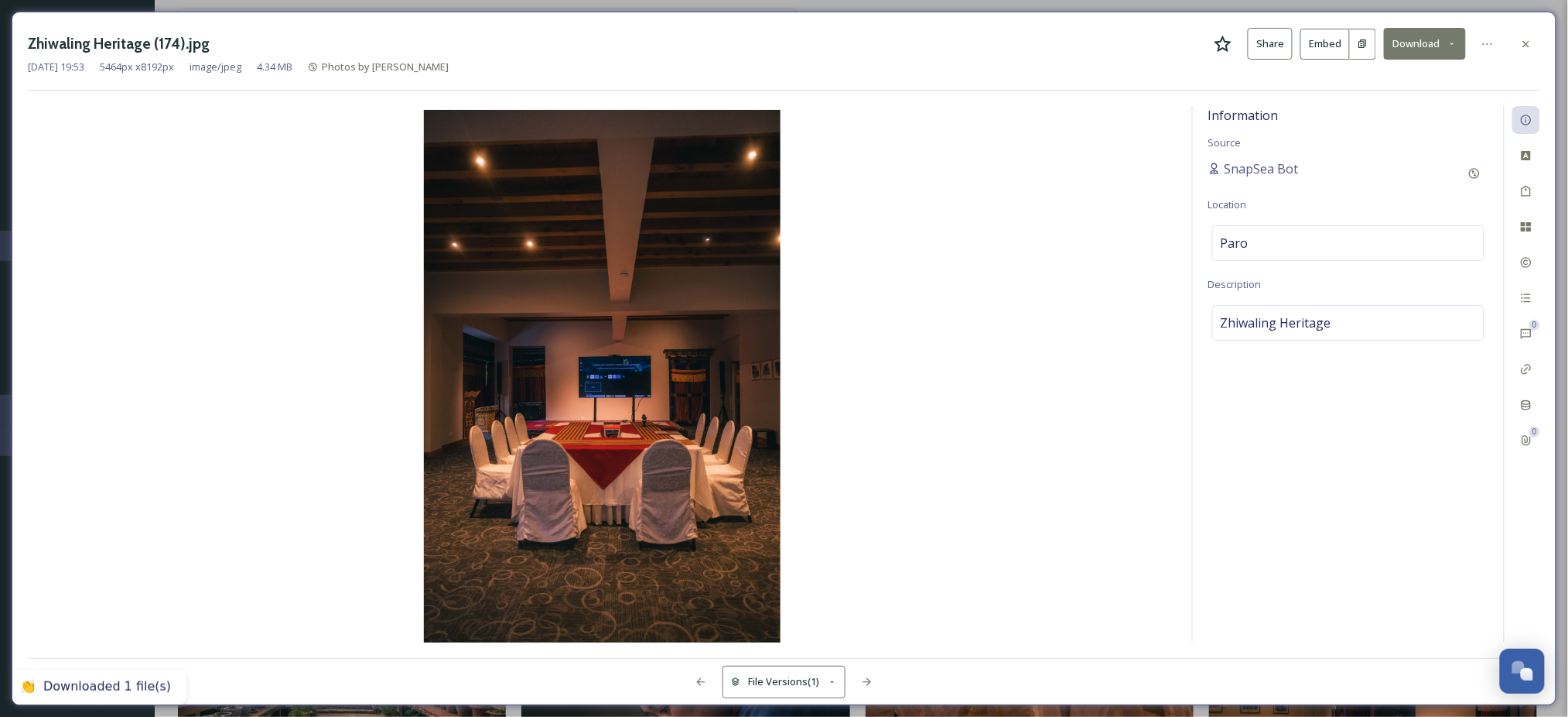
click at [1107, 17] on div "Zhiwaling Heritage (174).jpg Share Embed Download [DATE] 19:53 5464 px x 8192 p…" at bounding box center [784, 358] width 1544 height 693
click at [1526, 38] on icon at bounding box center [1526, 44] width 12 height 12
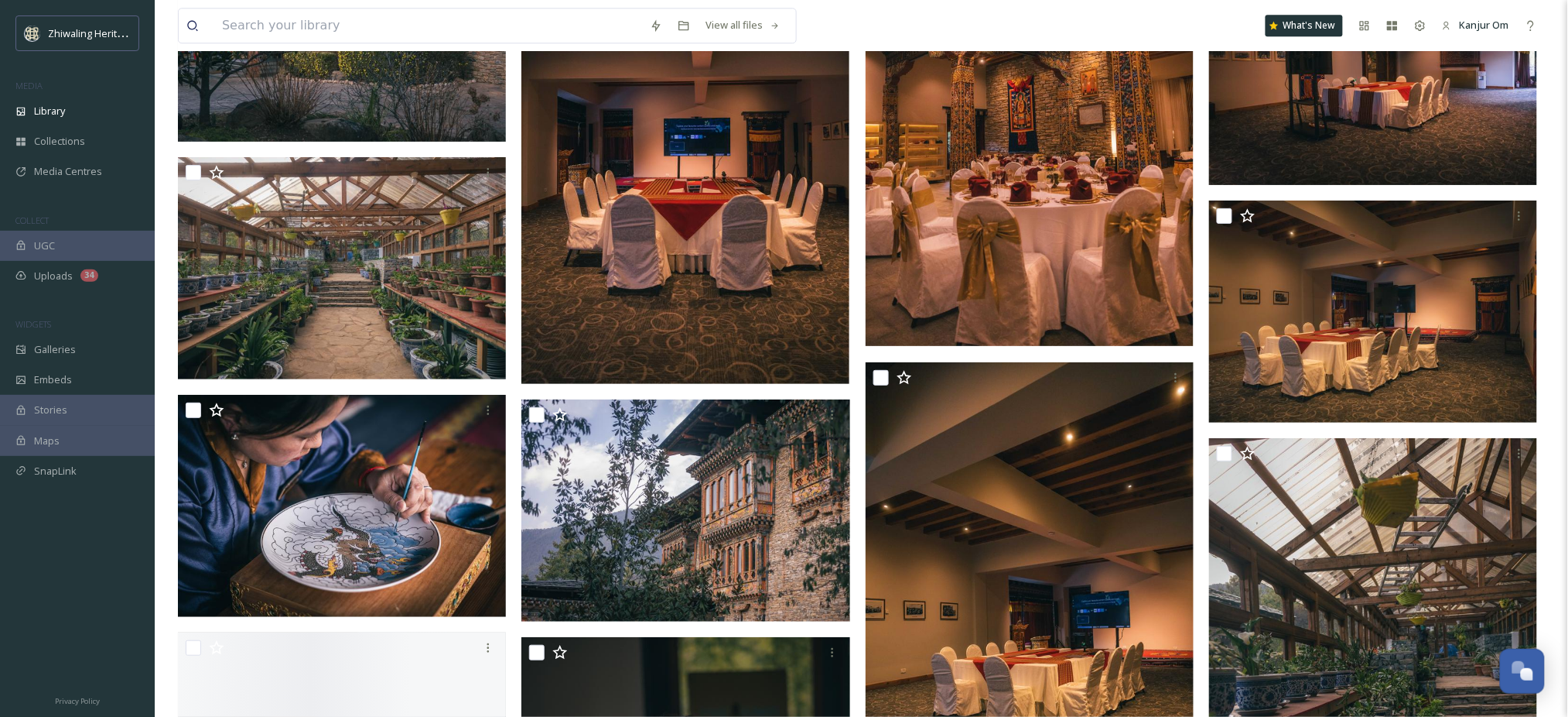
scroll to position [16510, 0]
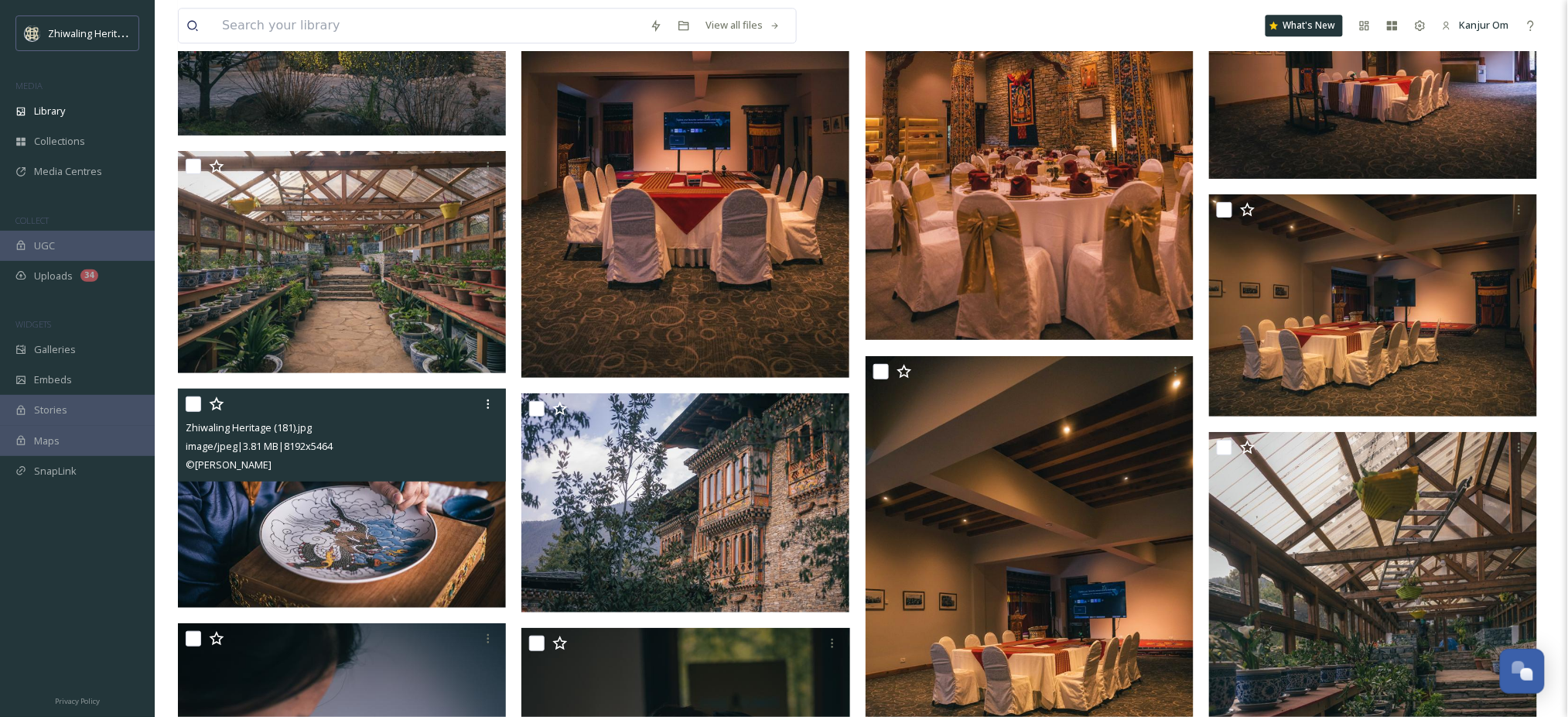
click at [418, 531] on img at bounding box center [342, 498] width 328 height 219
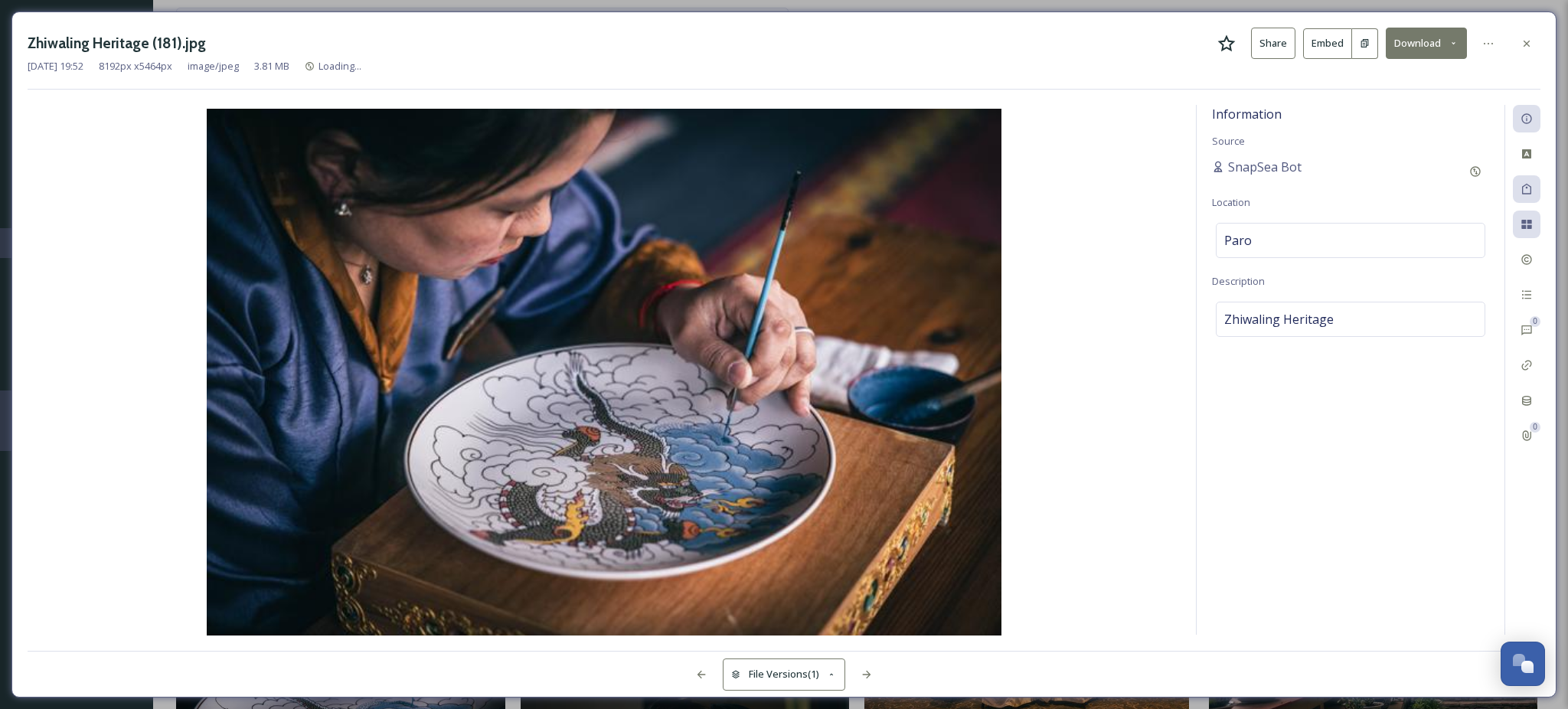
click at [1441, 46] on button "Download" at bounding box center [1426, 44] width 81 height 31
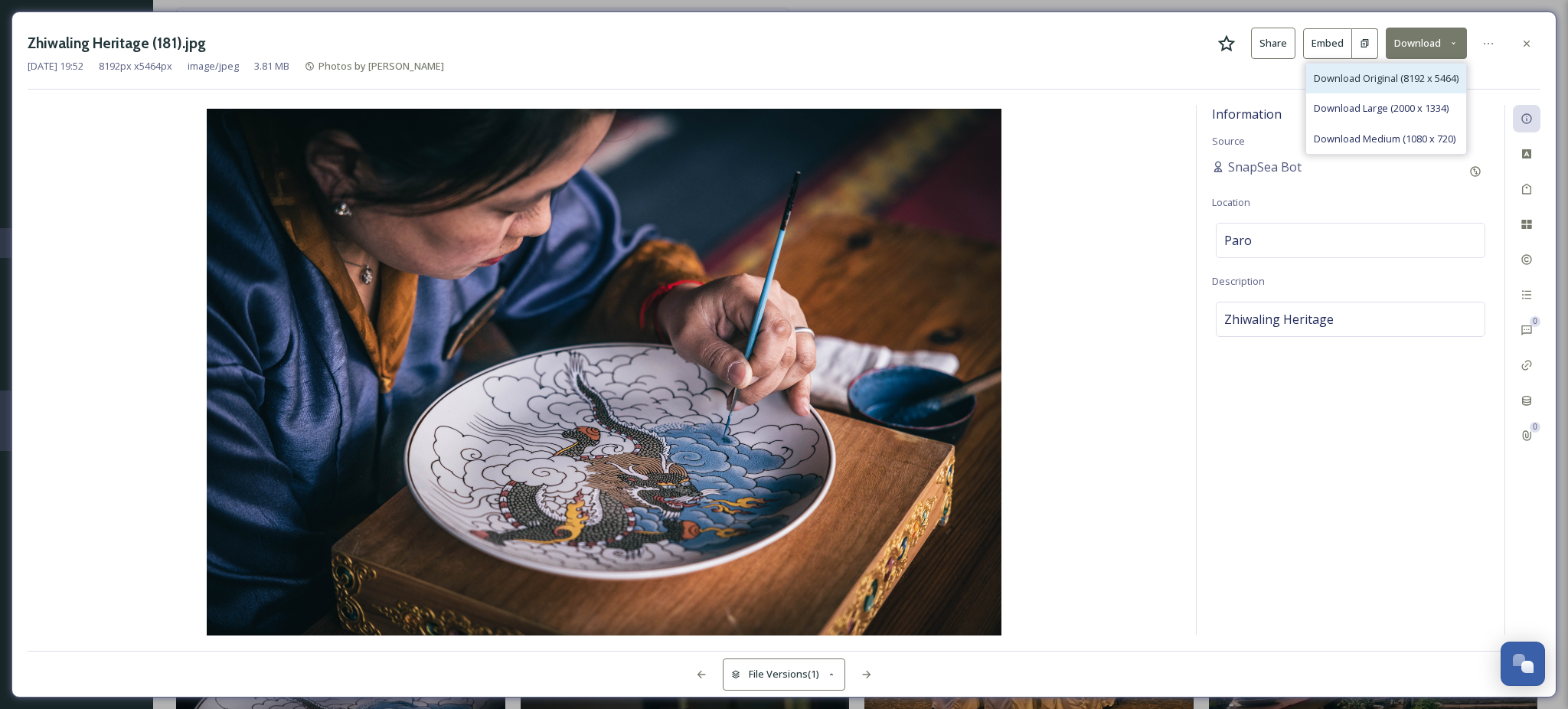
click at [1381, 84] on span "Download Original (8192 x 5464)" at bounding box center [1387, 78] width 145 height 15
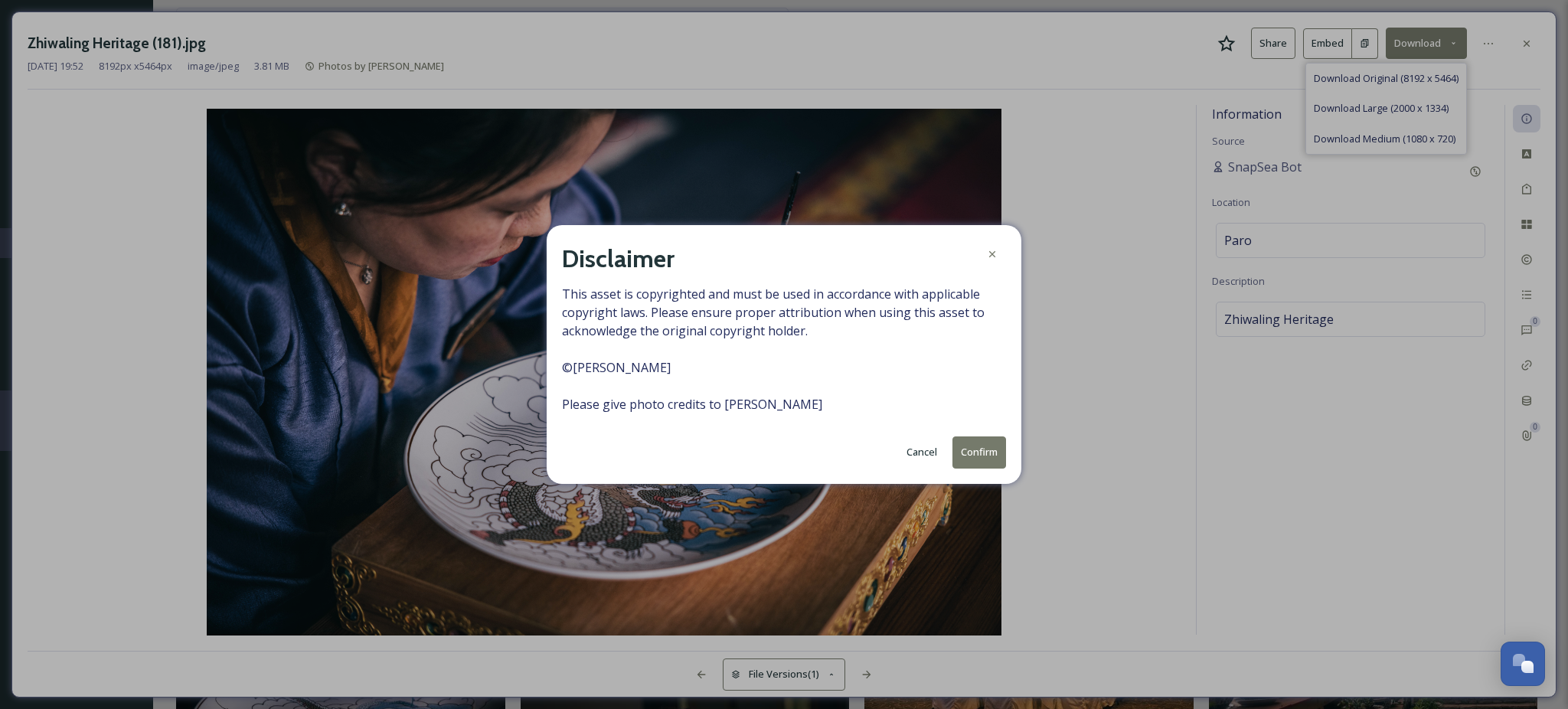
click at [969, 456] on button "Confirm" at bounding box center [979, 452] width 53 height 31
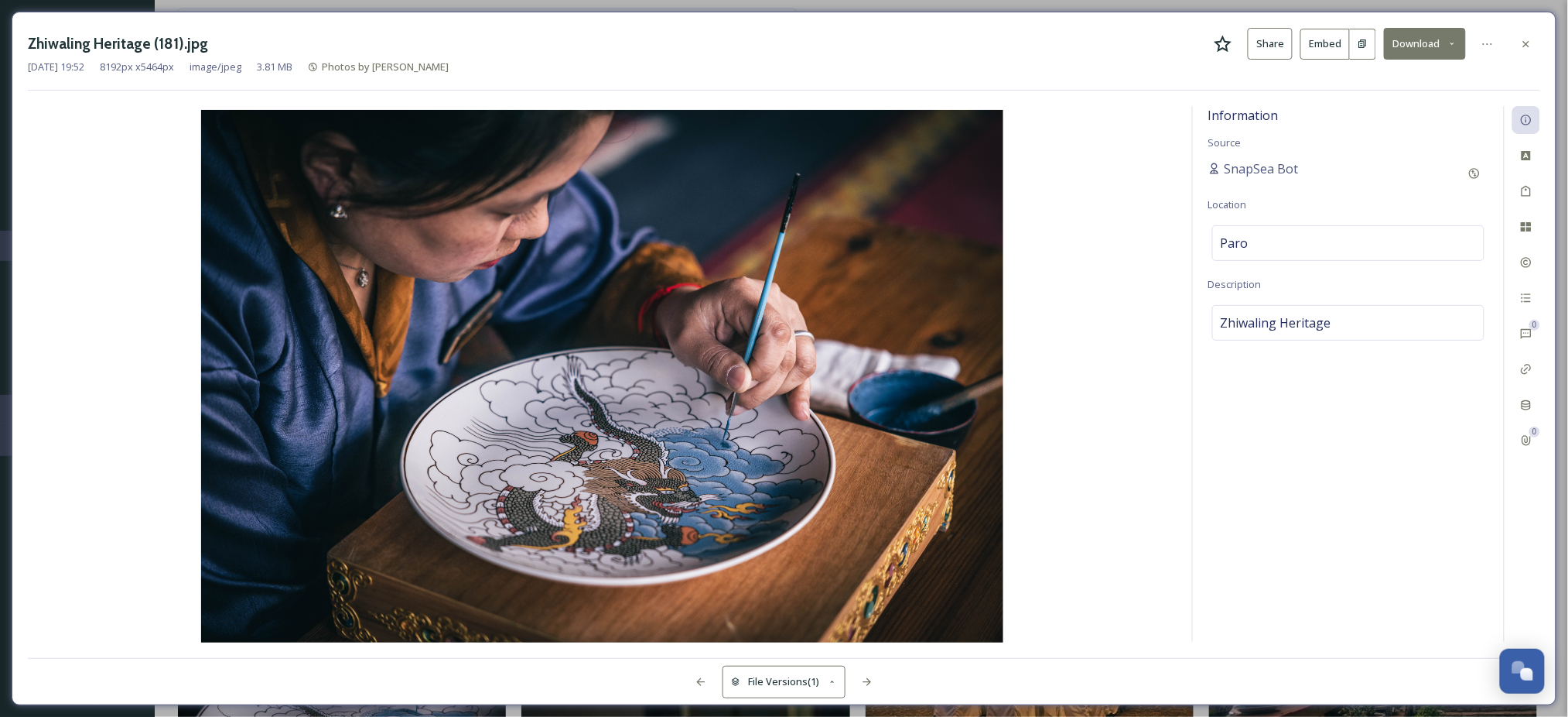
click at [1411, 26] on div "Zhiwaling Heritage (181).jpg Share Embed Download [DATE] 19:52 8192 px x 5464 p…" at bounding box center [784, 358] width 1544 height 693
click at [1413, 39] on button "Download" at bounding box center [1424, 44] width 82 height 32
click at [1383, 72] on span "Download Original (8192 x 5464)" at bounding box center [1384, 79] width 146 height 15
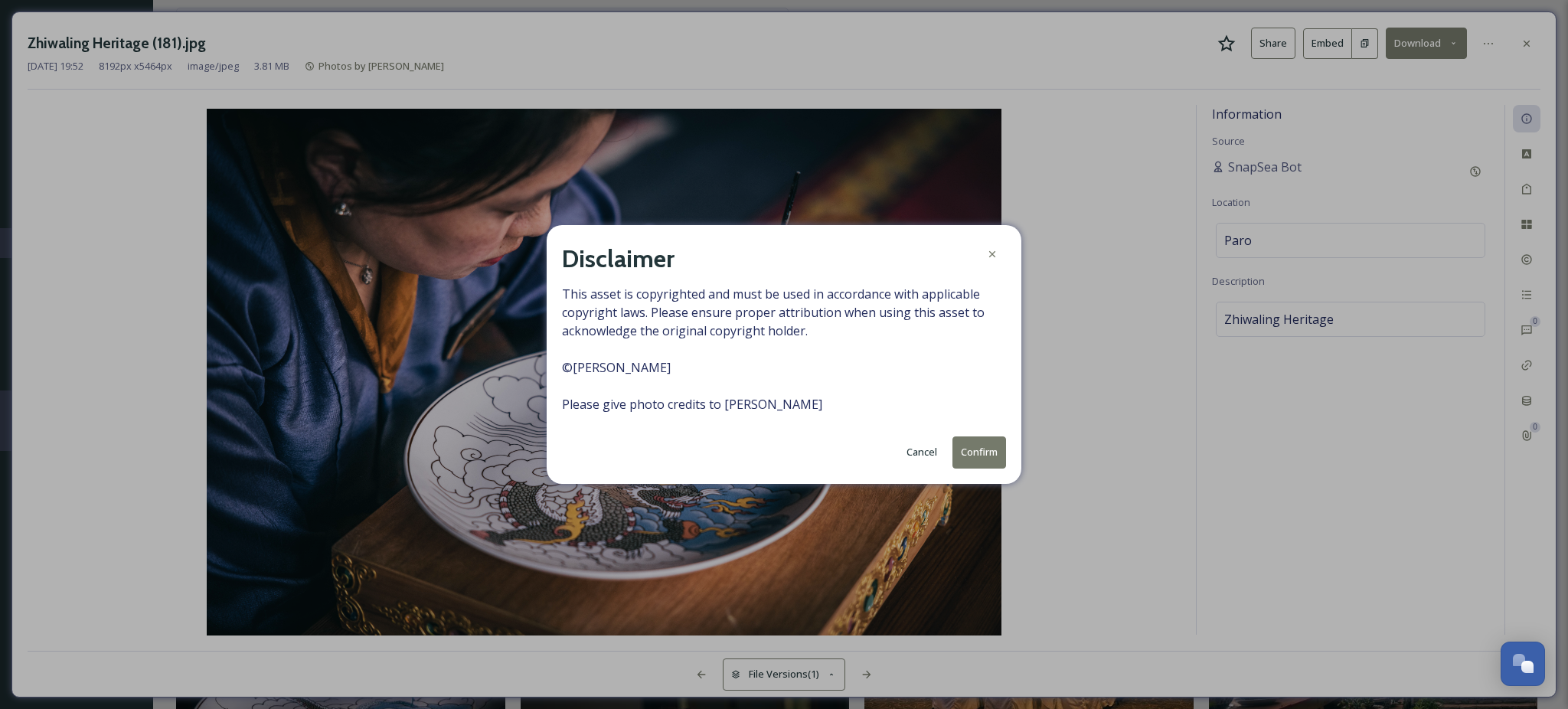
click at [992, 454] on button "Confirm" at bounding box center [979, 452] width 53 height 31
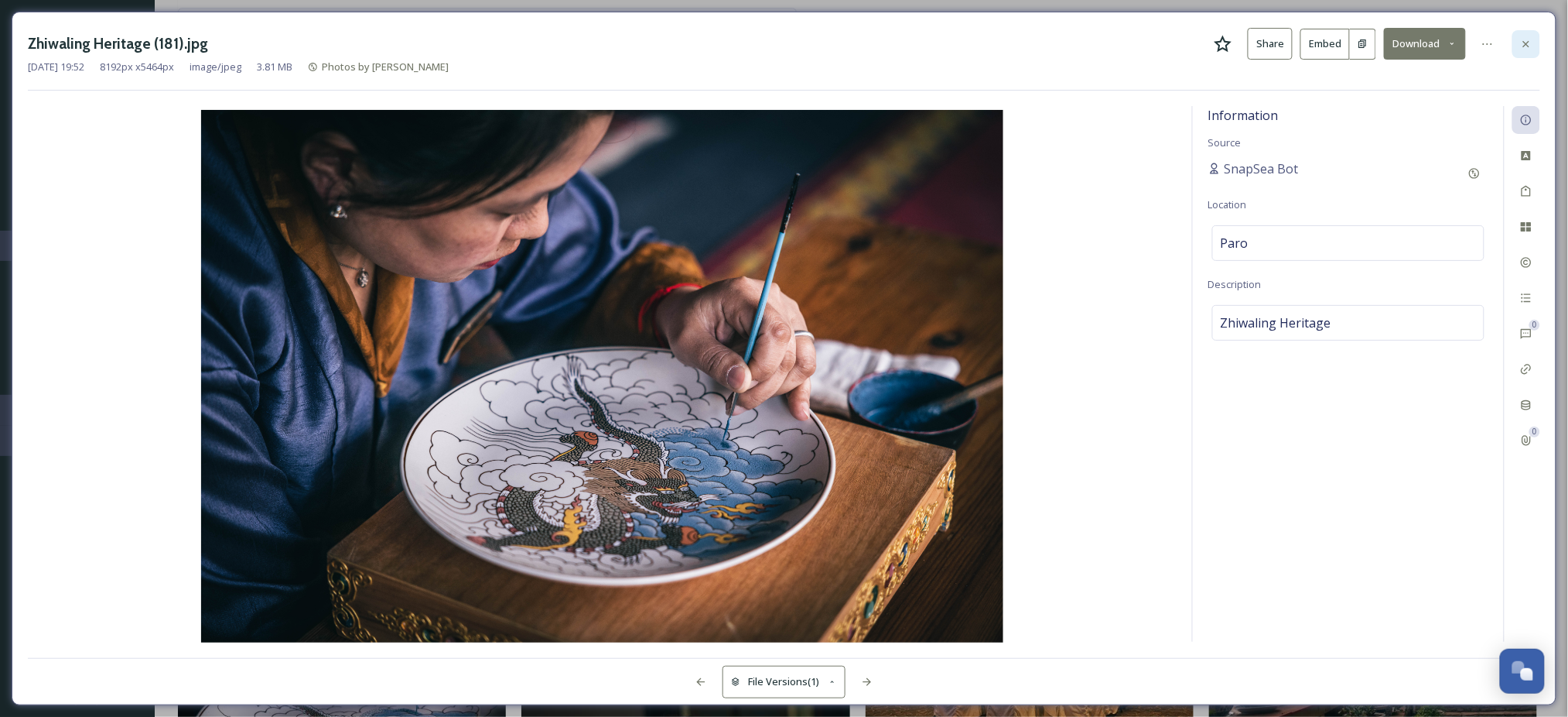
click at [1532, 30] on div at bounding box center [1527, 44] width 28 height 28
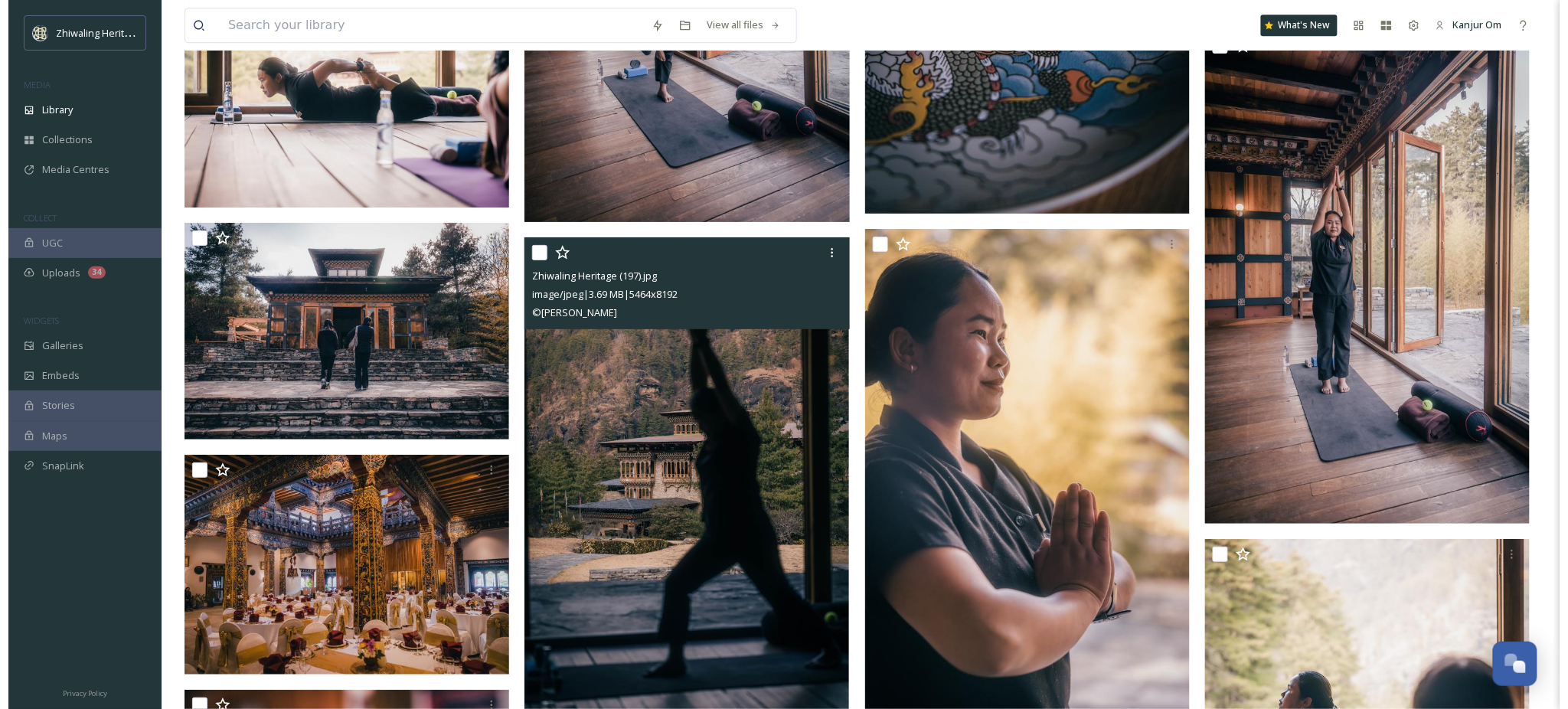
scroll to position [18581, 0]
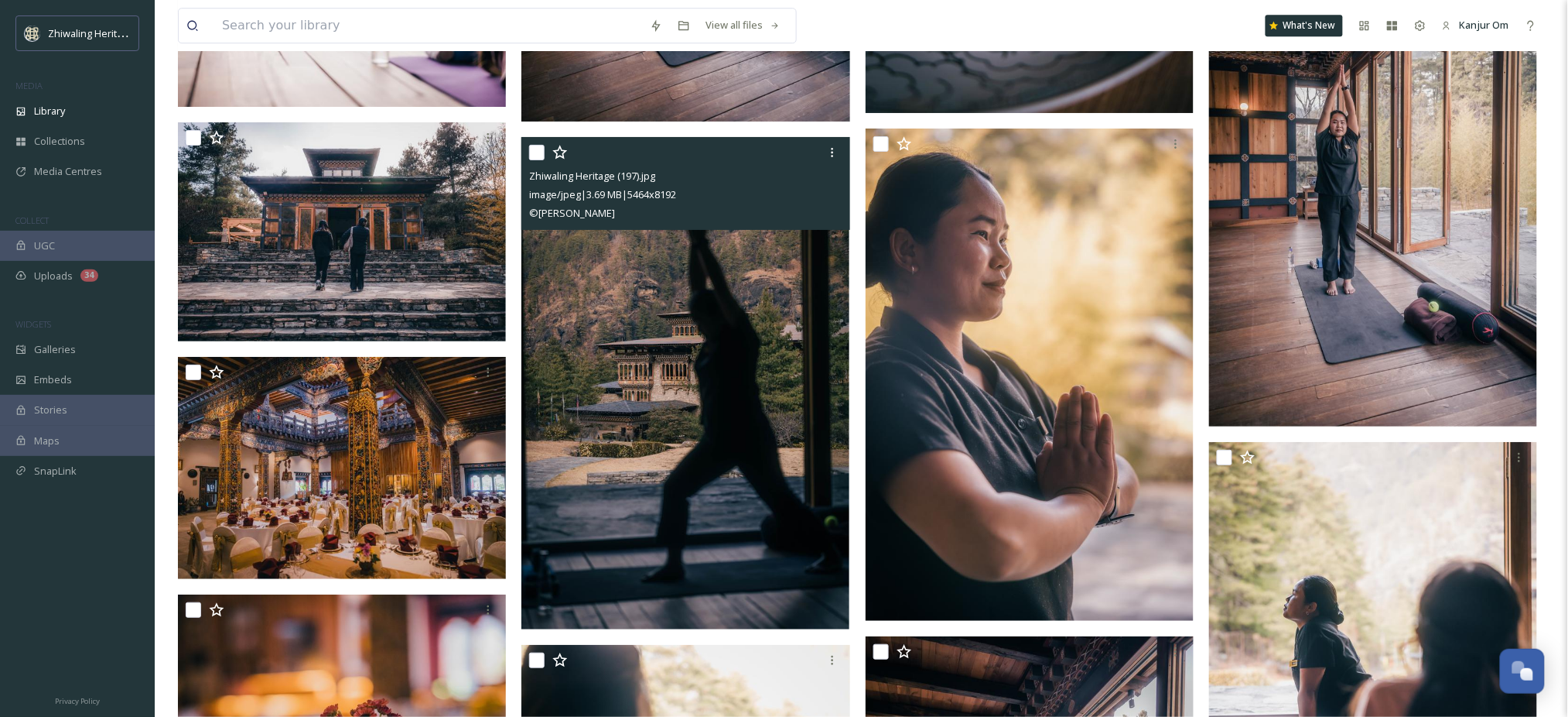
click at [754, 331] on img at bounding box center [685, 383] width 328 height 491
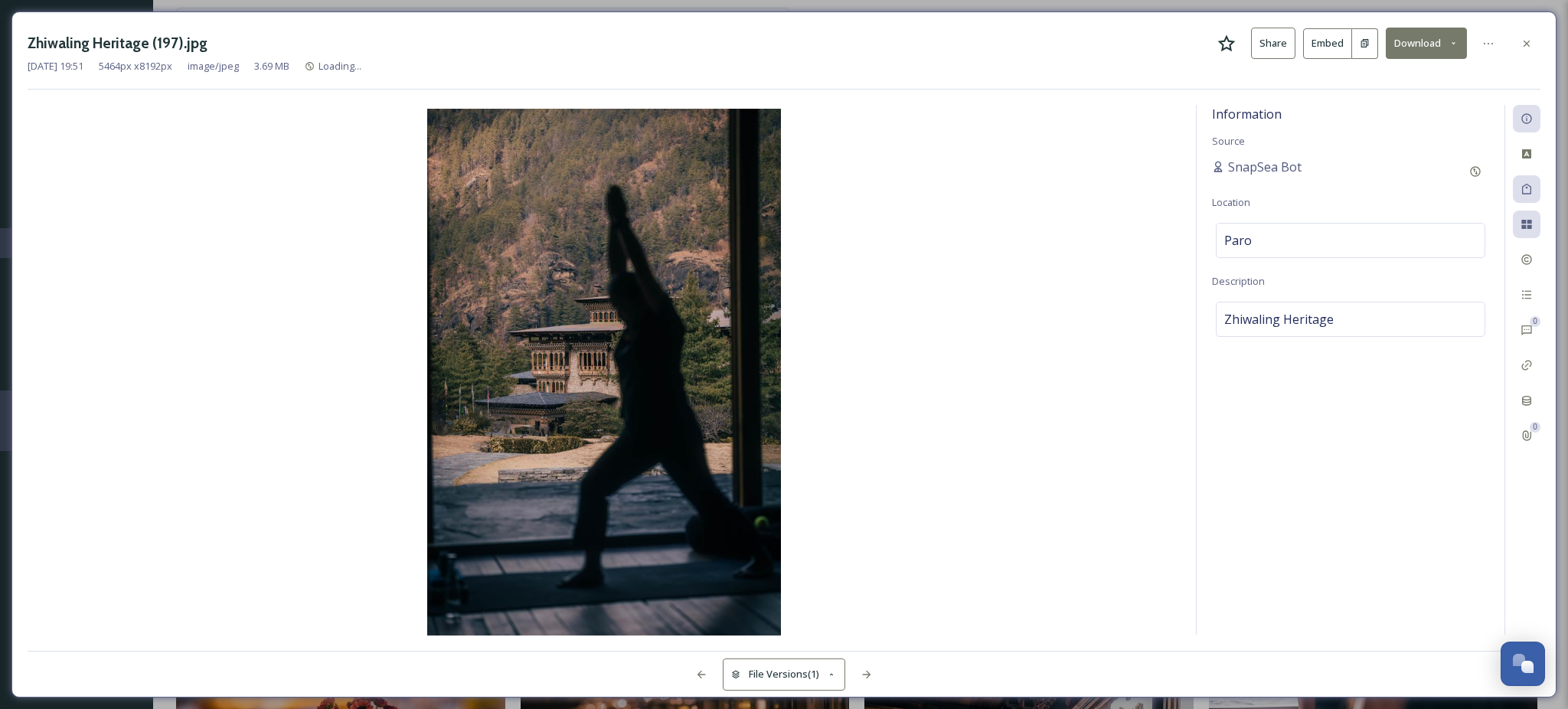
click at [1431, 46] on button "Download" at bounding box center [1426, 44] width 81 height 31
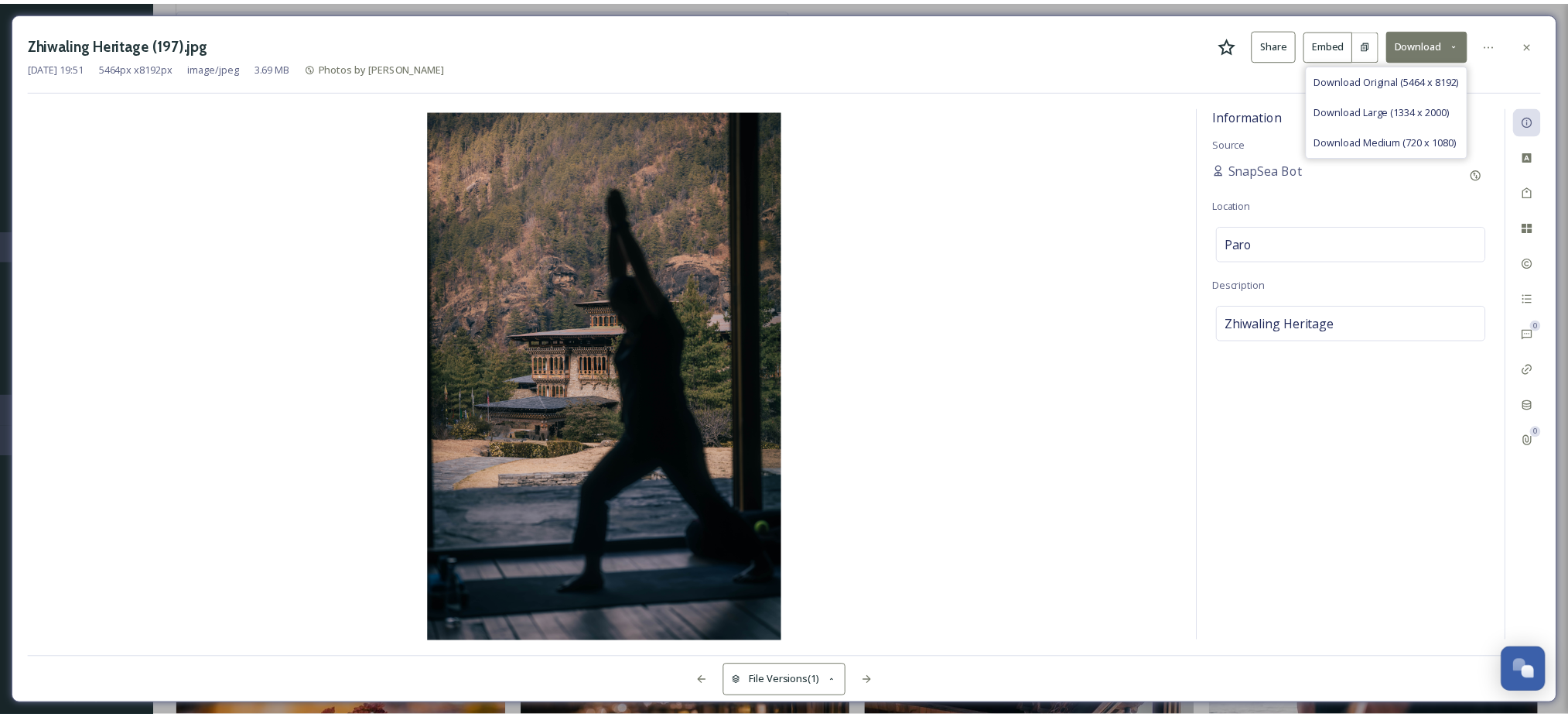
scroll to position [18794, 0]
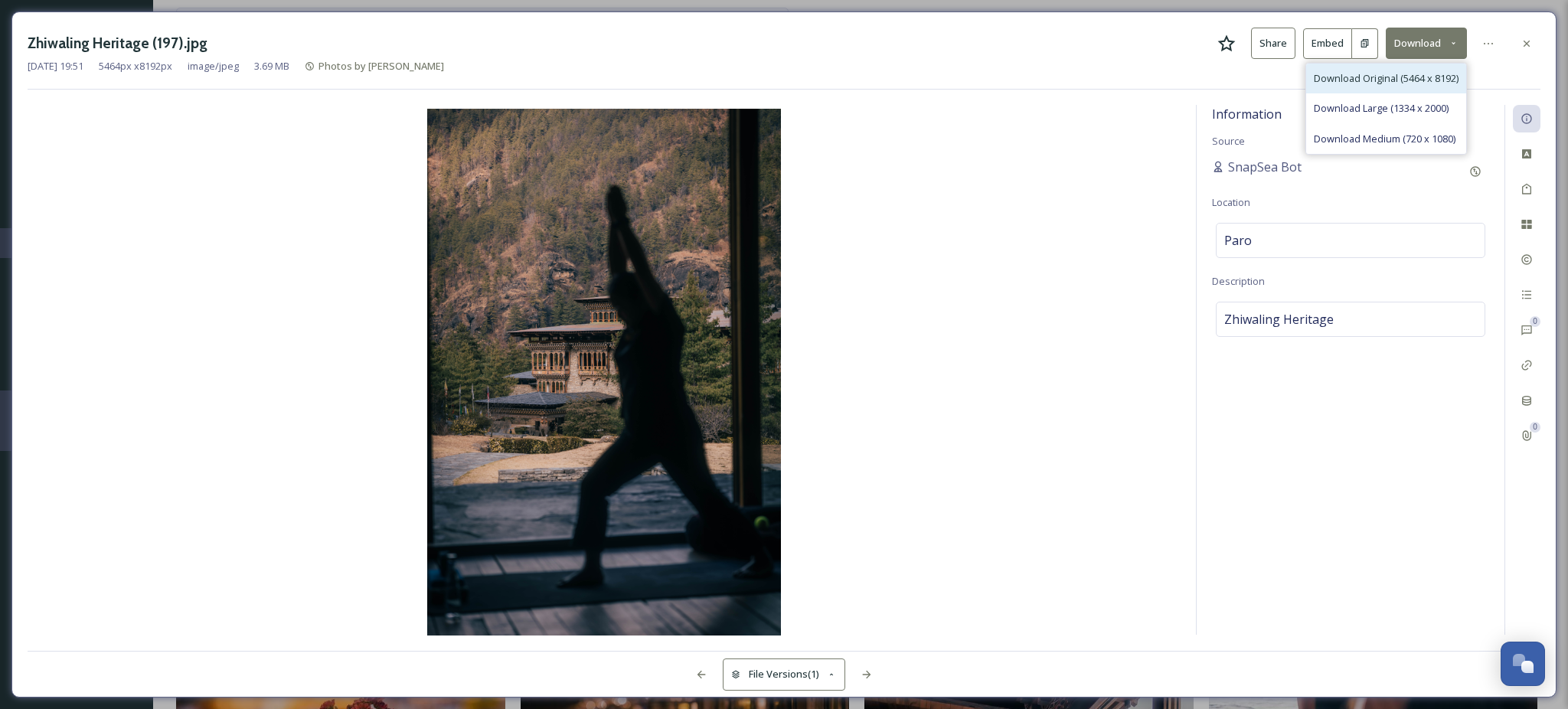
click at [1353, 78] on span "Download Original (5464 x 8192)" at bounding box center [1387, 78] width 145 height 15
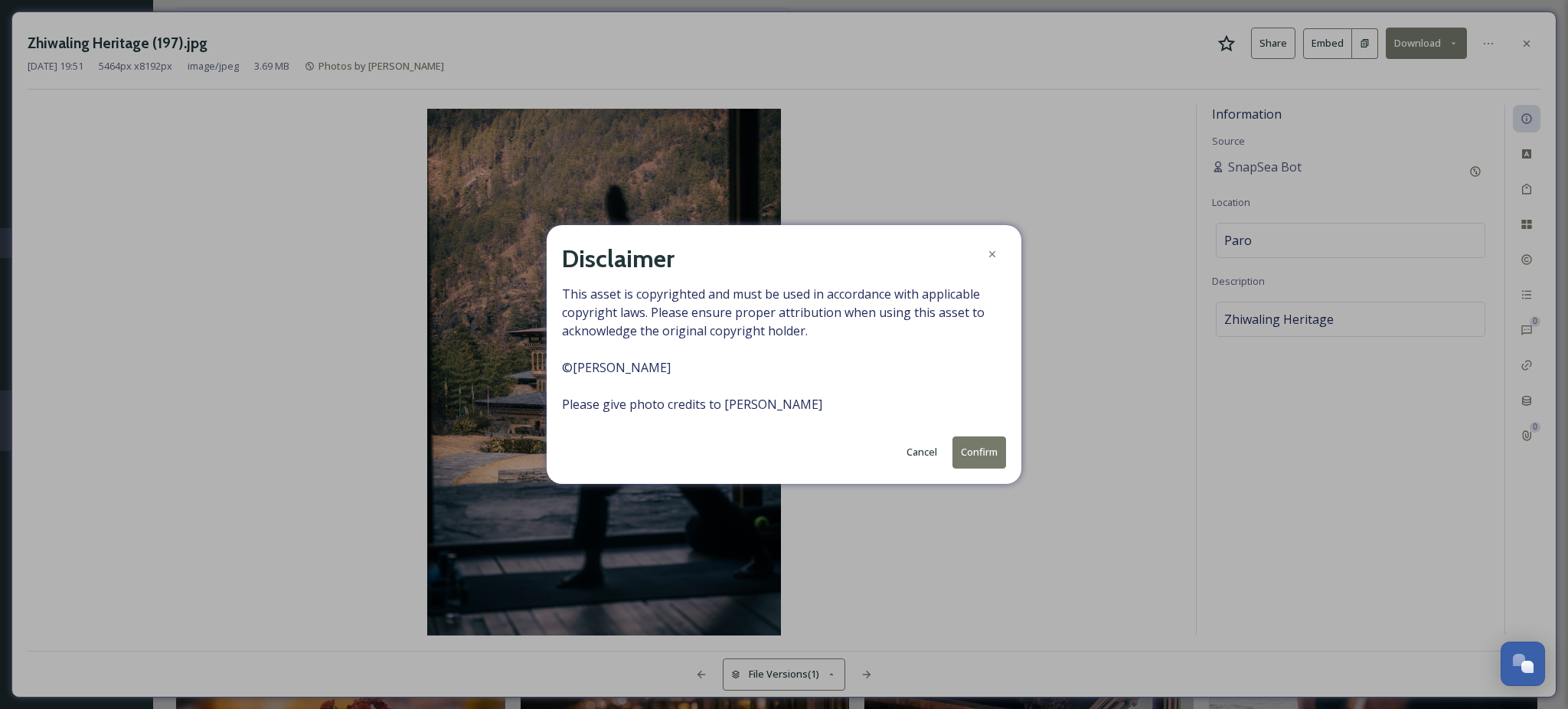
click at [990, 445] on button "Confirm" at bounding box center [979, 452] width 53 height 31
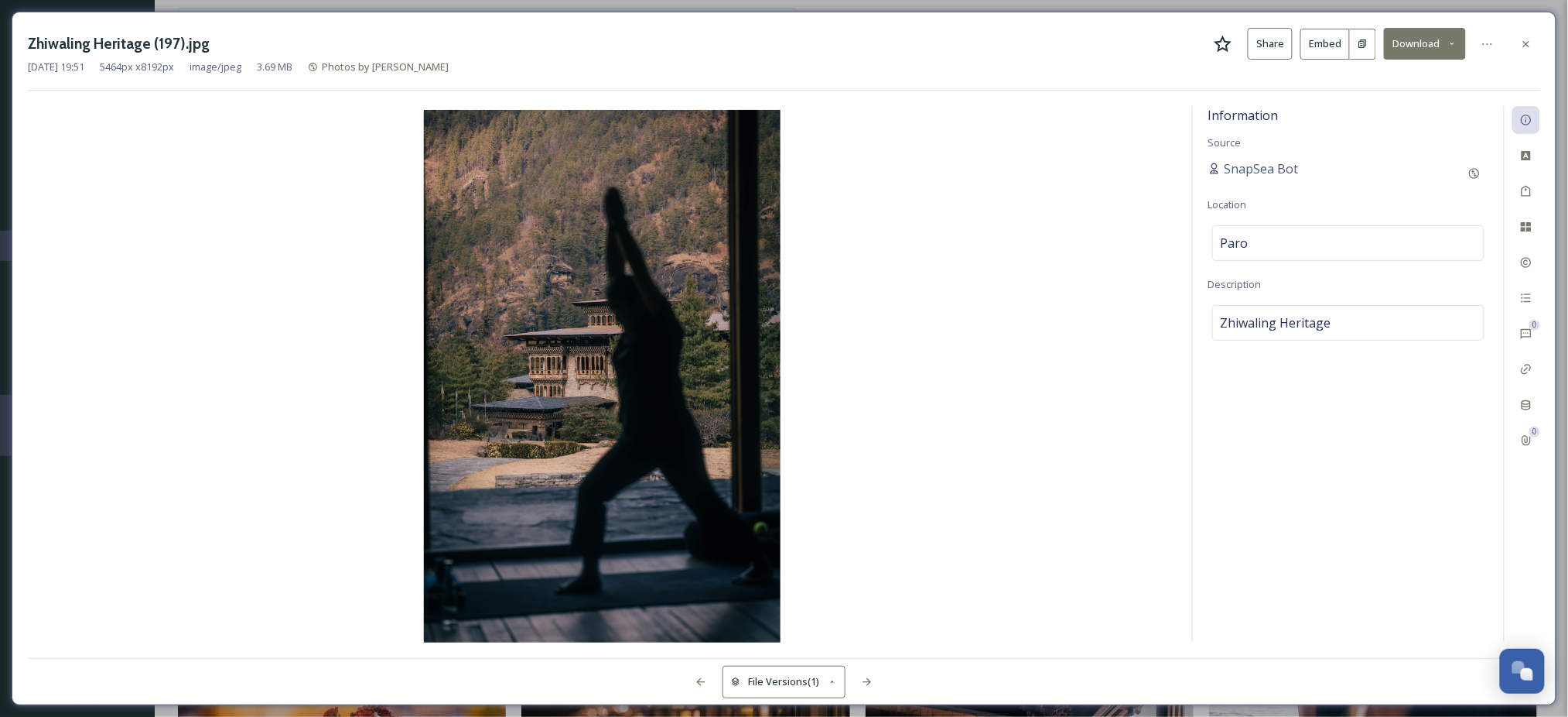
click at [1520, 38] on icon at bounding box center [1526, 44] width 12 height 12
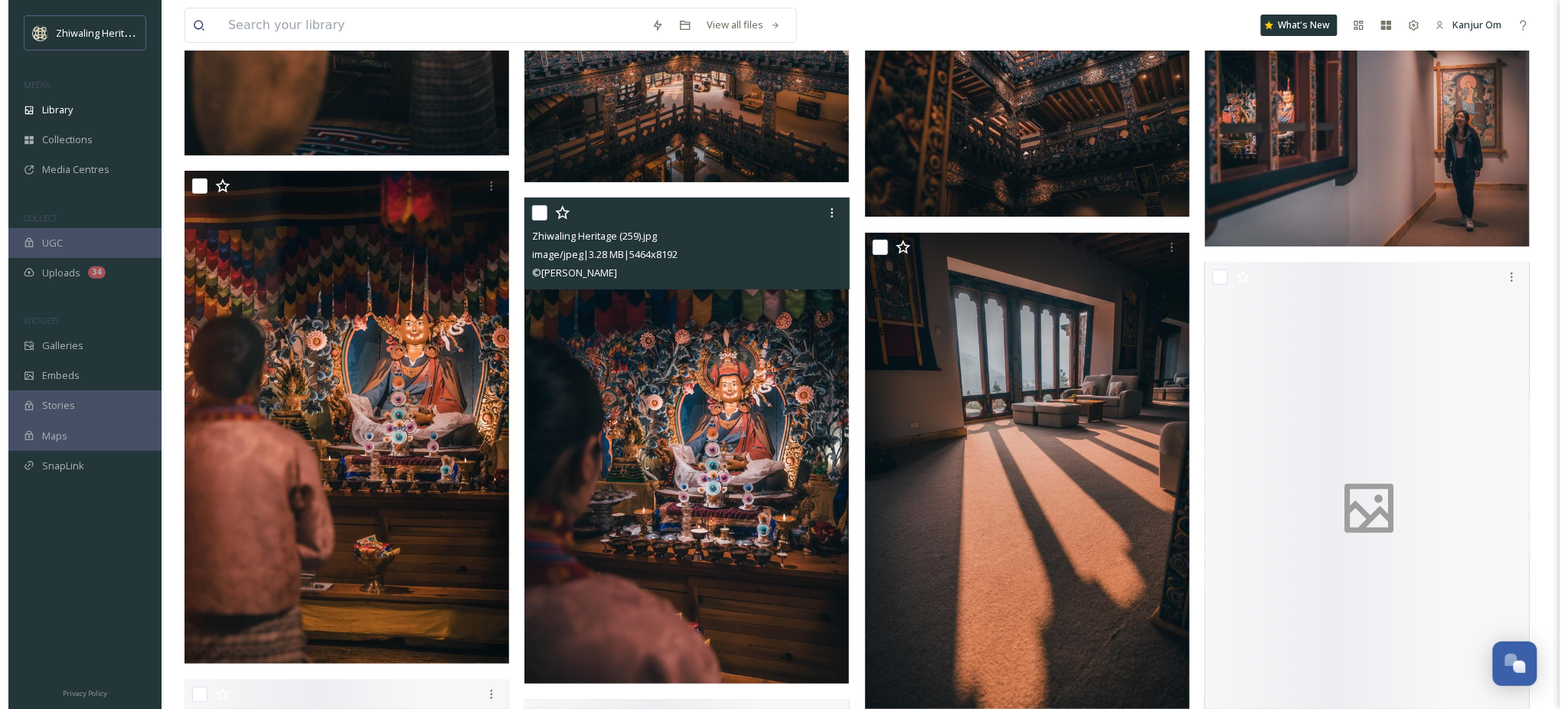
scroll to position [25217, 0]
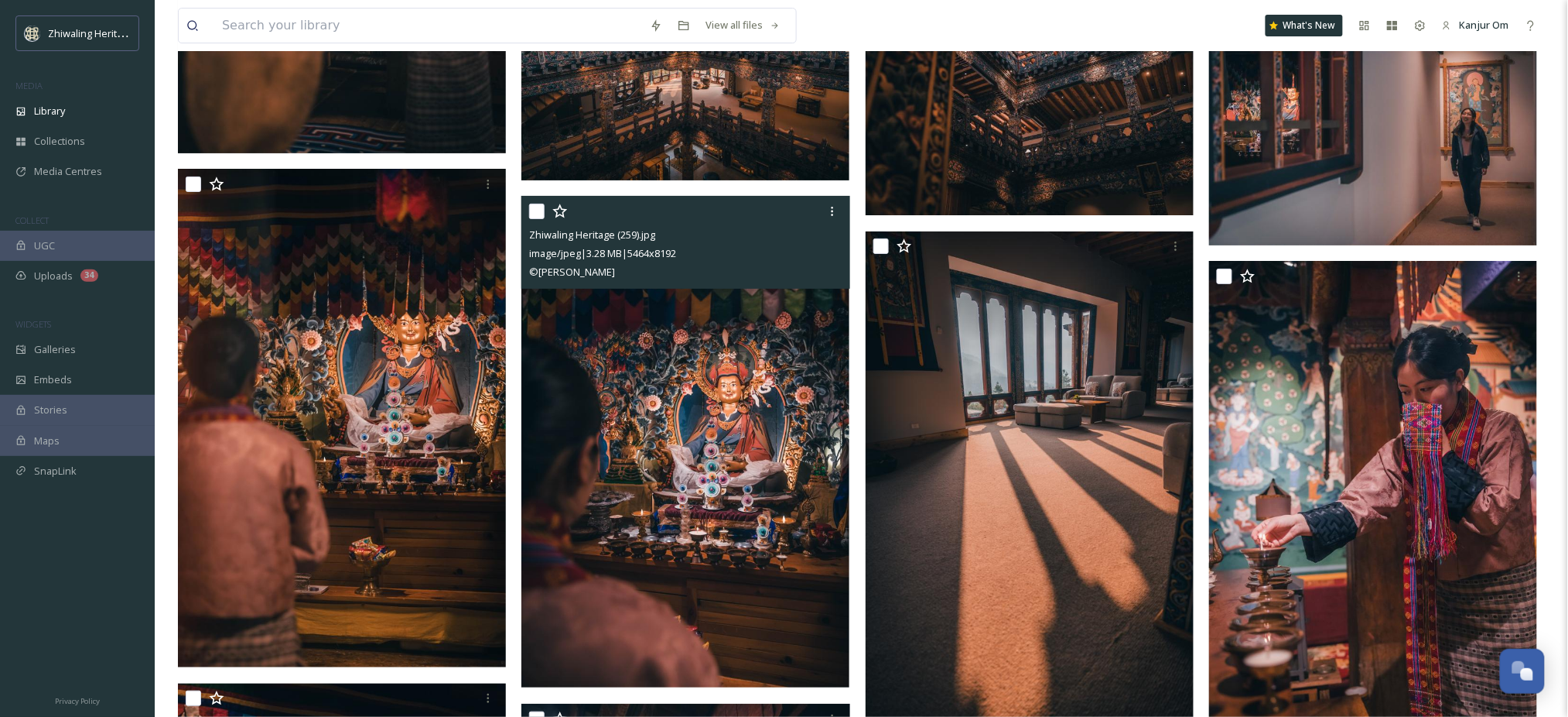
click at [731, 424] on img at bounding box center [685, 441] width 328 height 491
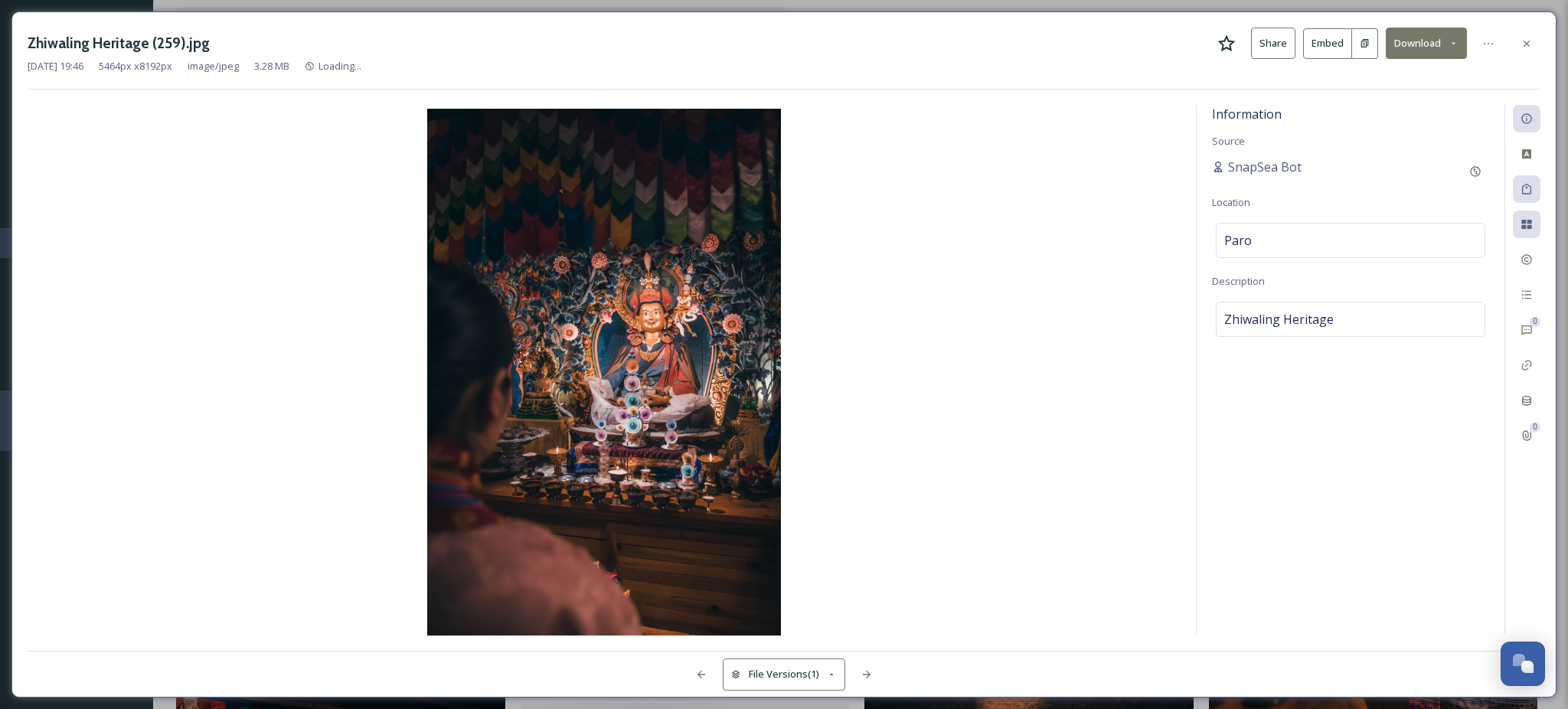
click at [1407, 55] on button "Download" at bounding box center [1426, 44] width 81 height 31
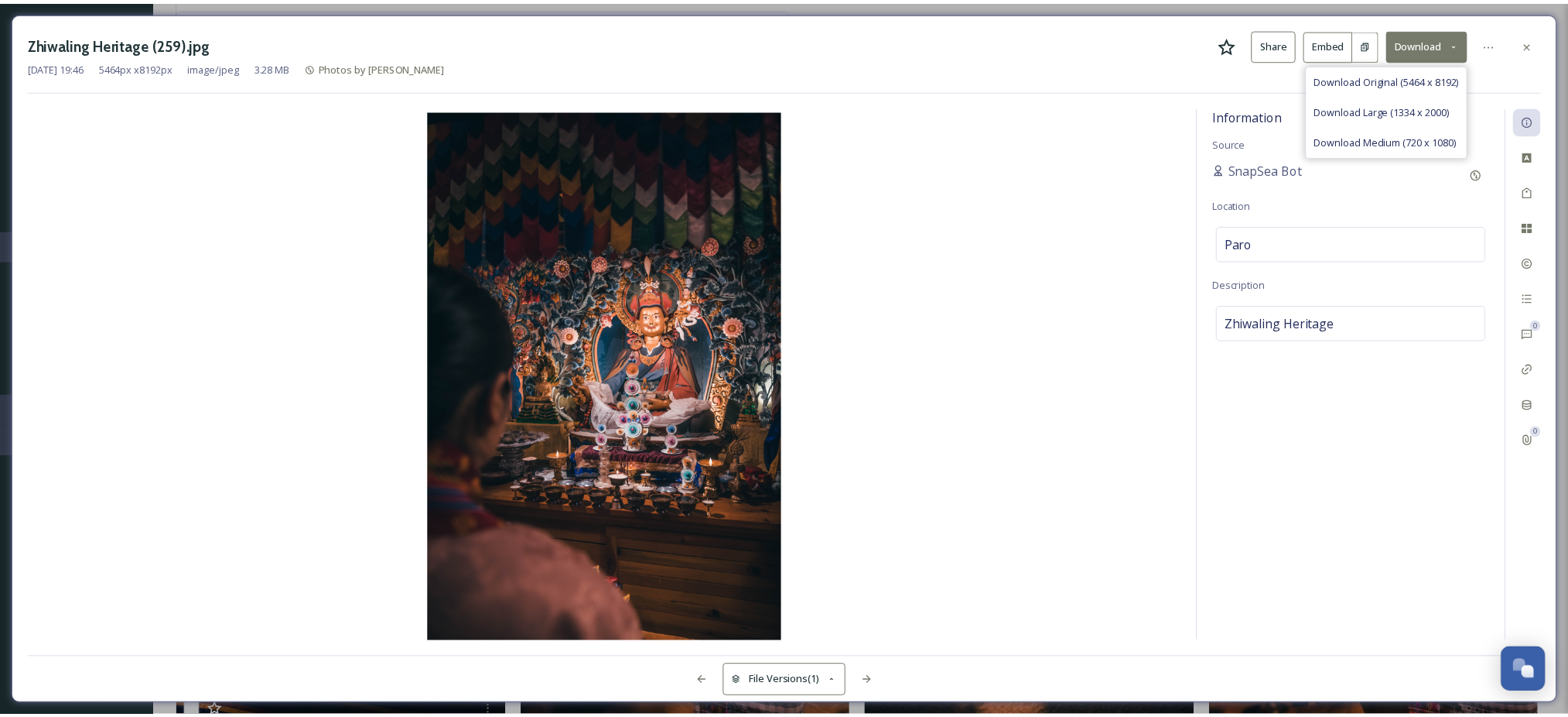
scroll to position [25515, 0]
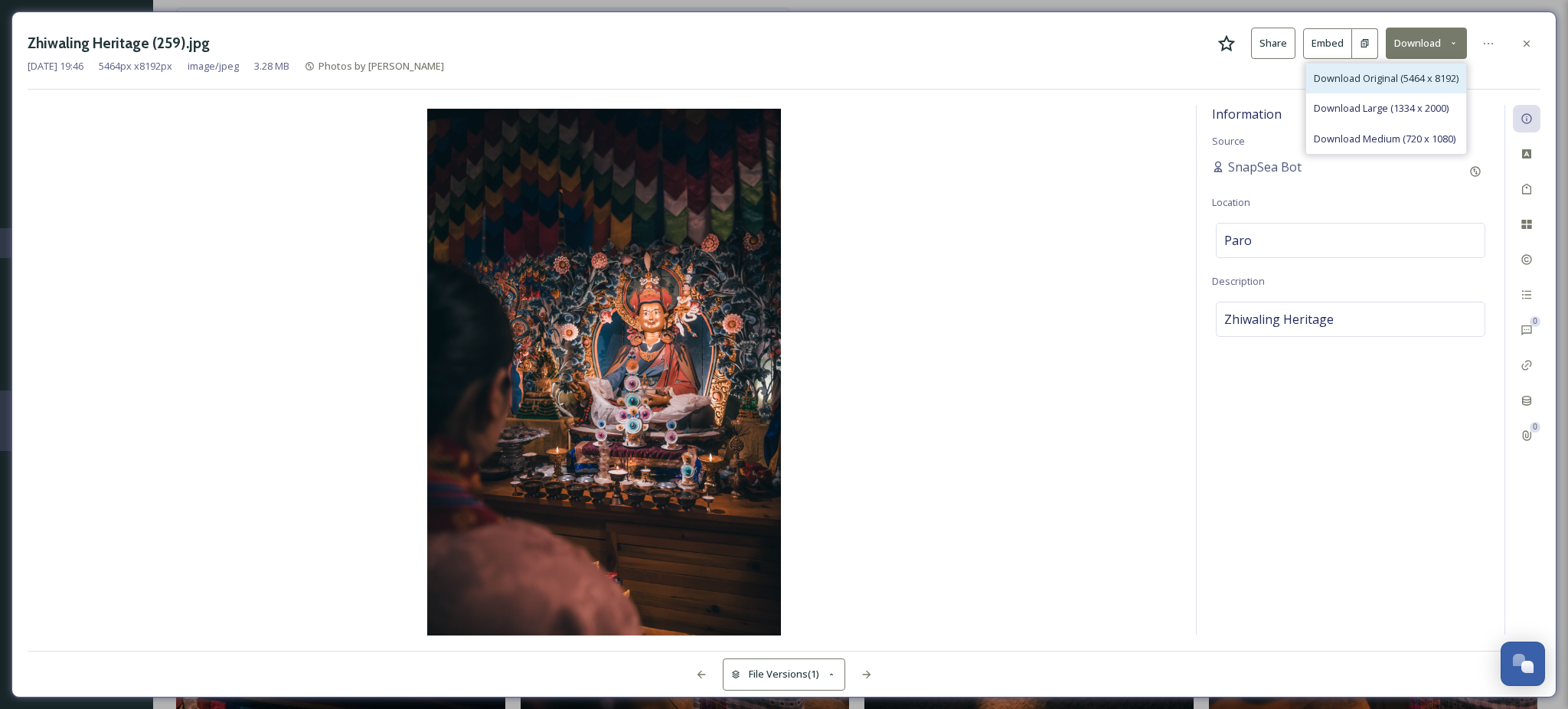
click at [1393, 85] on div "Download Original (5464 x 8192)" at bounding box center [1386, 78] width 160 height 30
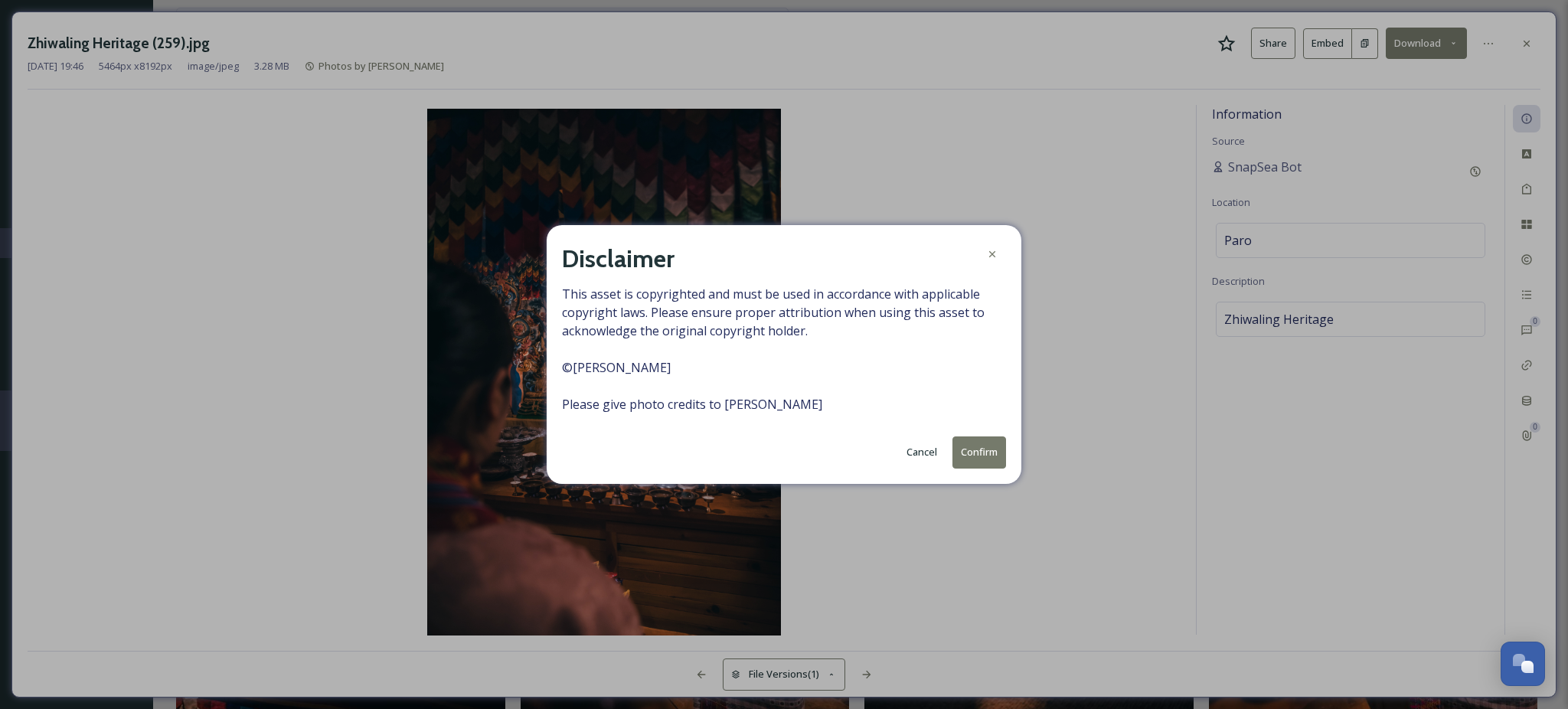
click at [974, 447] on button "Confirm" at bounding box center [979, 452] width 53 height 31
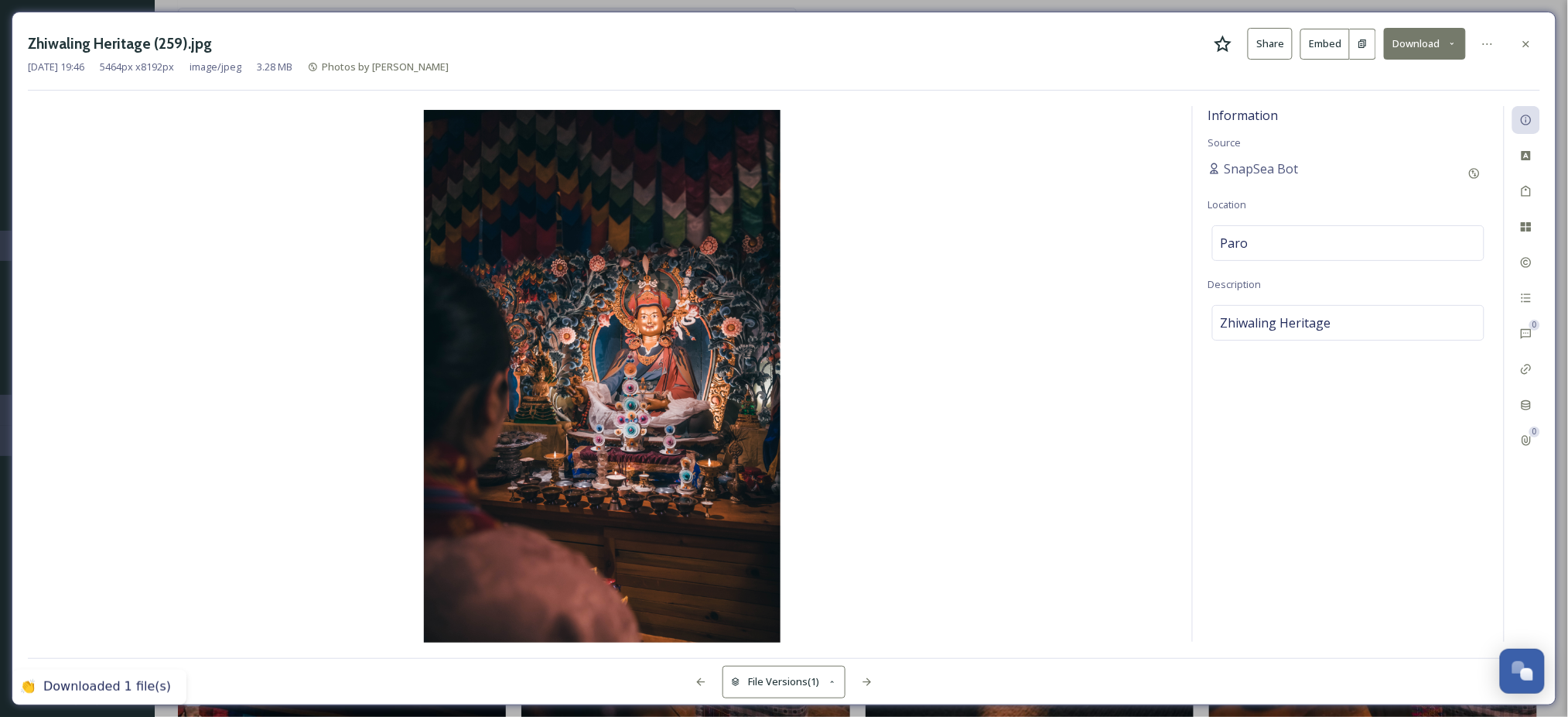
click at [1071, 1] on div "Zhiwaling Heritage (259).jpg Share Embed Download [DATE] 19:46 5464 px x 8192 p…" at bounding box center [784, 358] width 1568 height 717
click at [1525, 46] on icon at bounding box center [1526, 43] width 6 height 6
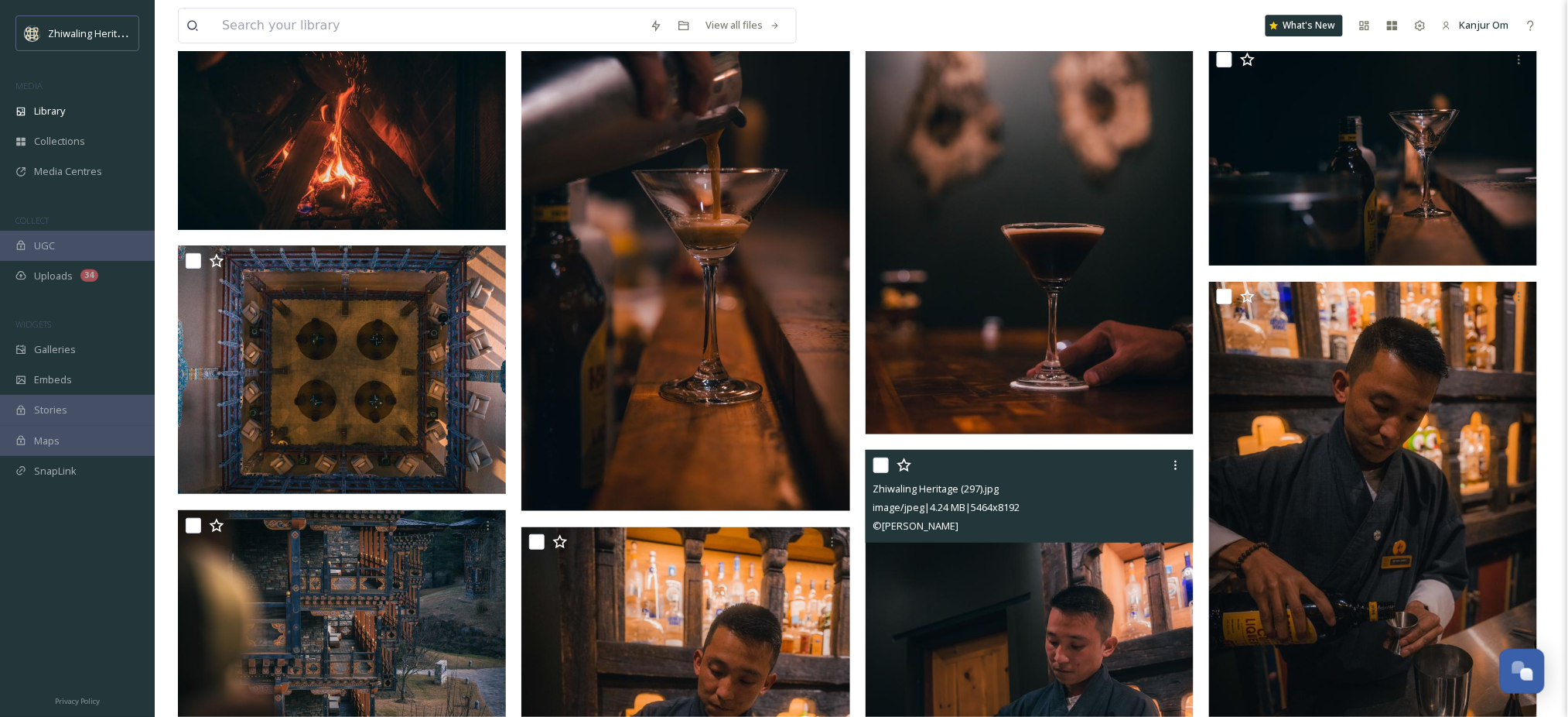
scroll to position [32119, 0]
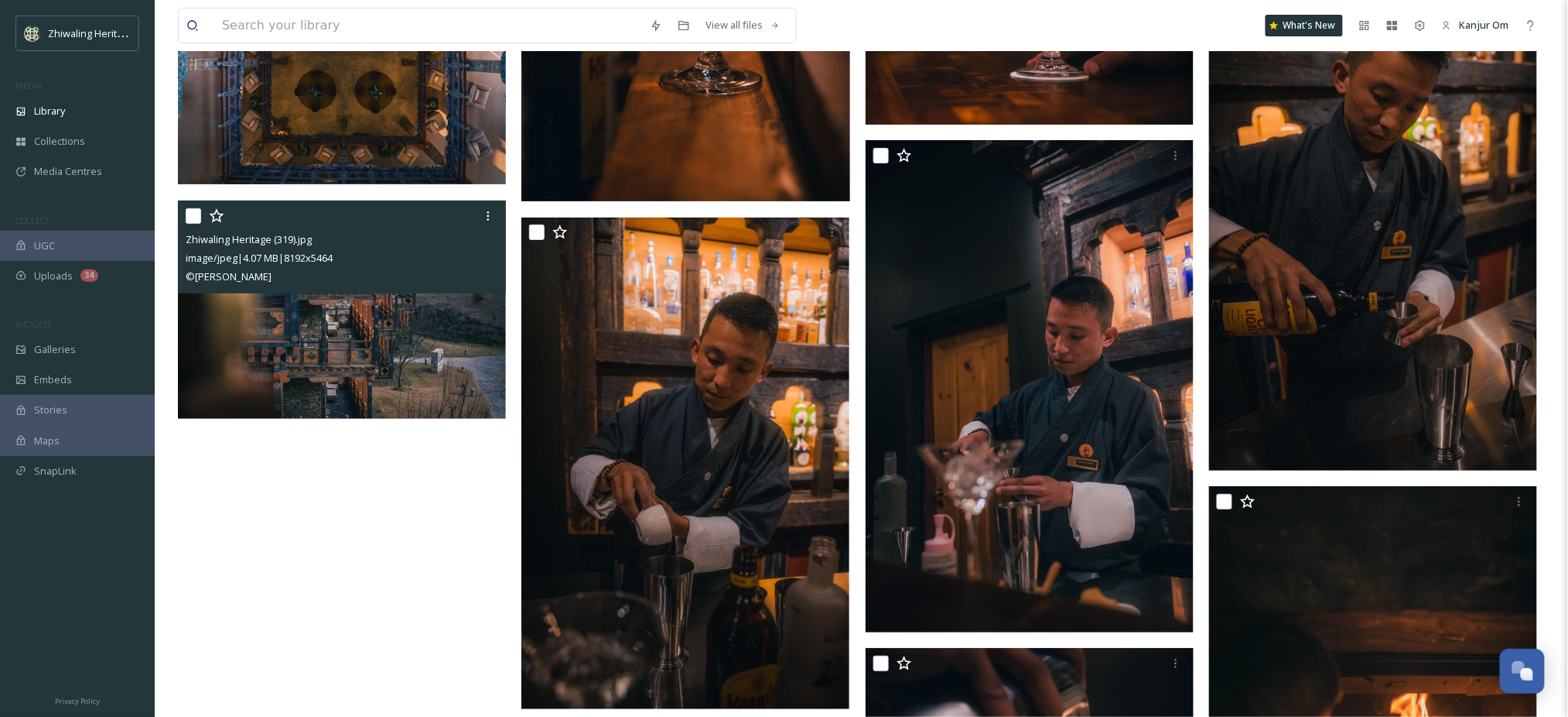
click at [331, 351] on img at bounding box center [342, 309] width 328 height 219
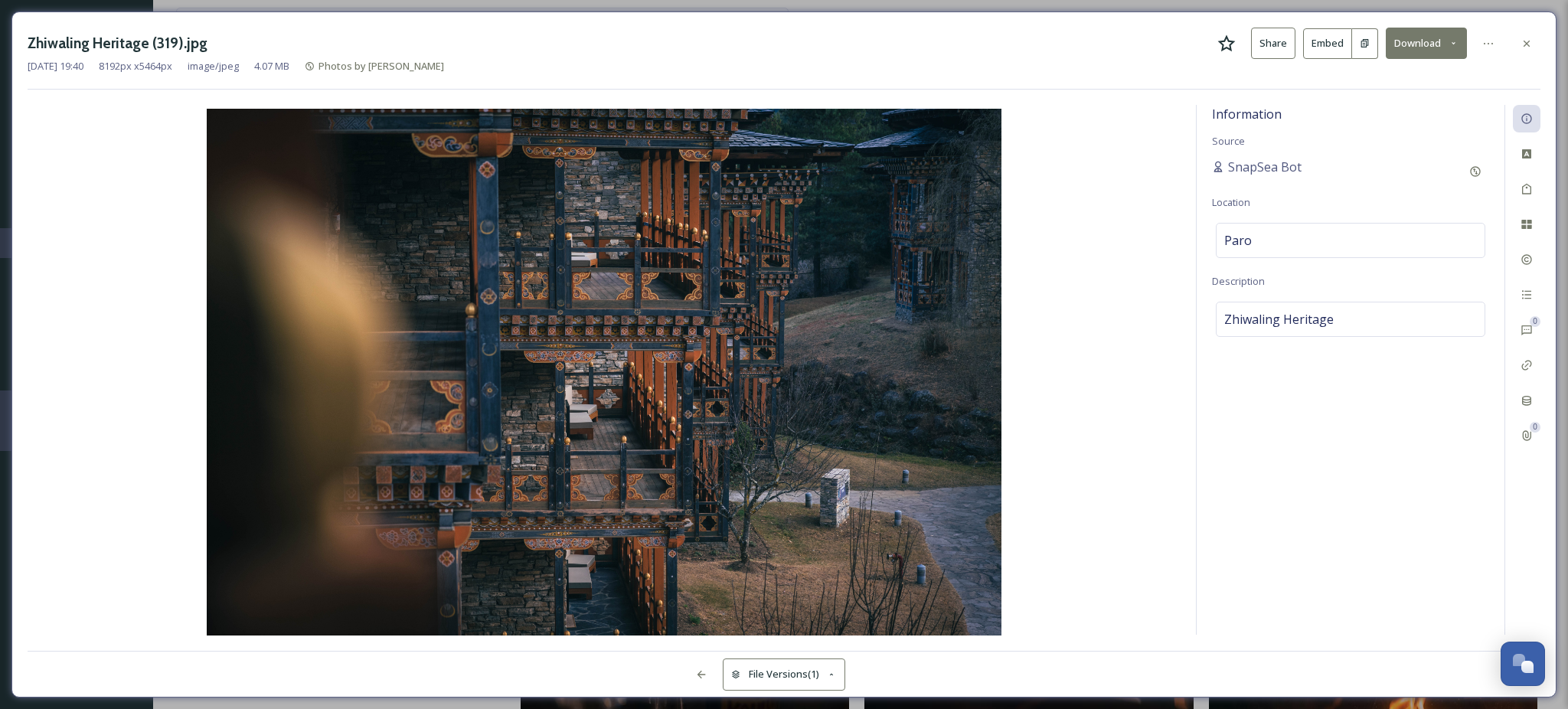
click at [1414, 37] on button "Download" at bounding box center [1426, 44] width 81 height 31
click at [1389, 63] on div "Download Original (8192 x 5464) Download Large (2000 x 1334) Download Medium (1…" at bounding box center [1386, 108] width 161 height 92
click at [1385, 78] on span "Download Original (8192 x 5464)" at bounding box center [1387, 78] width 145 height 15
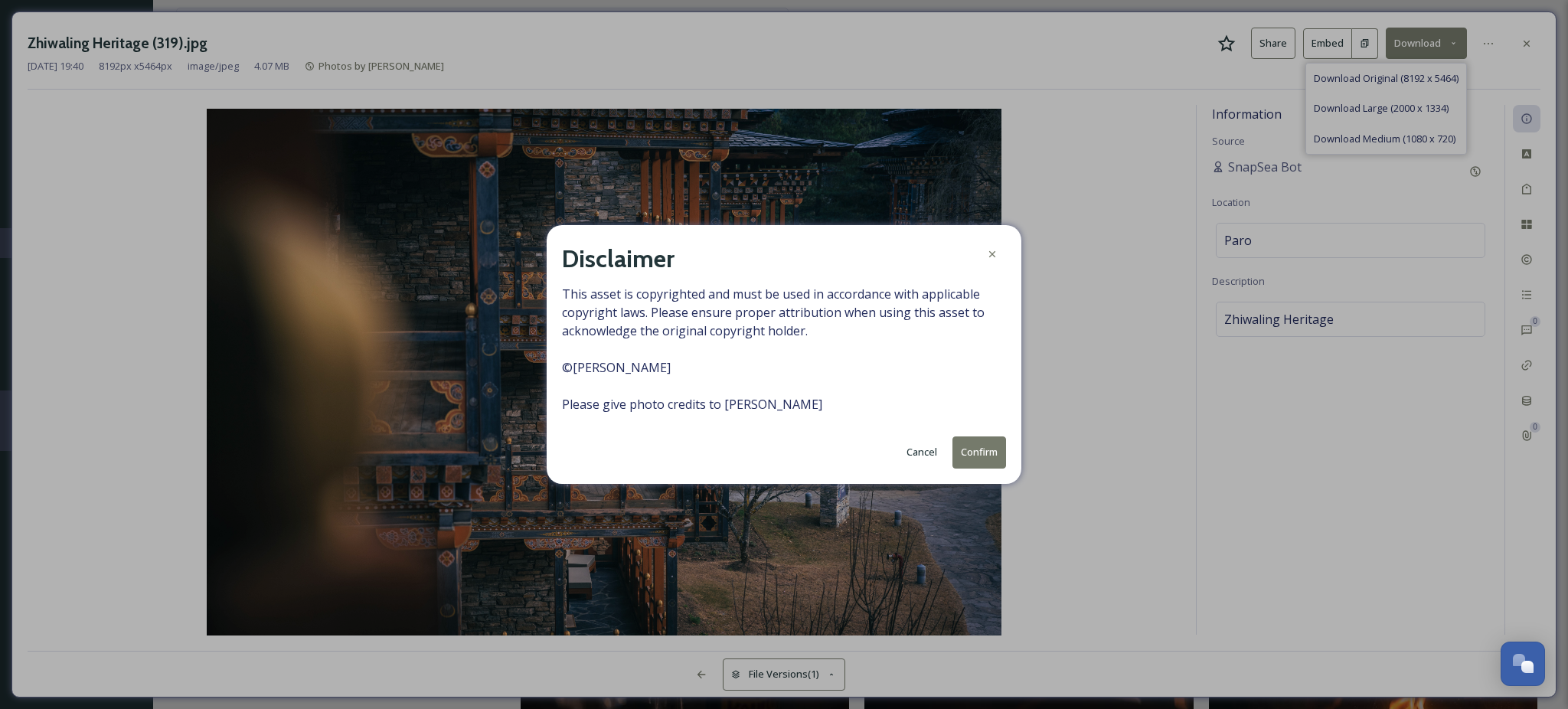
click at [973, 447] on button "Confirm" at bounding box center [979, 452] width 53 height 31
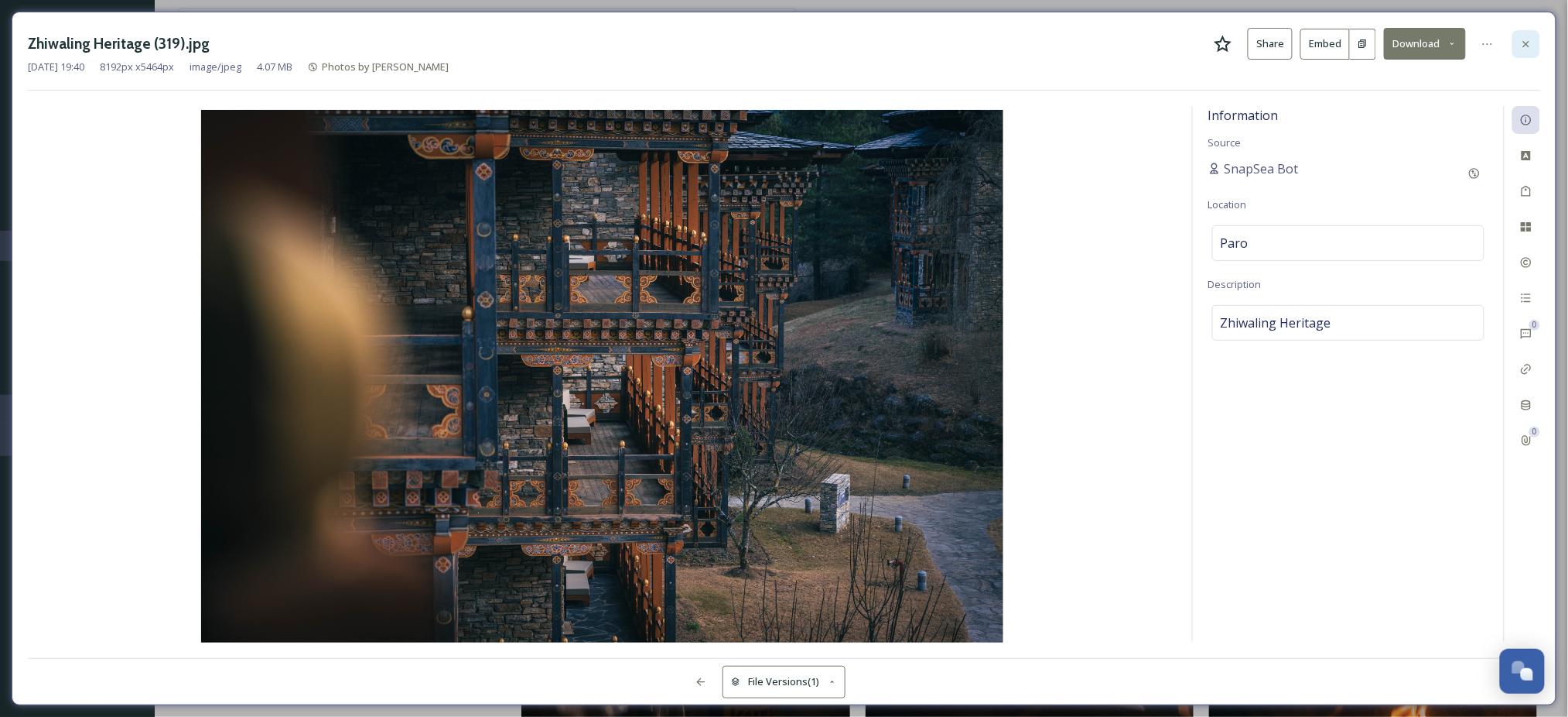
click at [1531, 41] on icon at bounding box center [1526, 44] width 12 height 12
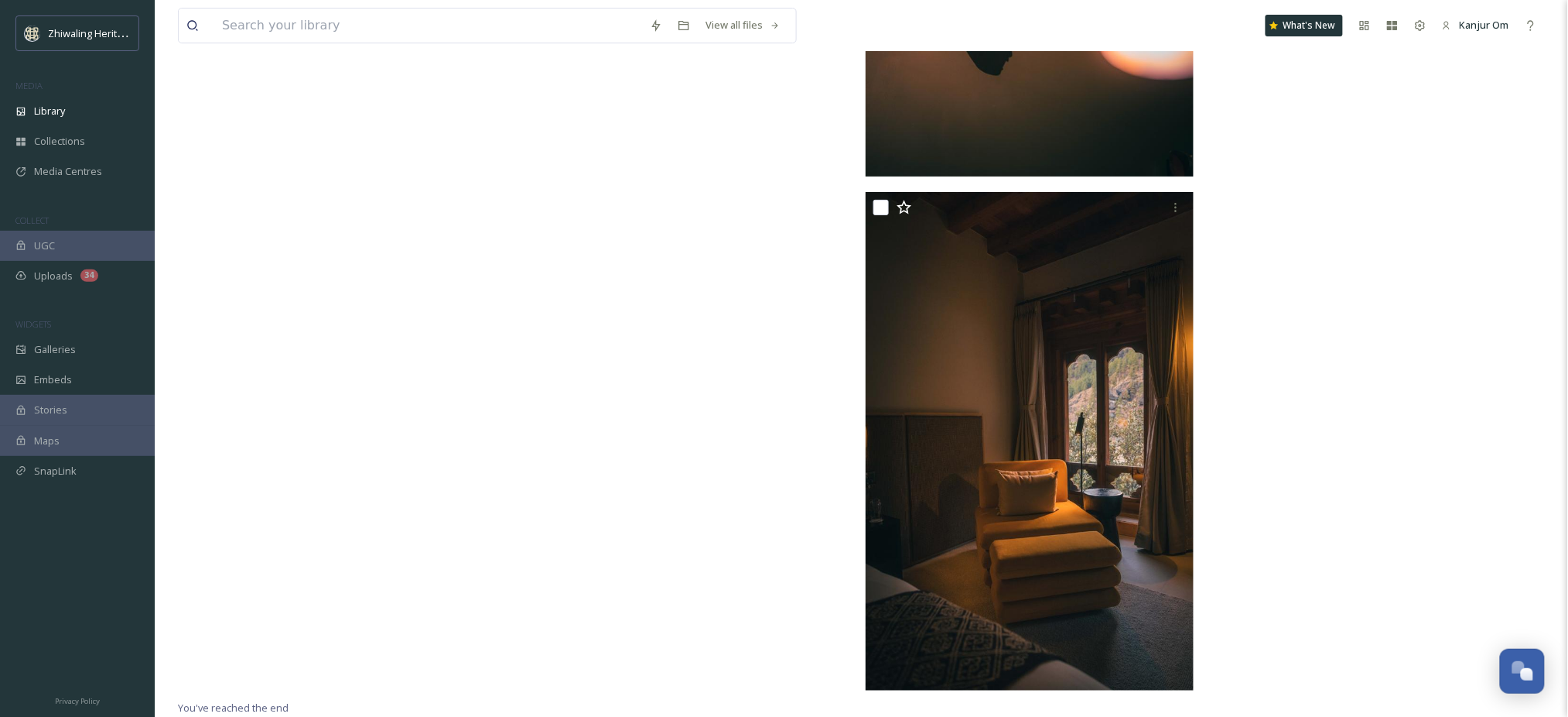
scroll to position [34199, 0]
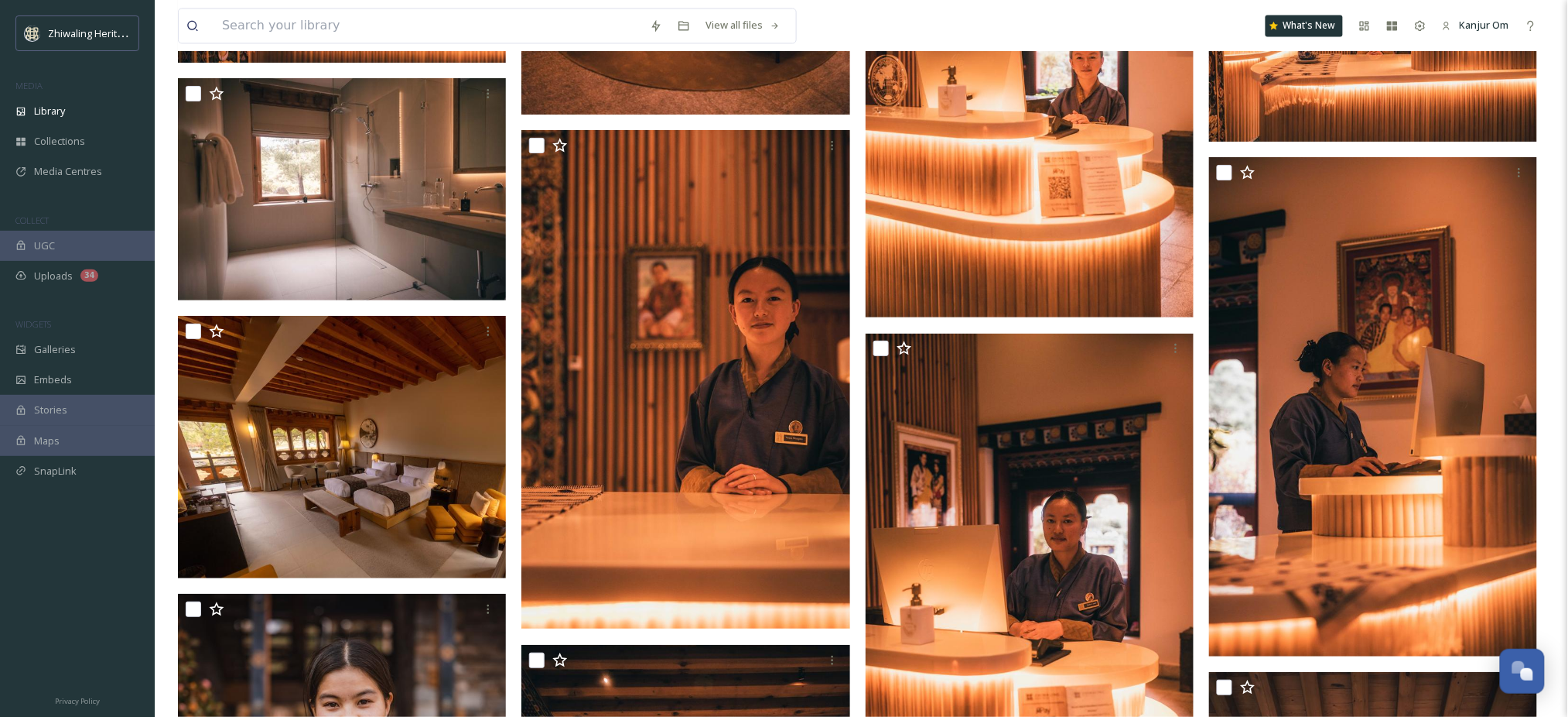
scroll to position [0, 0]
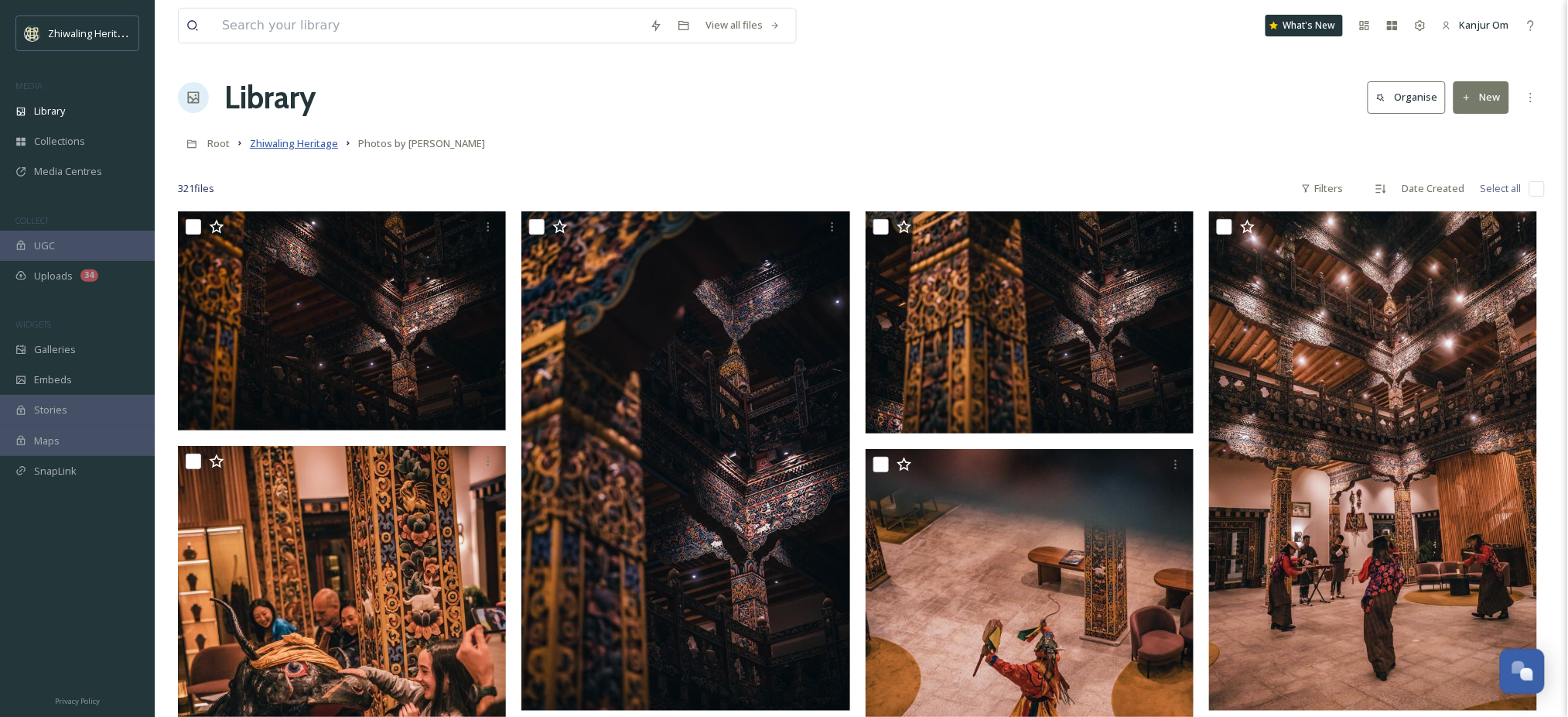
click at [307, 147] on span "Zhiwaling Heritage" at bounding box center [294, 143] width 88 height 14
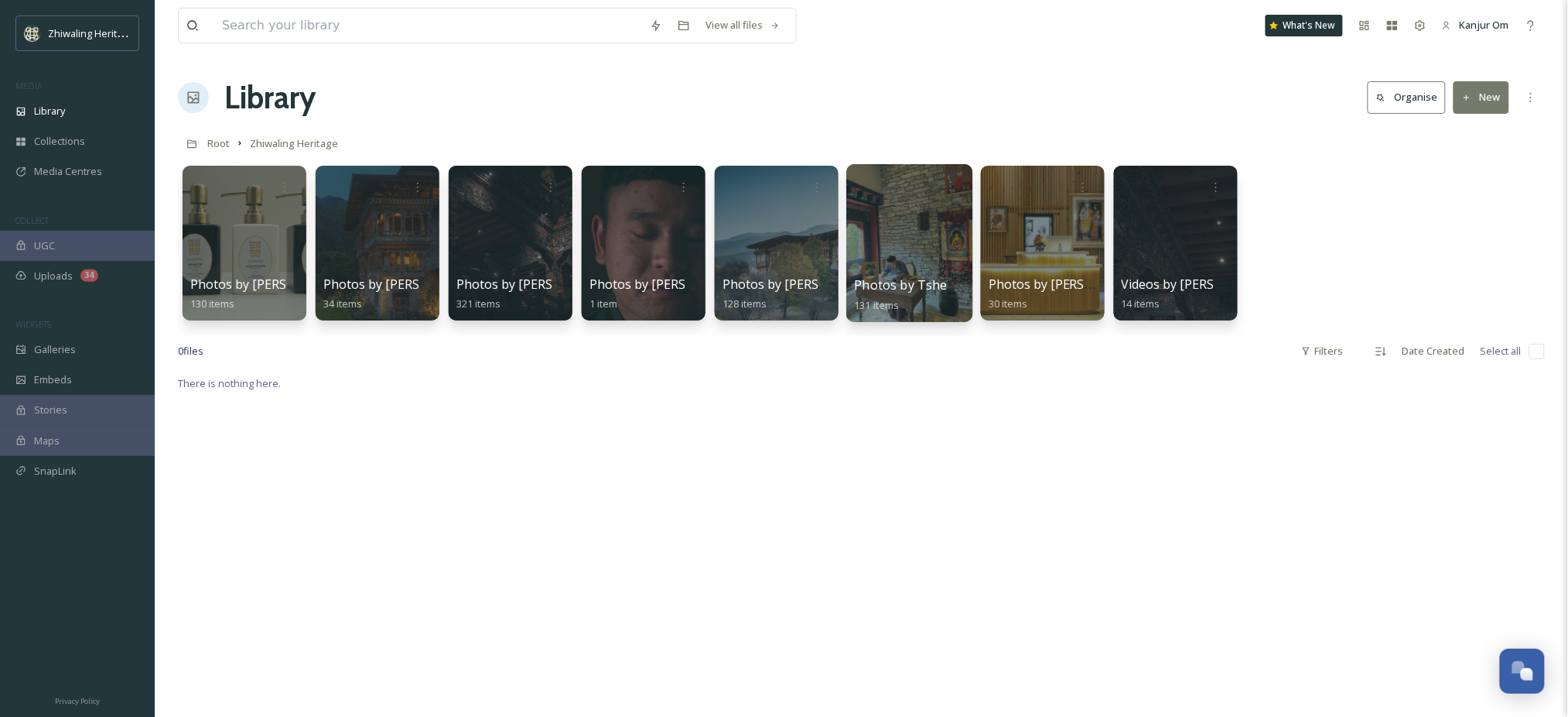
click at [922, 240] on div at bounding box center [909, 243] width 126 height 158
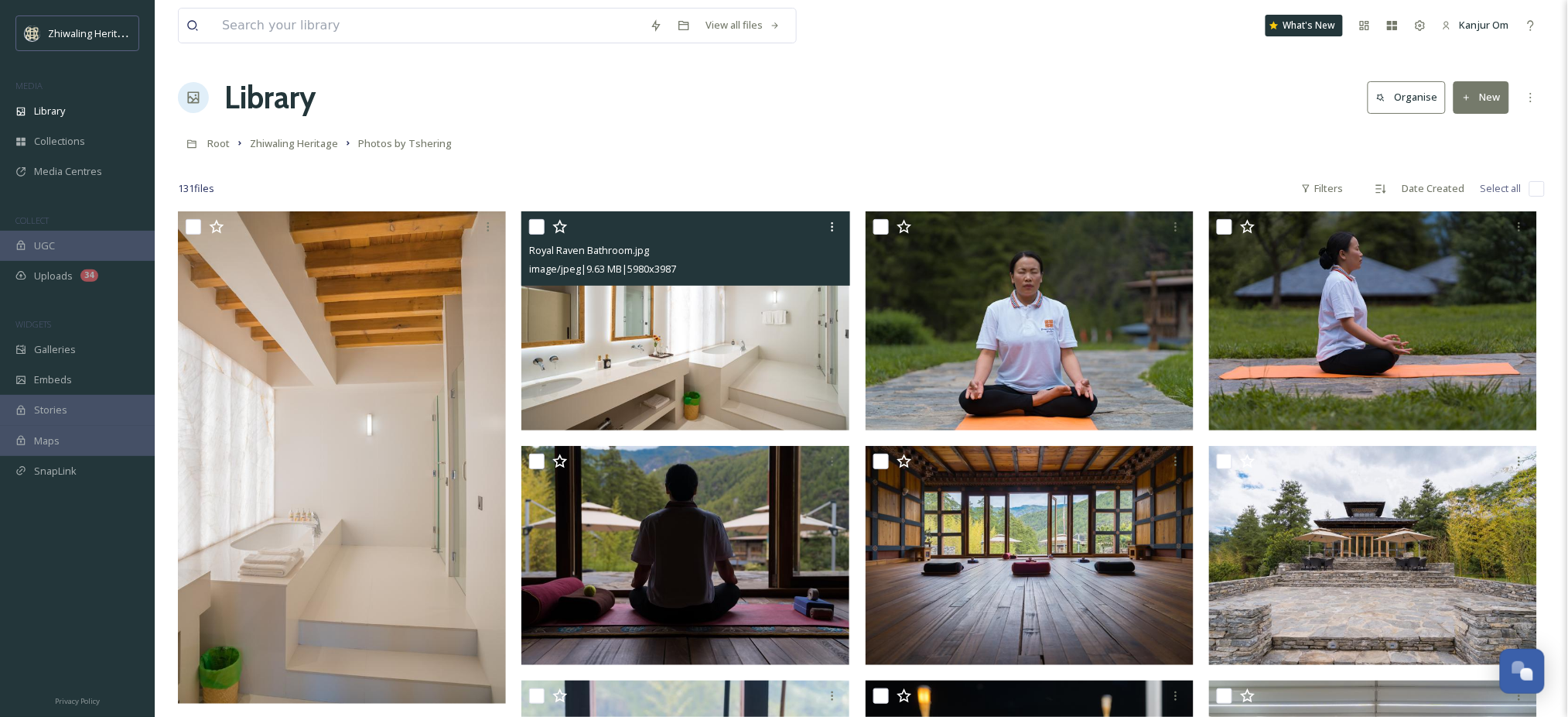
click at [683, 345] on img at bounding box center [685, 321] width 328 height 219
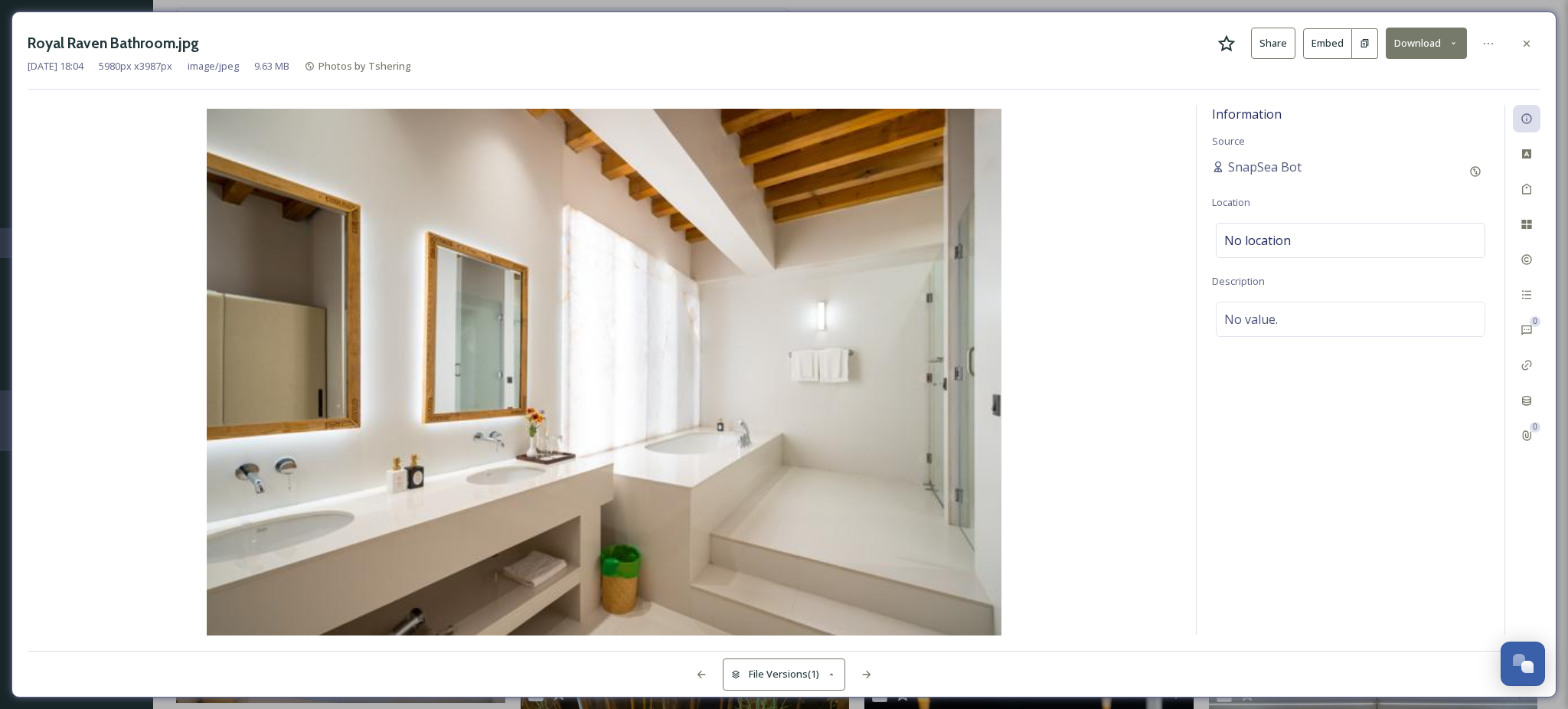
click at [1427, 41] on button "Download" at bounding box center [1426, 44] width 81 height 31
click at [1373, 65] on div "Download Original (5980 x 3987)" at bounding box center [1386, 78] width 160 height 30
click at [1538, 41] on div at bounding box center [1527, 44] width 28 height 28
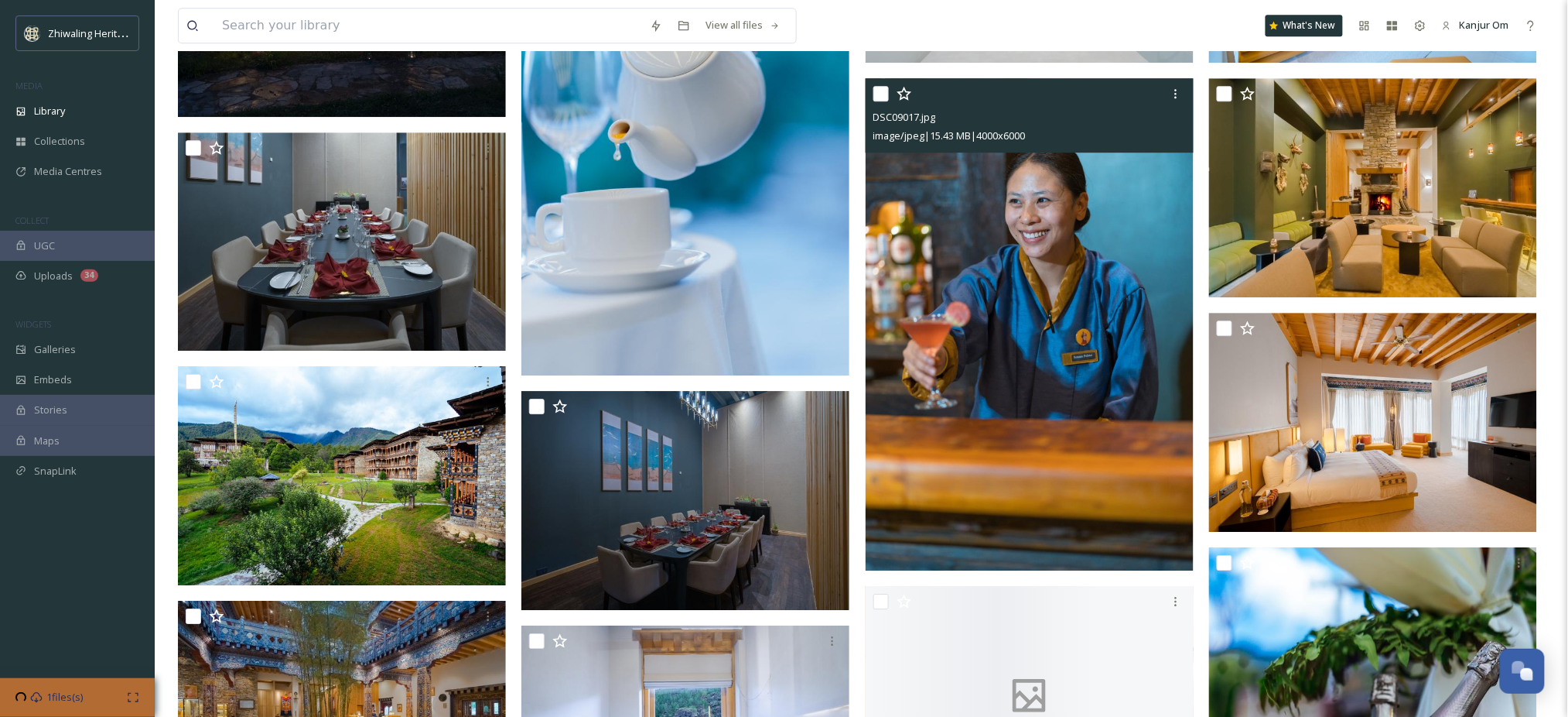
scroll to position [1651, 0]
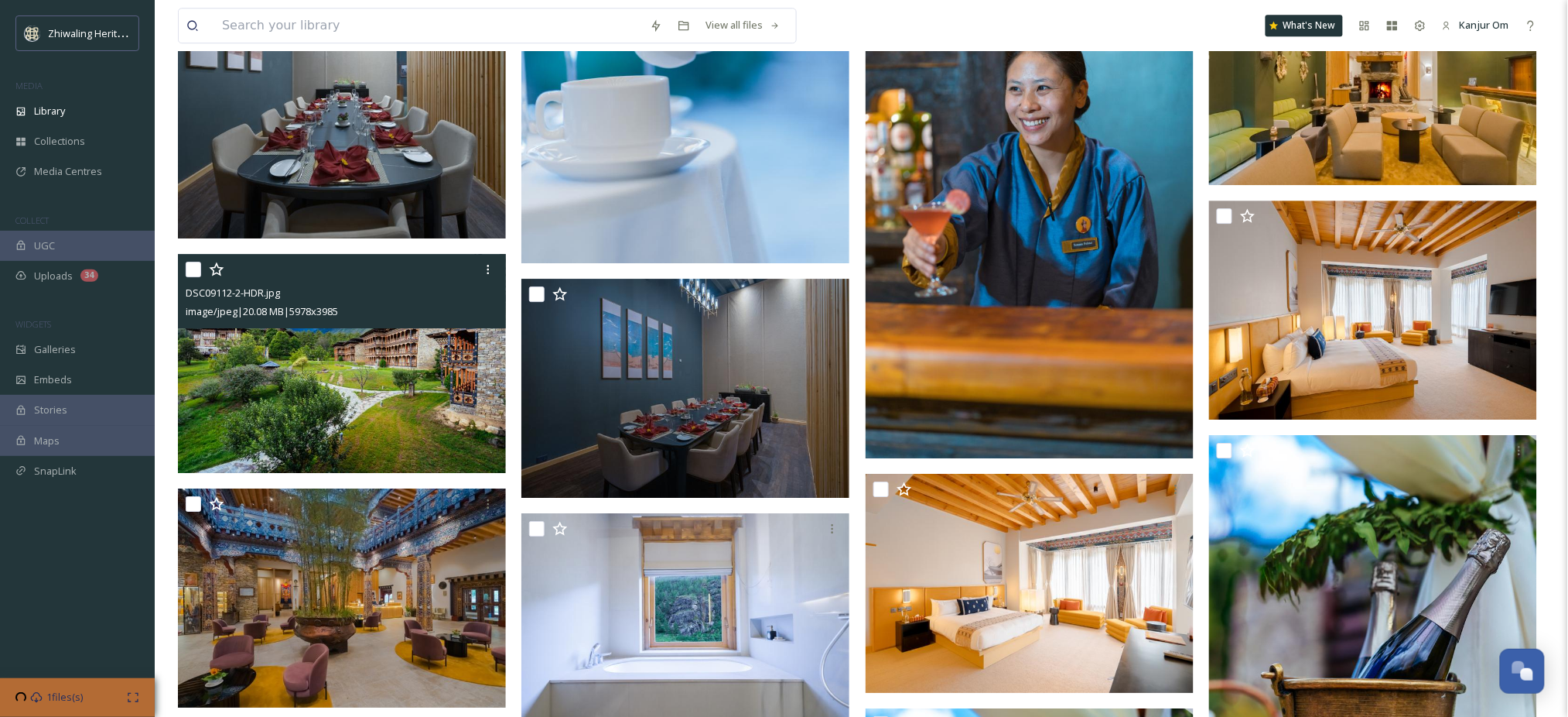
click at [291, 372] on img at bounding box center [342, 363] width 328 height 219
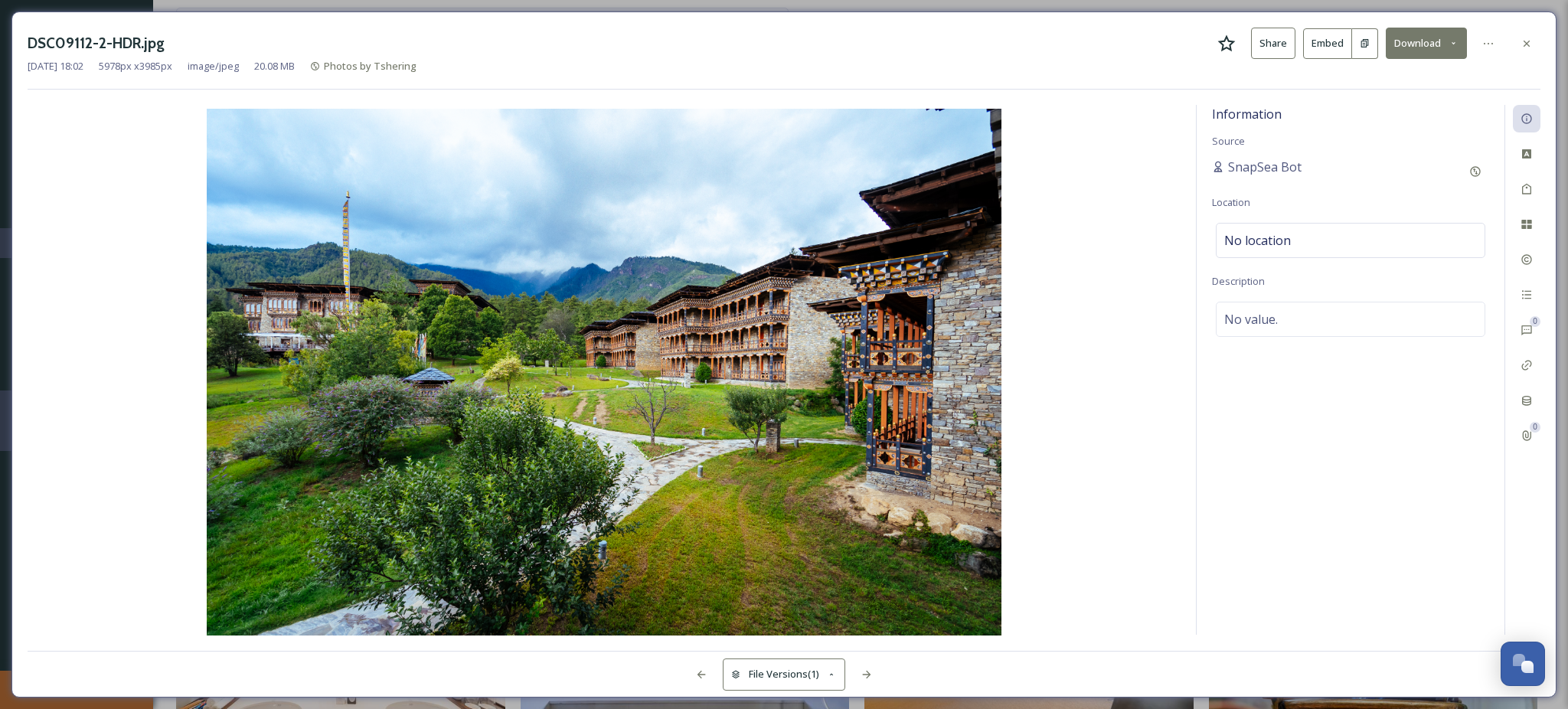
click at [1428, 44] on button "Download" at bounding box center [1426, 44] width 81 height 31
click at [1356, 77] on span "Download Original (5978 x 3985)" at bounding box center [1387, 78] width 145 height 15
click at [1529, 45] on icon at bounding box center [1527, 44] width 12 height 12
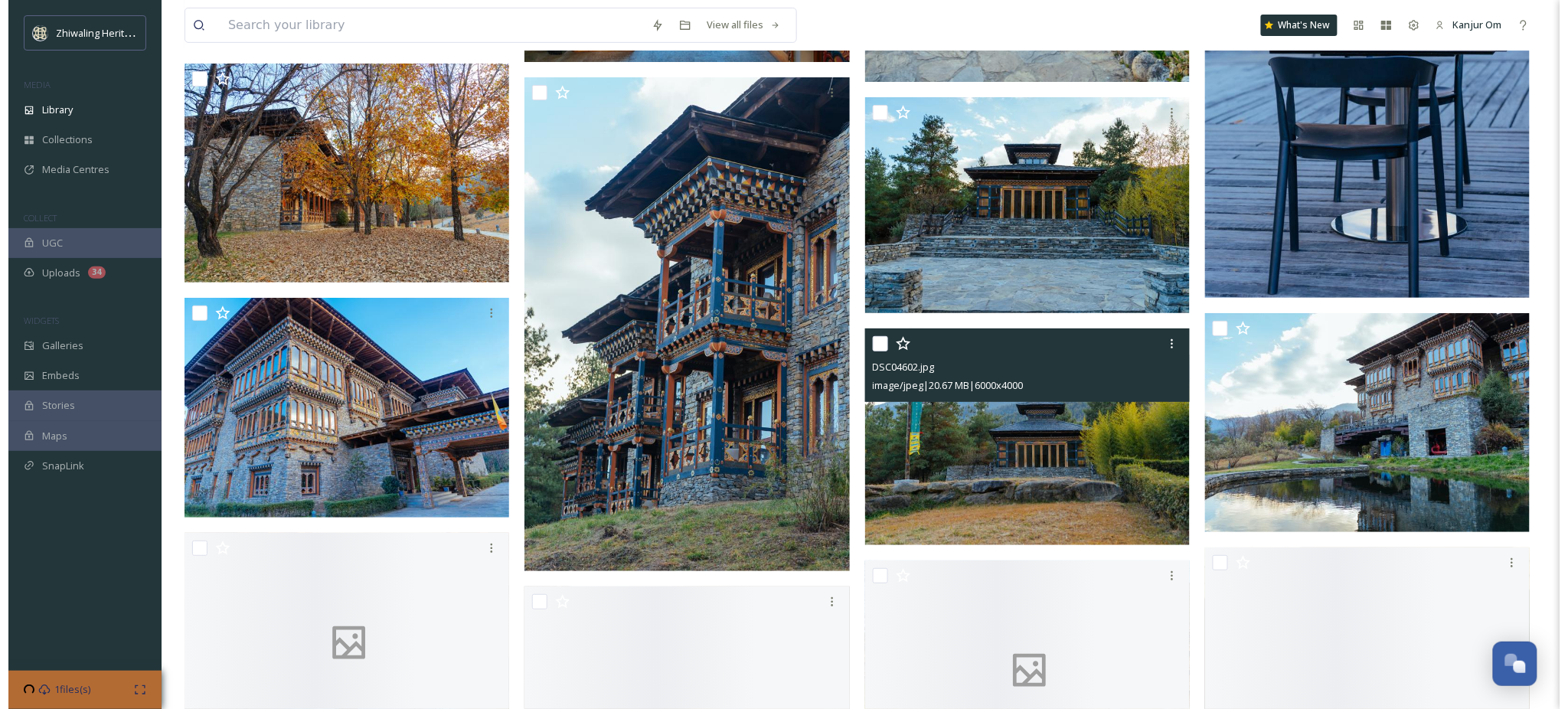
scroll to position [4489, 0]
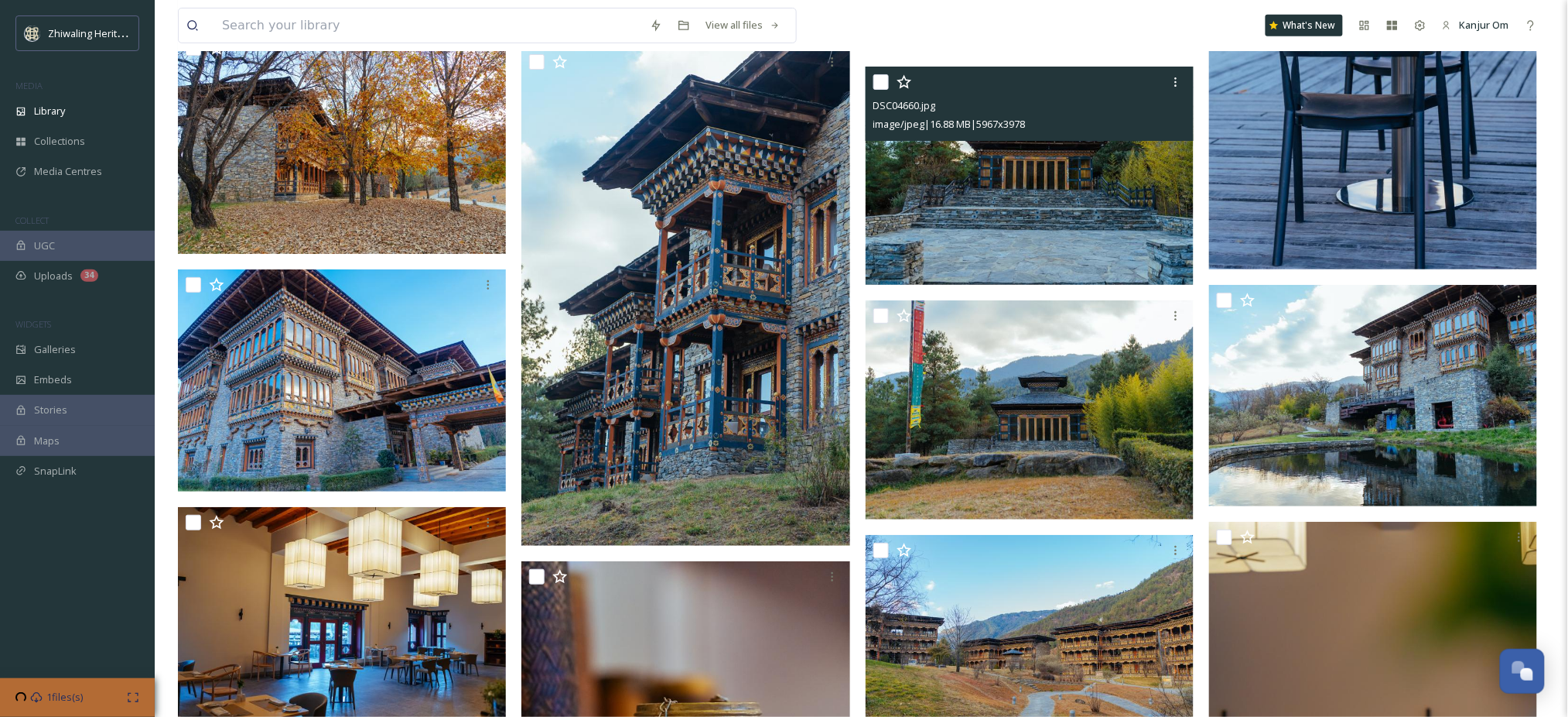
click at [1091, 217] on img at bounding box center [1029, 176] width 328 height 219
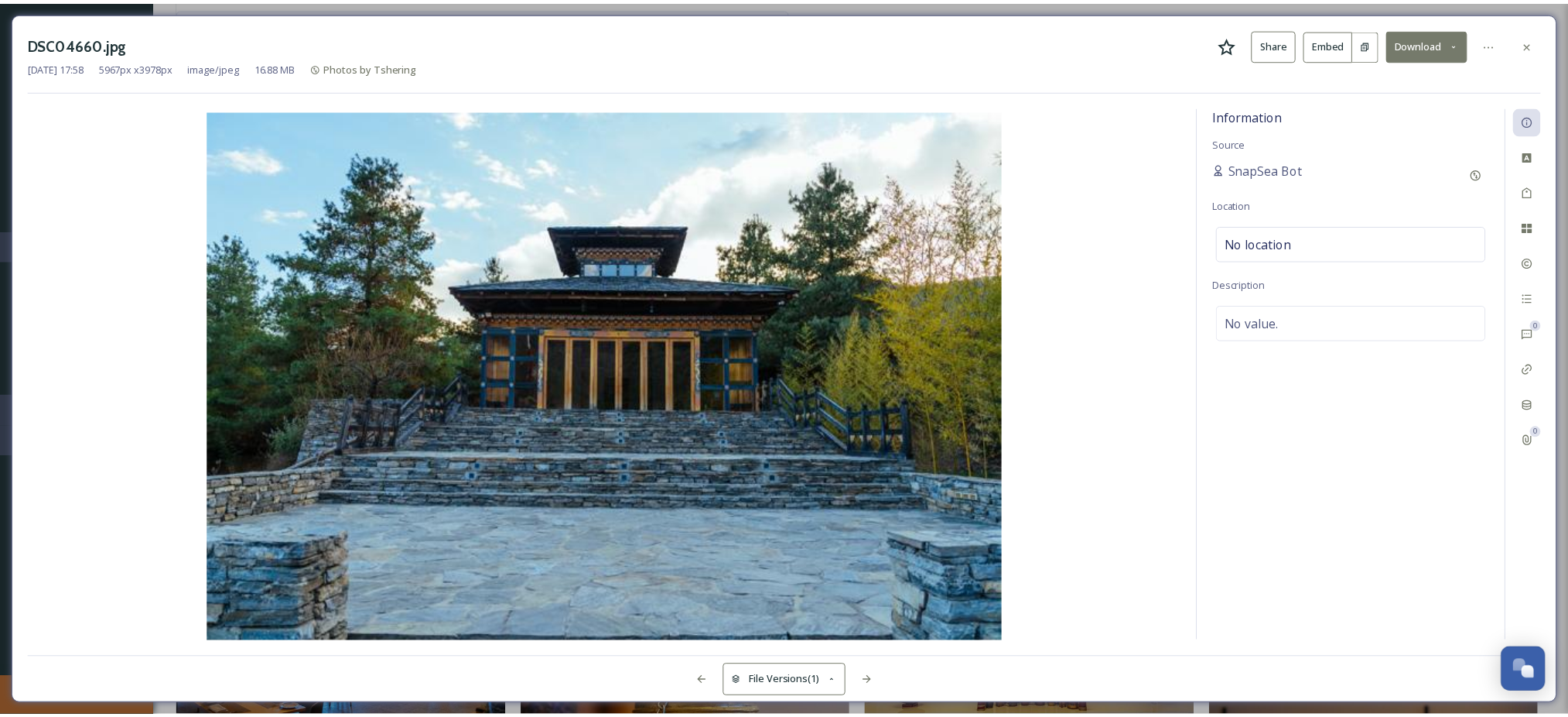
scroll to position [4547, 0]
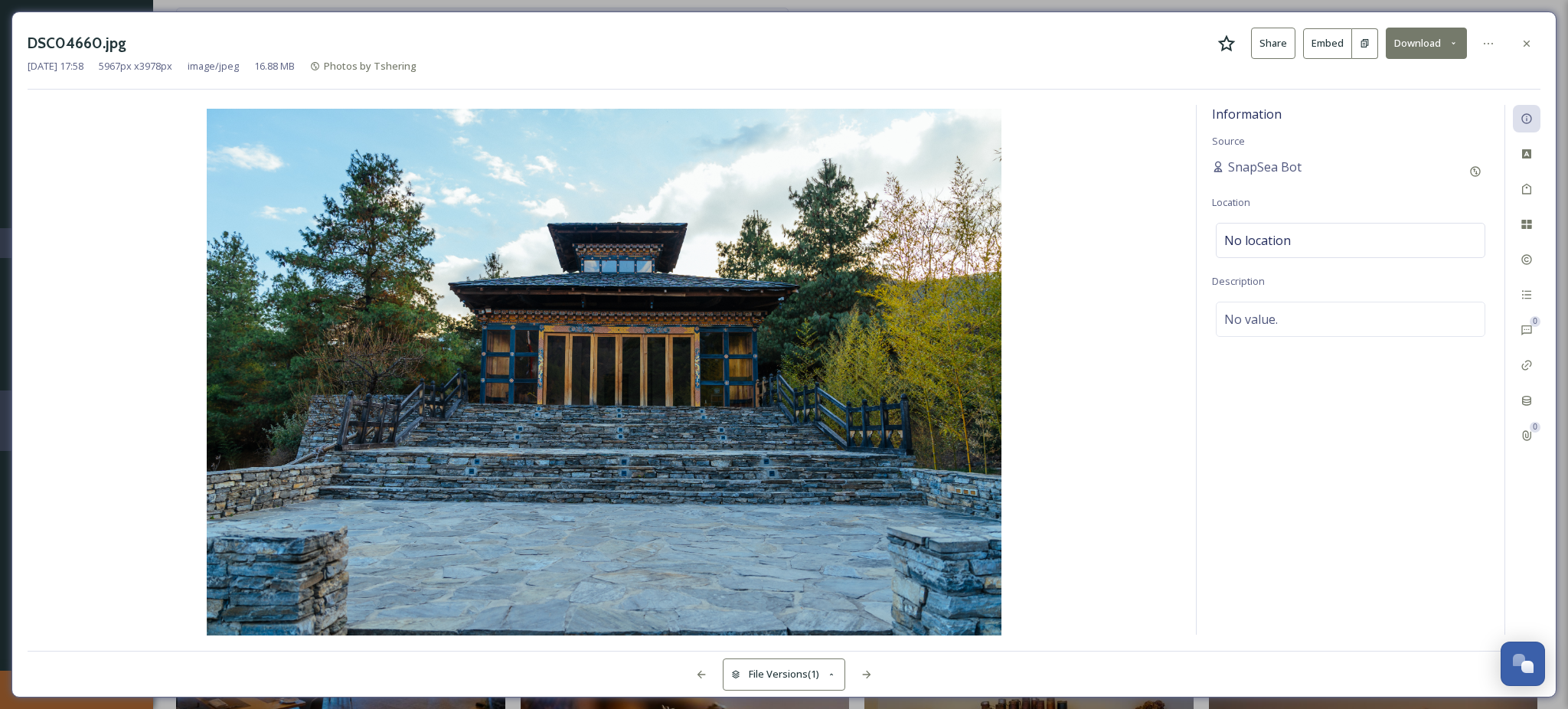
click at [1422, 50] on button "Download" at bounding box center [1426, 44] width 81 height 31
click at [1407, 71] on div "Download Original (5967 x 3978)" at bounding box center [1386, 78] width 160 height 30
click at [1535, 43] on div at bounding box center [1527, 44] width 28 height 28
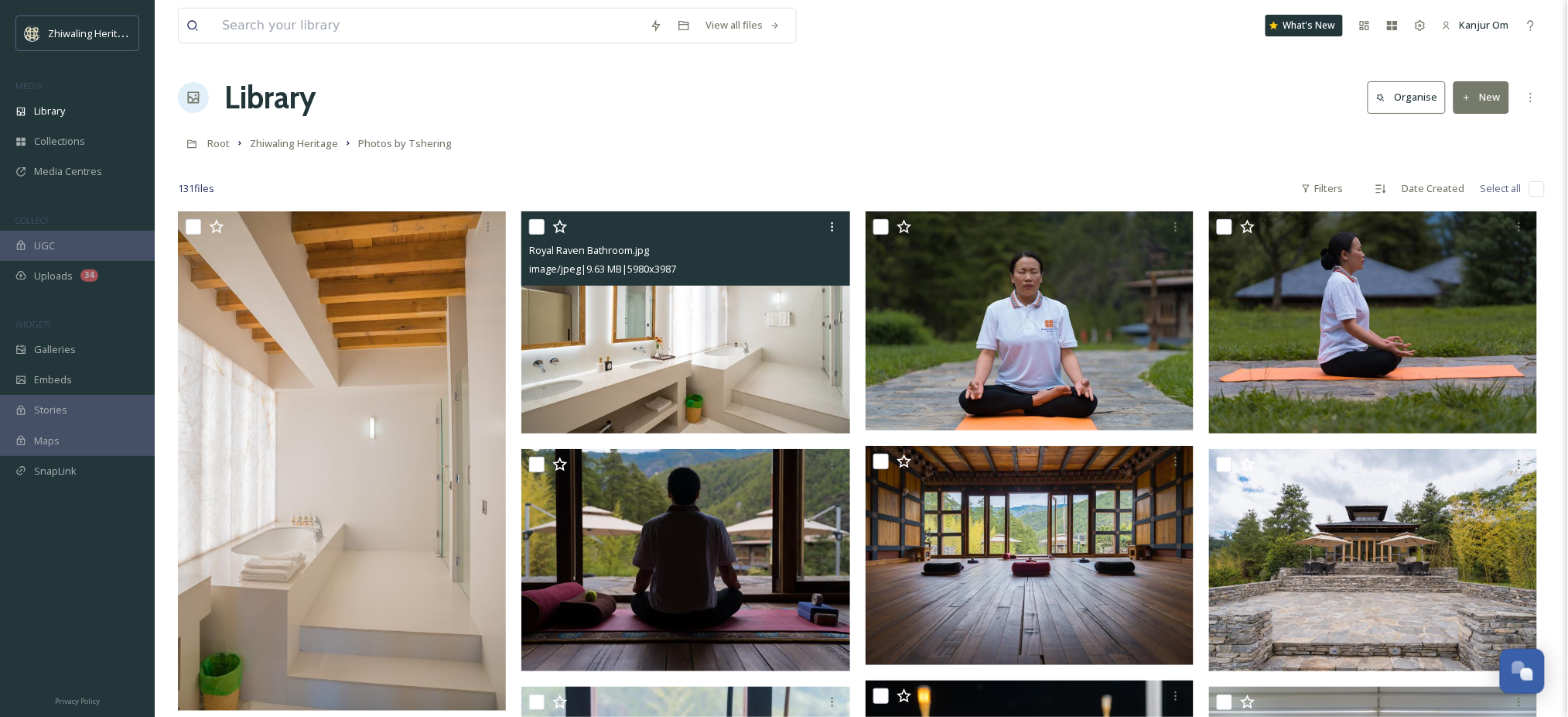
click at [1011, 165] on div at bounding box center [861, 166] width 1367 height 16
click at [294, 146] on span "Zhiwaling Heritage" at bounding box center [294, 143] width 88 height 14
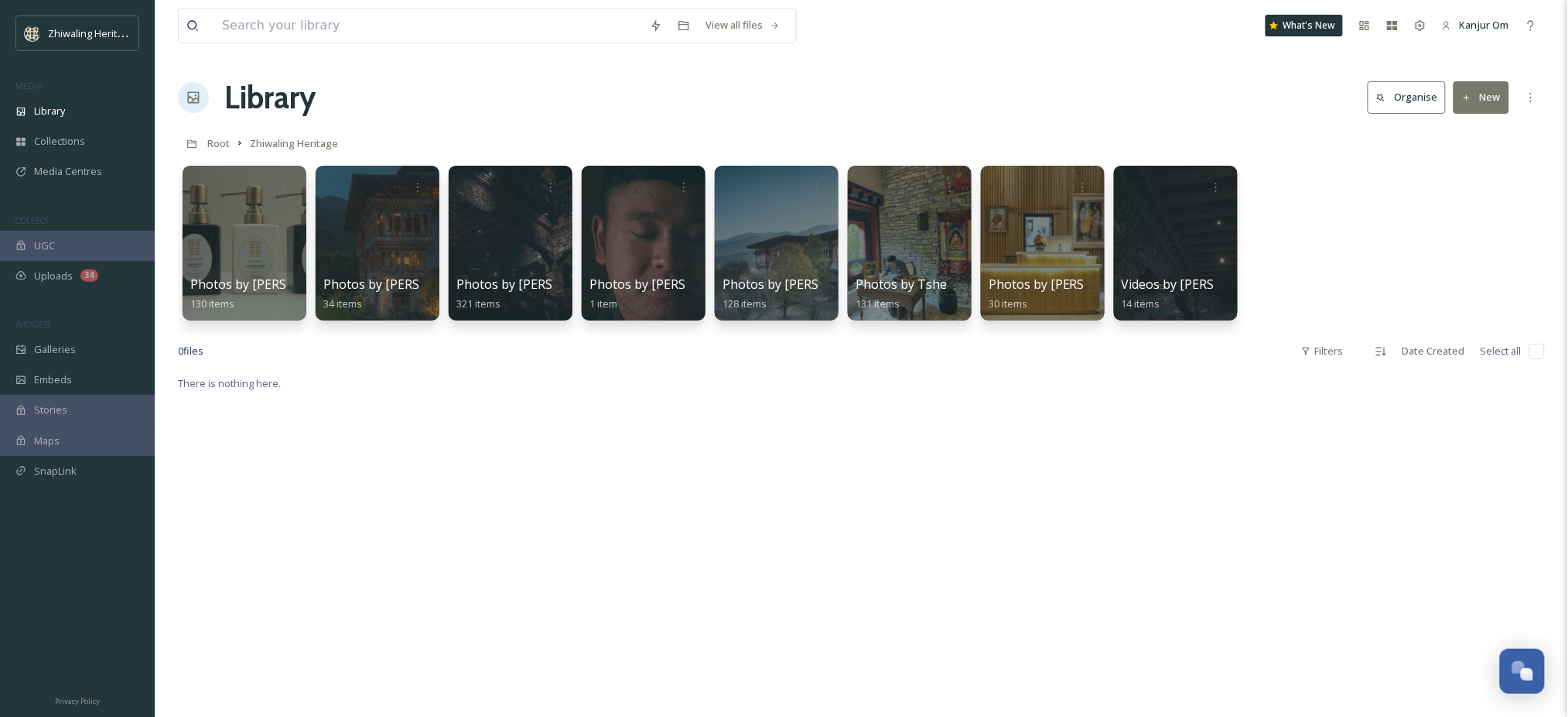
click at [916, 111] on div "Library Organise New" at bounding box center [861, 97] width 1367 height 47
click at [102, 107] on div "Library" at bounding box center [78, 111] width 155 height 30
